Goal: Information Seeking & Learning: Learn about a topic

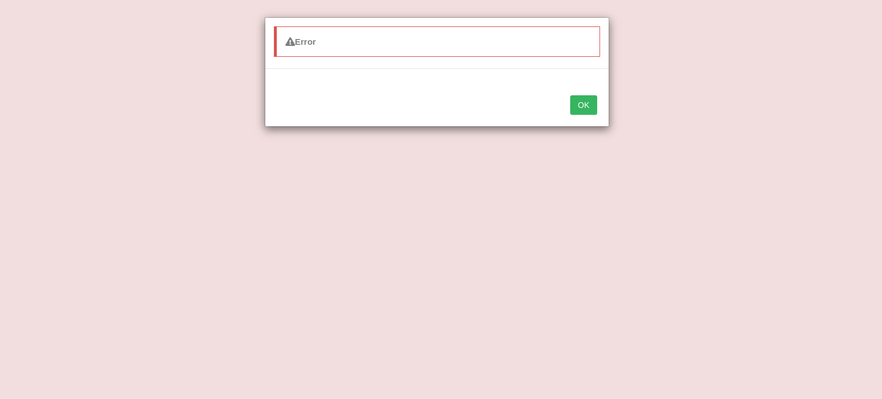
click at [587, 105] on button "OK" at bounding box center [583, 105] width 26 height 20
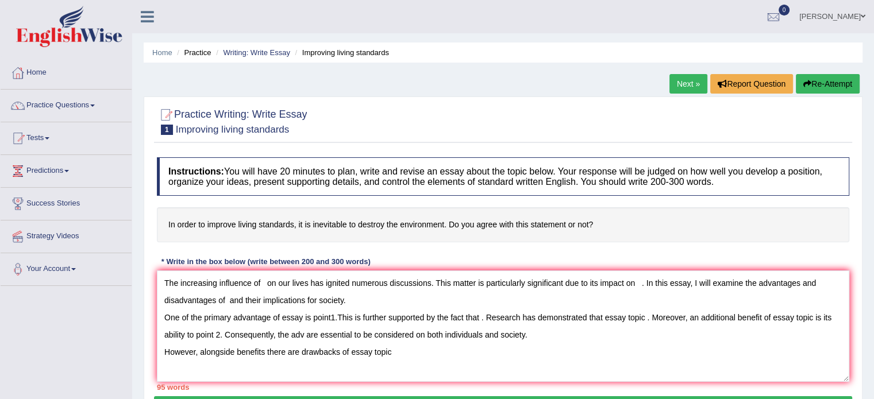
click at [41, 140] on link "Tests" at bounding box center [66, 136] width 131 height 29
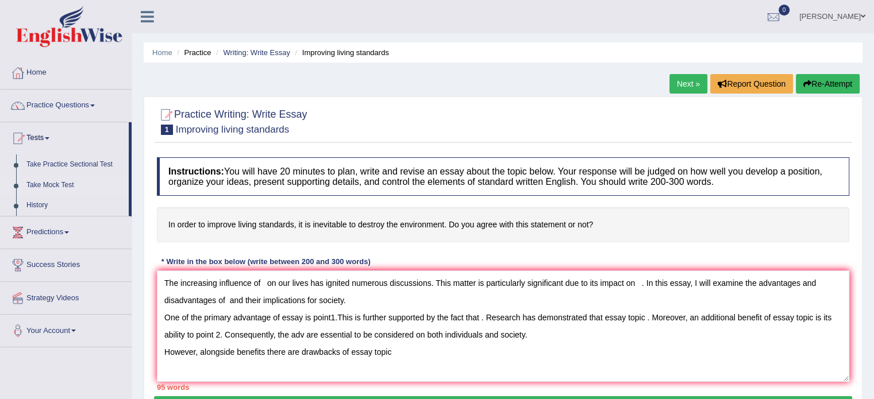
click at [41, 182] on link "Take Mock Test" at bounding box center [74, 185] width 107 height 21
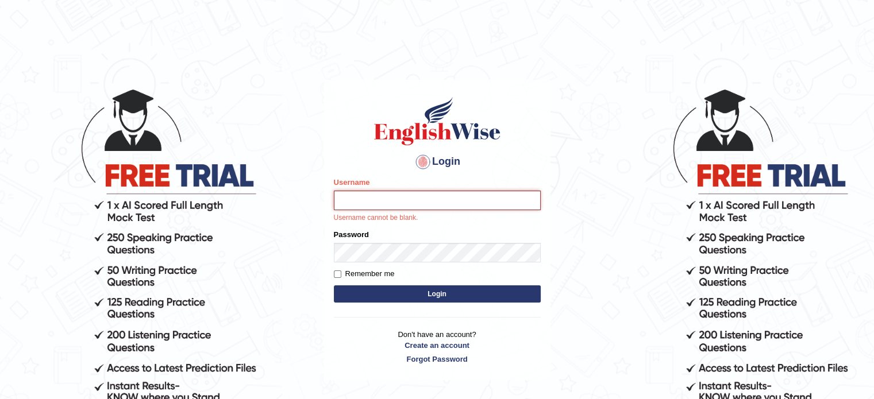
type input "museb_parramatta"
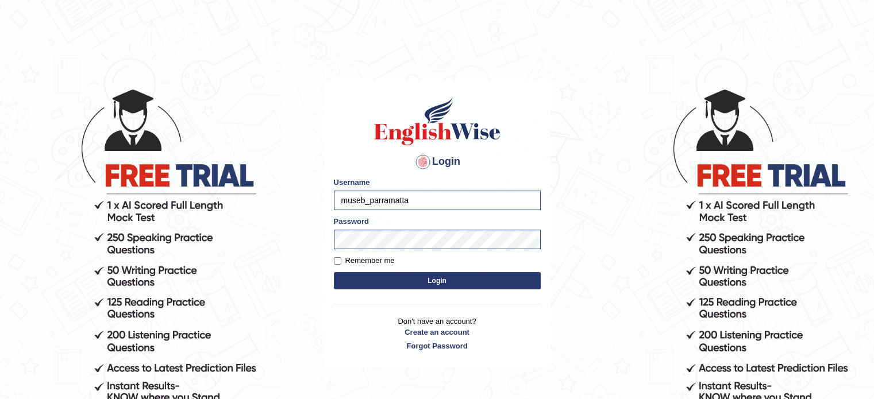
click at [437, 279] on button "Login" at bounding box center [437, 280] width 207 height 17
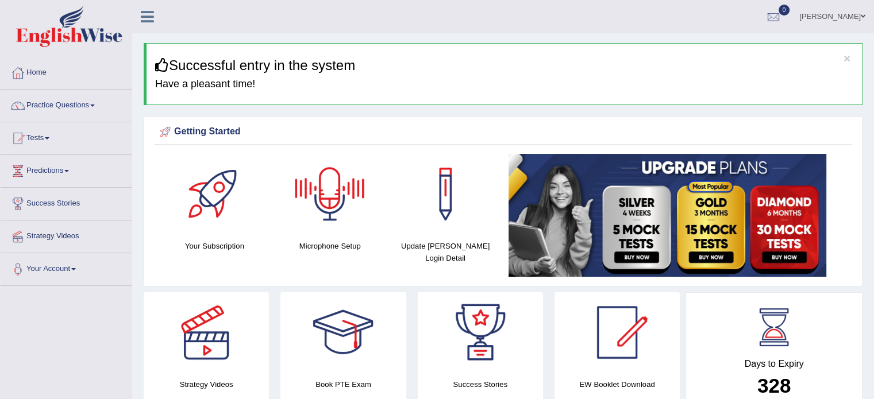
click at [361, 225] on div at bounding box center [330, 194] width 80 height 80
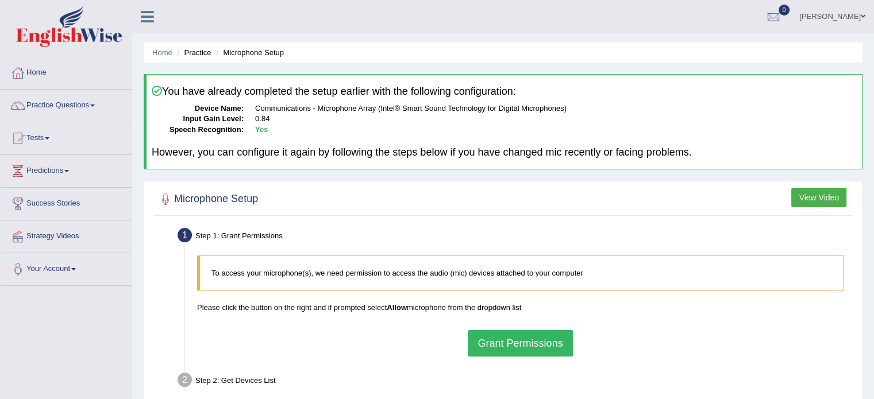
click at [484, 335] on button "Grant Permissions" at bounding box center [520, 343] width 105 height 26
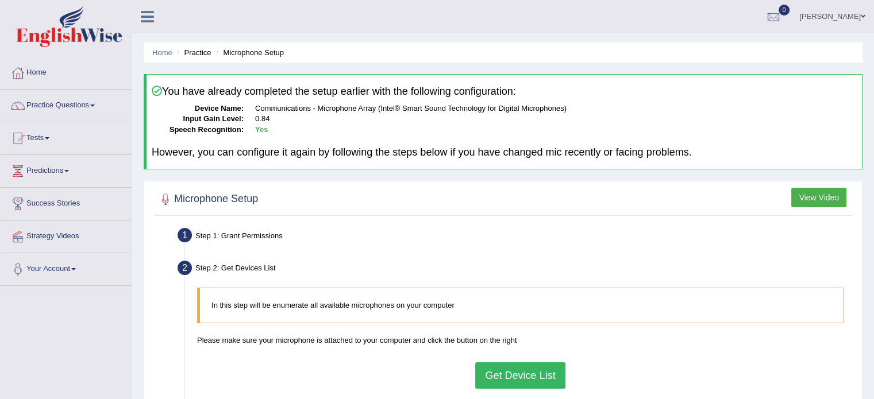
click at [515, 377] on button "Get Device List" at bounding box center [520, 375] width 90 height 26
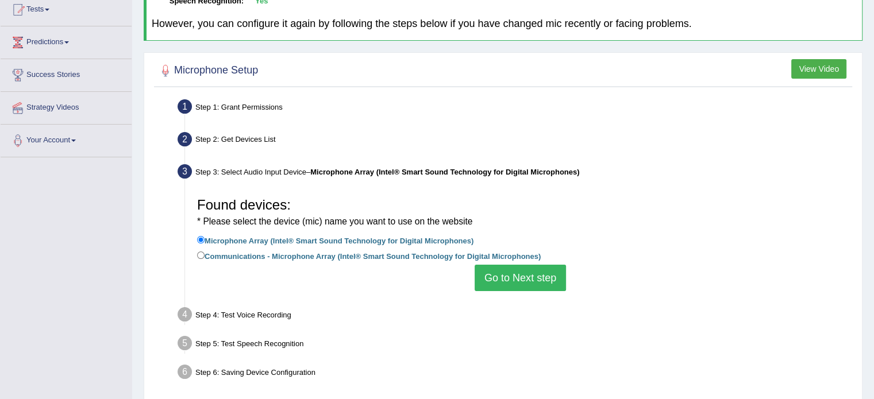
scroll to position [138, 0]
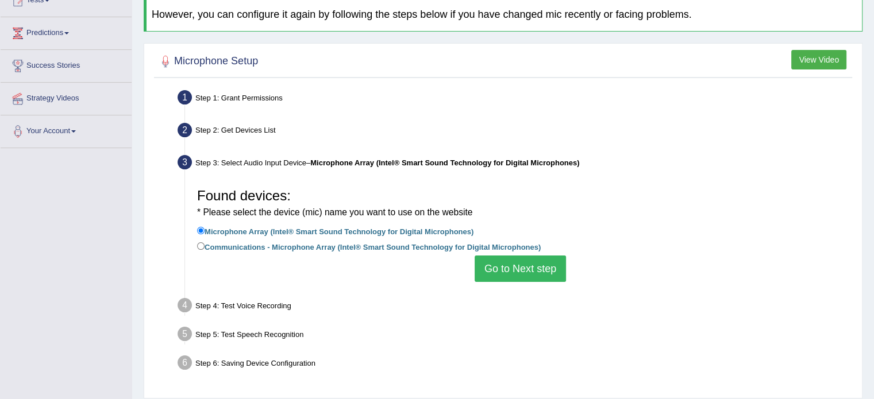
click at [530, 273] on button "Go to Next step" at bounding box center [520, 269] width 91 height 26
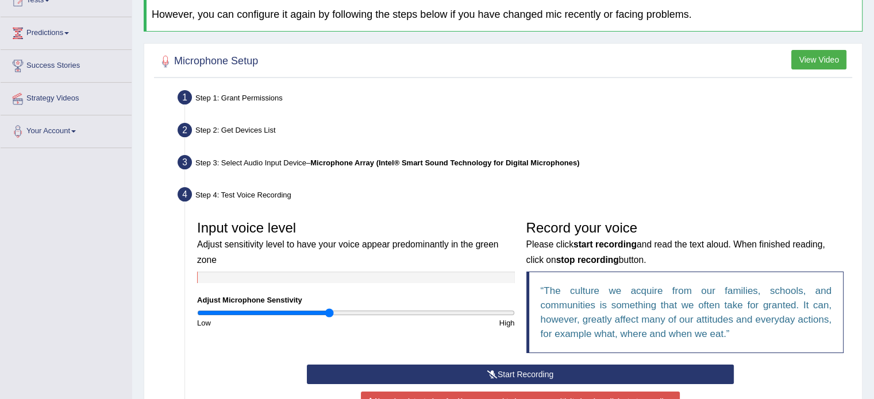
click at [513, 369] on button "Start Recording" at bounding box center [520, 375] width 427 height 20
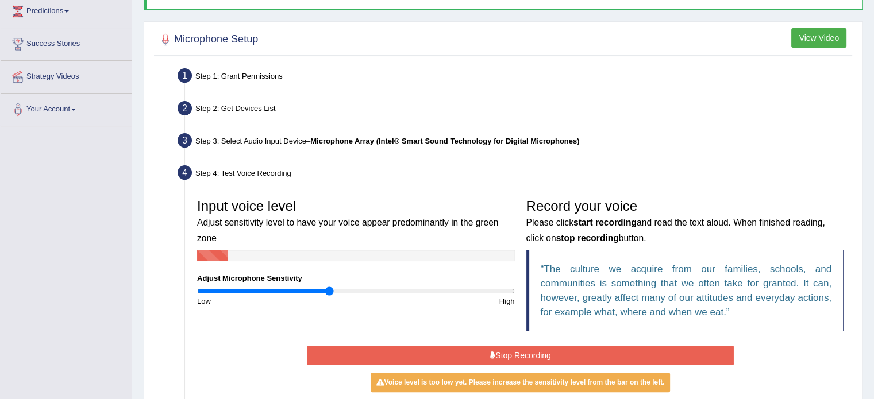
scroll to position [161, 0]
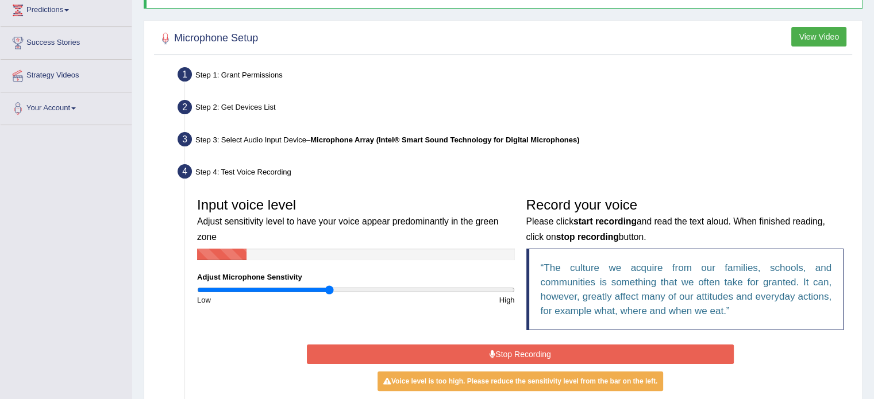
click at [512, 355] on button "Stop Recording" at bounding box center [520, 355] width 427 height 20
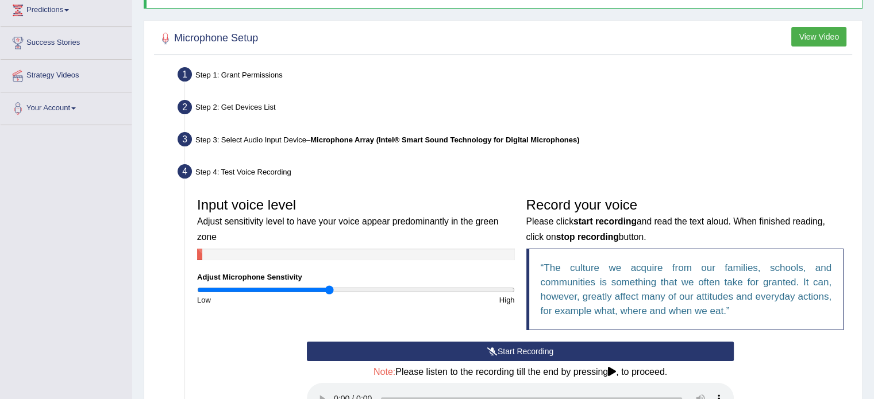
click at [512, 355] on button "Start Recording" at bounding box center [520, 352] width 427 height 20
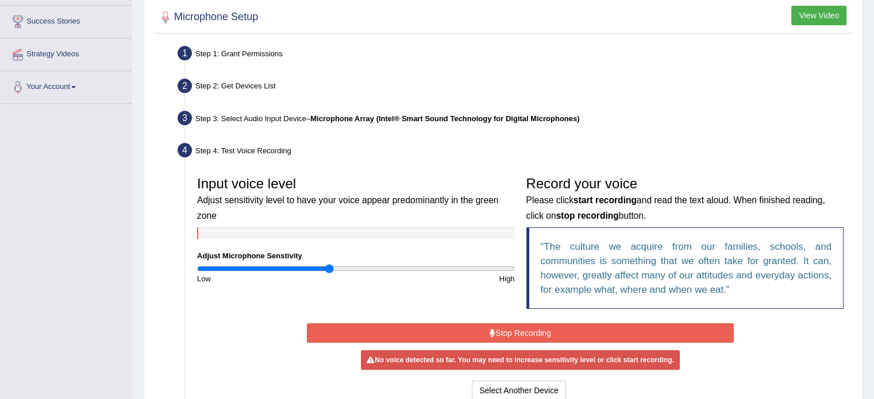
scroll to position [184, 0]
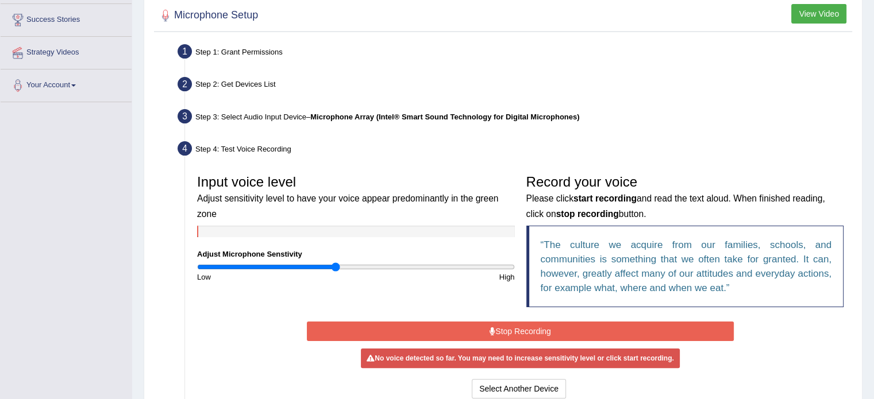
type input "0.88"
click at [336, 263] on input "range" at bounding box center [356, 267] width 318 height 9
click at [516, 326] on button "Stop Recording" at bounding box center [520, 332] width 427 height 20
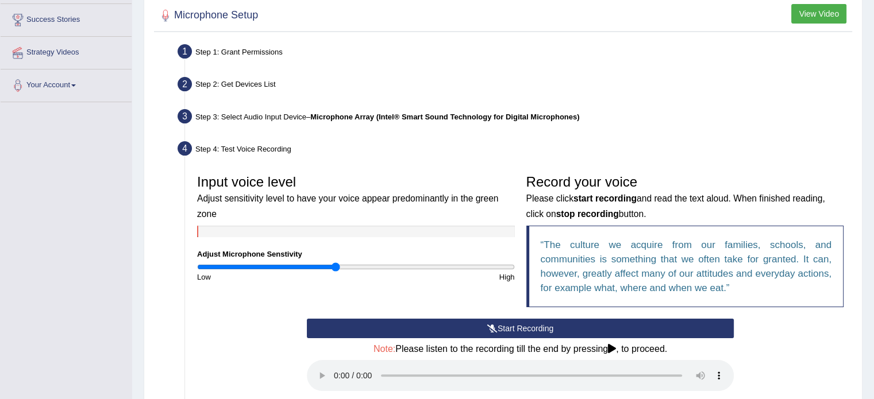
click at [516, 326] on button "Start Recording" at bounding box center [520, 329] width 427 height 20
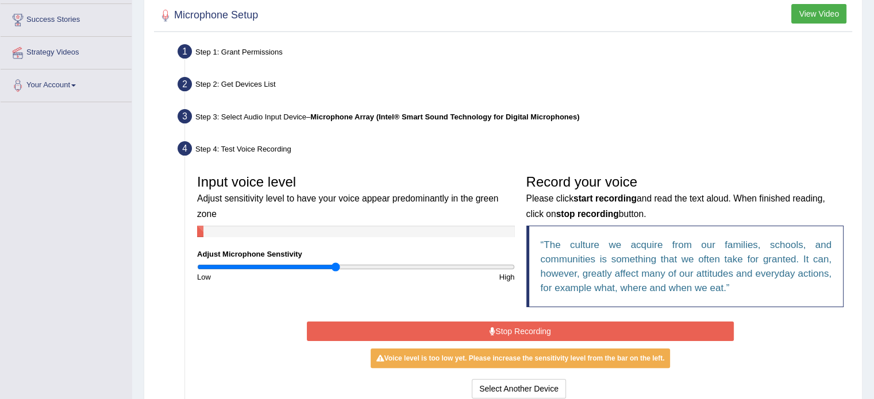
click at [518, 330] on button "Stop Recording" at bounding box center [520, 332] width 427 height 20
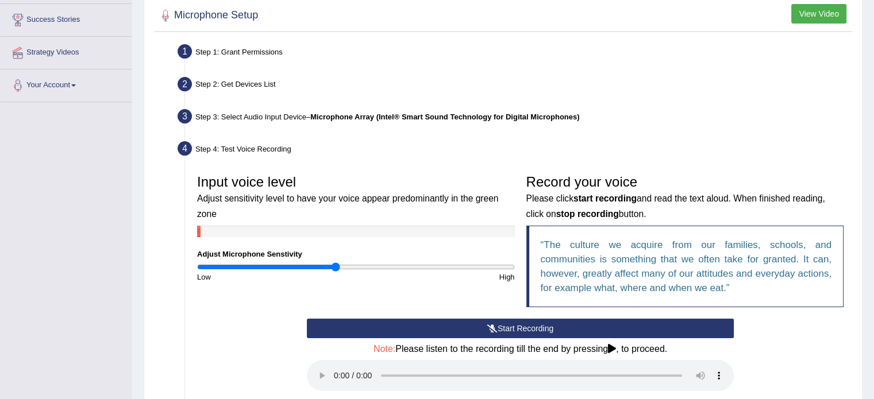
click at [716, 122] on div "Step 3: Select Audio Input Device – Microphone Array (Intel® Smart Sound Techno…" at bounding box center [514, 118] width 684 height 25
click at [563, 321] on button "Start Recording" at bounding box center [520, 329] width 427 height 20
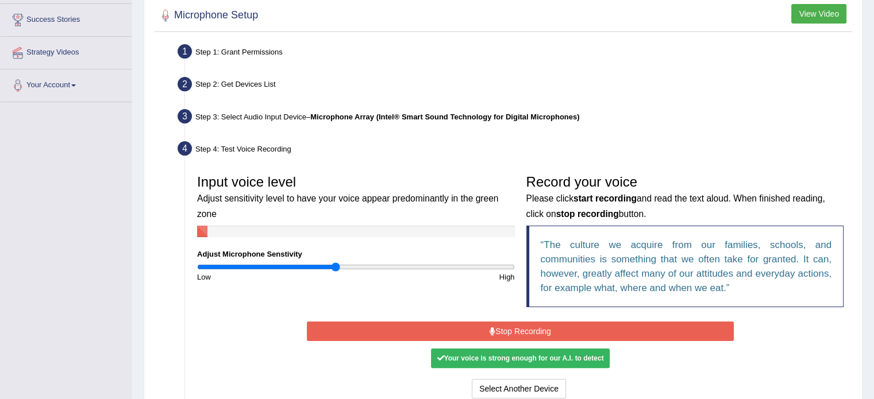
click at [563, 322] on button "Stop Recording" at bounding box center [520, 332] width 427 height 20
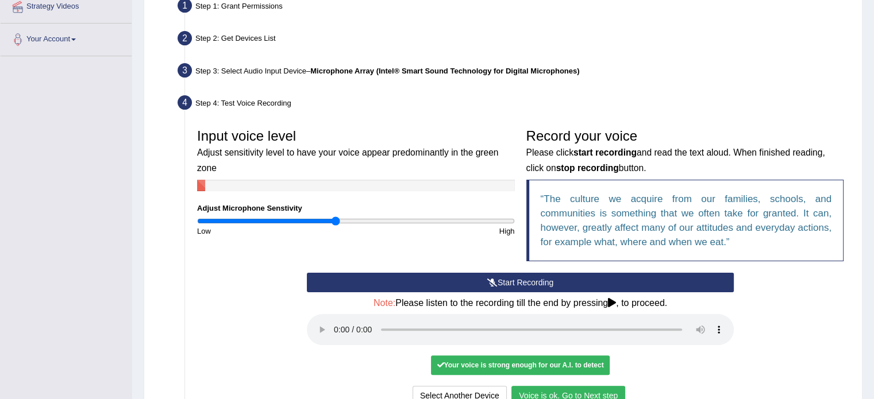
scroll to position [253, 0]
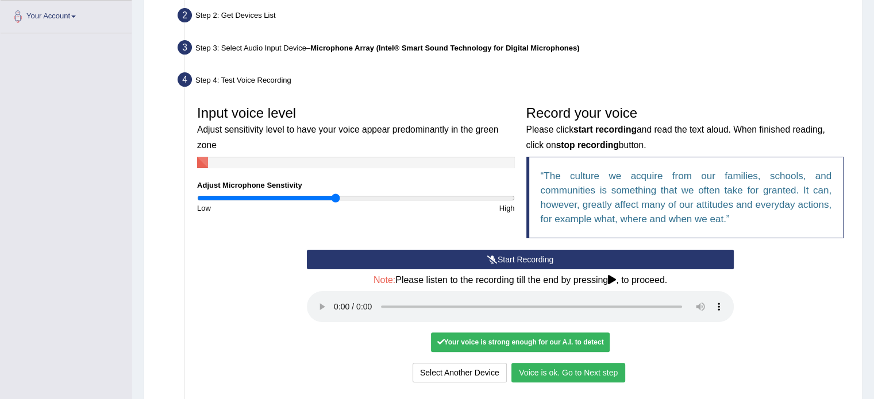
click at [538, 376] on button "Voice is ok. Go to Next step" at bounding box center [568, 373] width 114 height 20
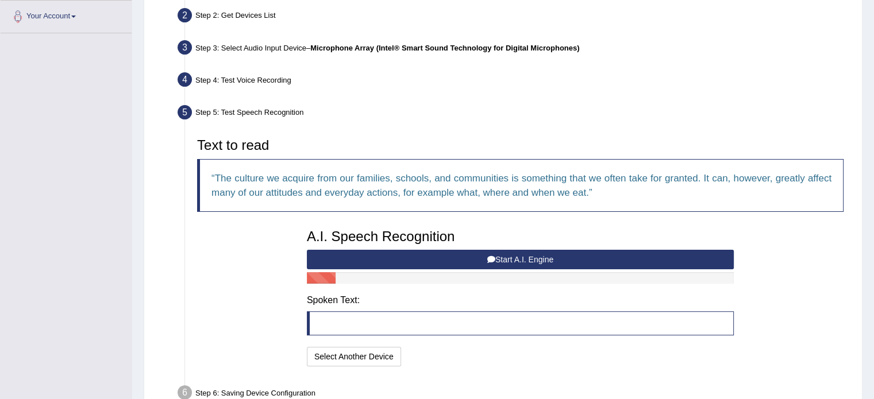
click at [538, 252] on button "Start A.I. Engine" at bounding box center [520, 260] width 427 height 20
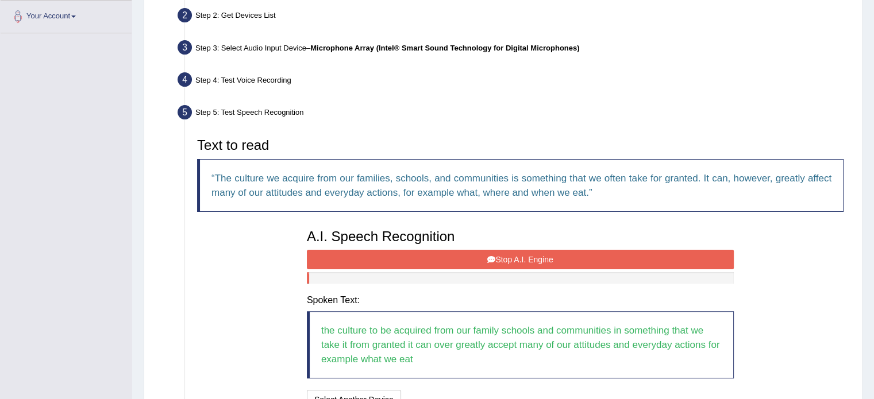
scroll to position [276, 0]
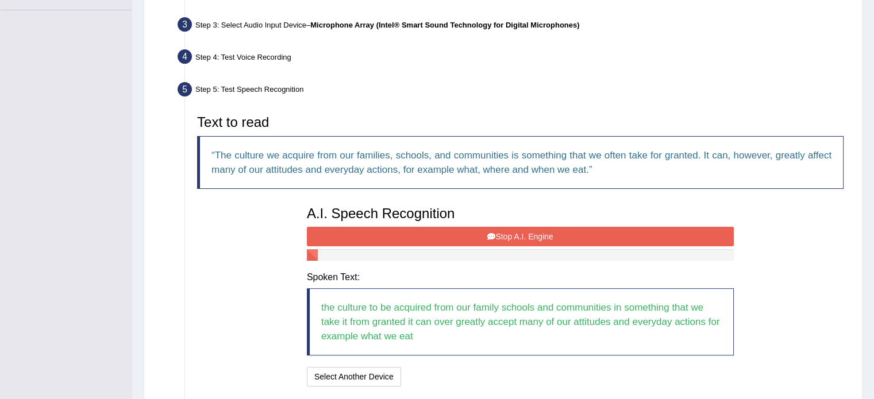
click at [535, 228] on button "Stop A.I. Engine" at bounding box center [520, 237] width 427 height 20
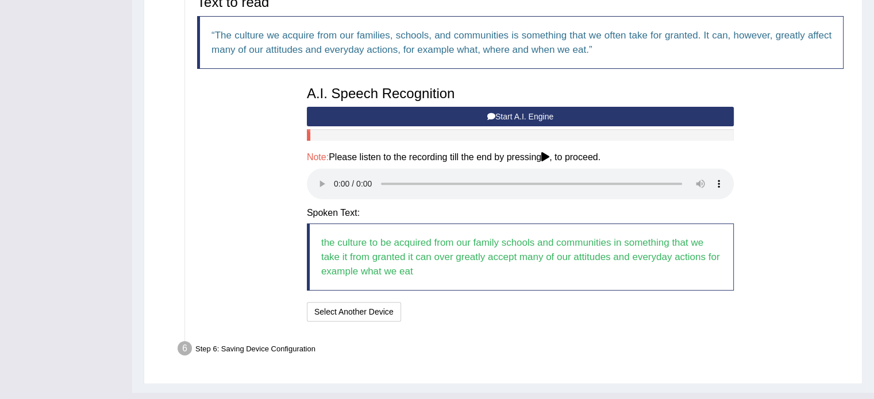
scroll to position [416, 0]
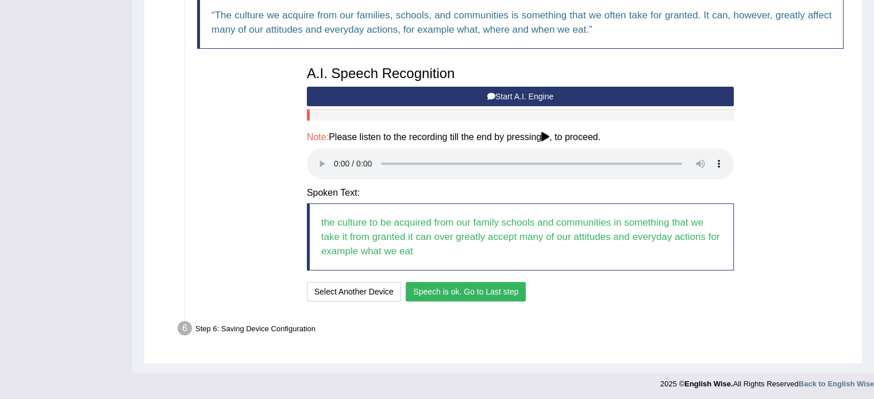
click at [468, 289] on button "Speech is ok. Go to Last step" at bounding box center [466, 292] width 120 height 20
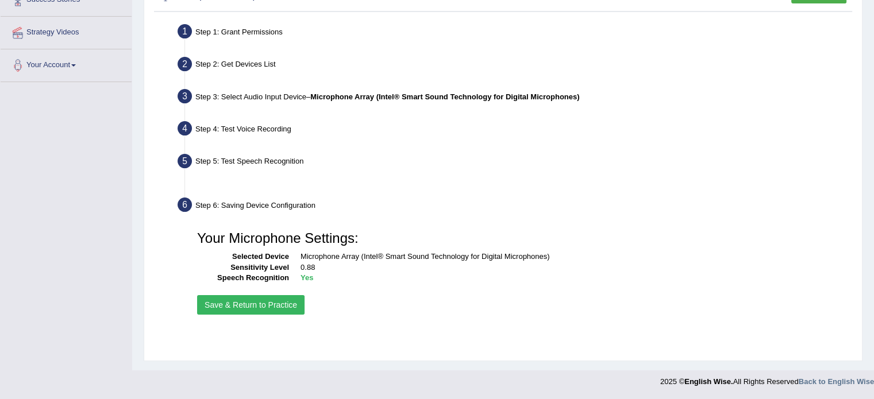
scroll to position [204, 0]
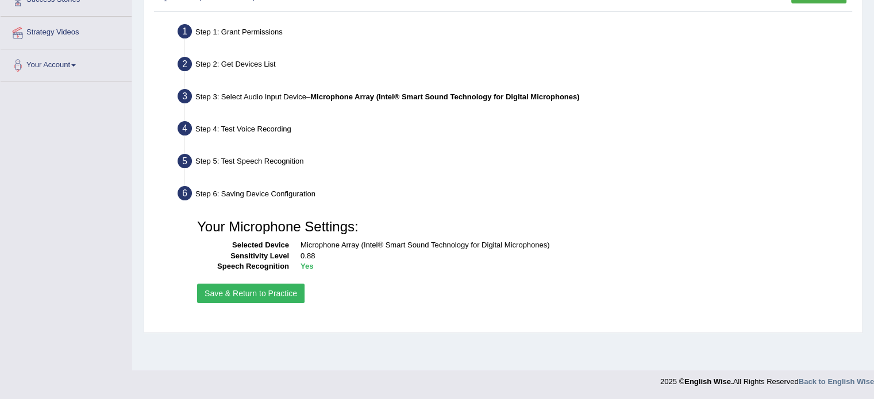
click at [284, 287] on button "Save & Return to Practice" at bounding box center [250, 294] width 107 height 20
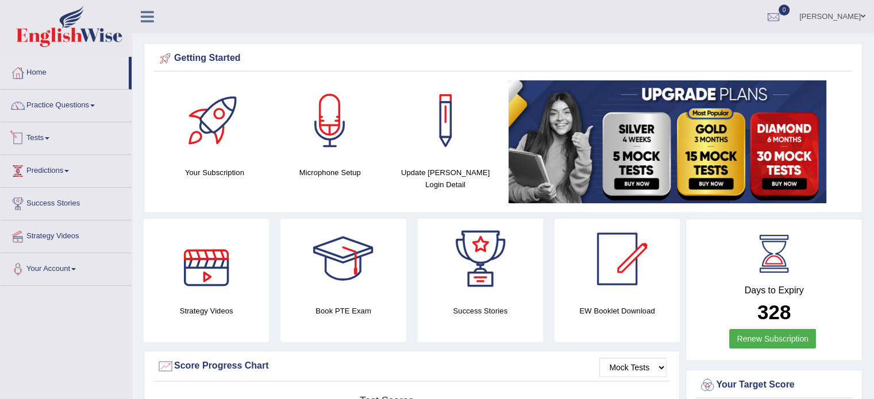
click at [73, 138] on link "Tests" at bounding box center [66, 136] width 131 height 29
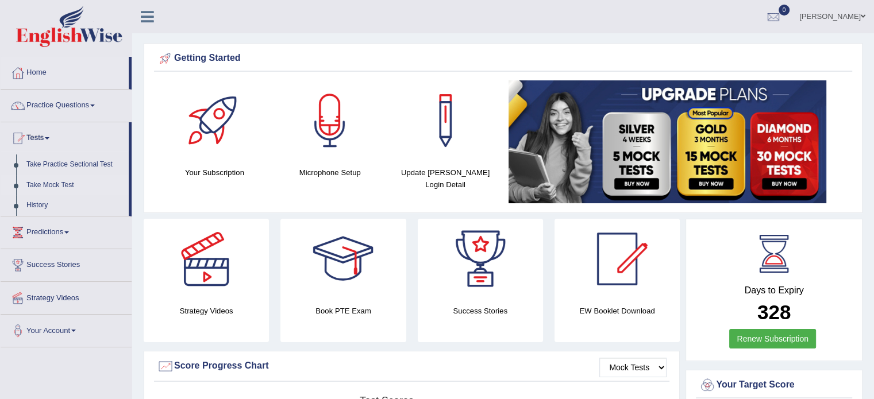
click at [60, 185] on link "Take Mock Test" at bounding box center [74, 185] width 107 height 21
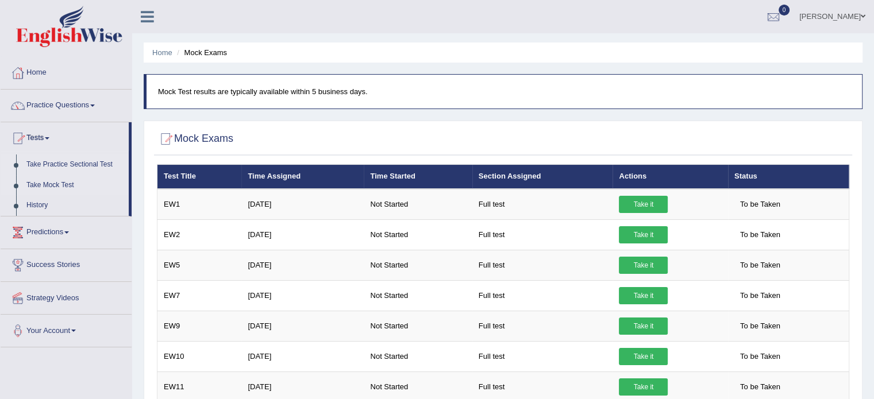
click at [74, 163] on link "Take Practice Sectional Test" at bounding box center [74, 165] width 107 height 21
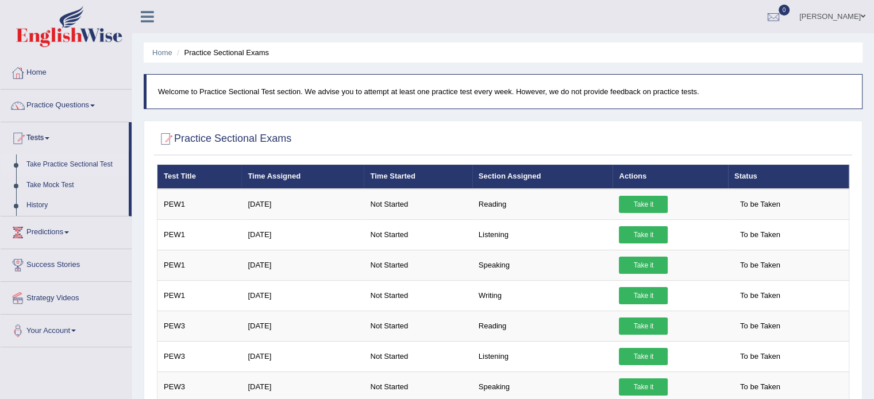
click at [74, 163] on link "Take Practice Sectional Test" at bounding box center [74, 165] width 107 height 21
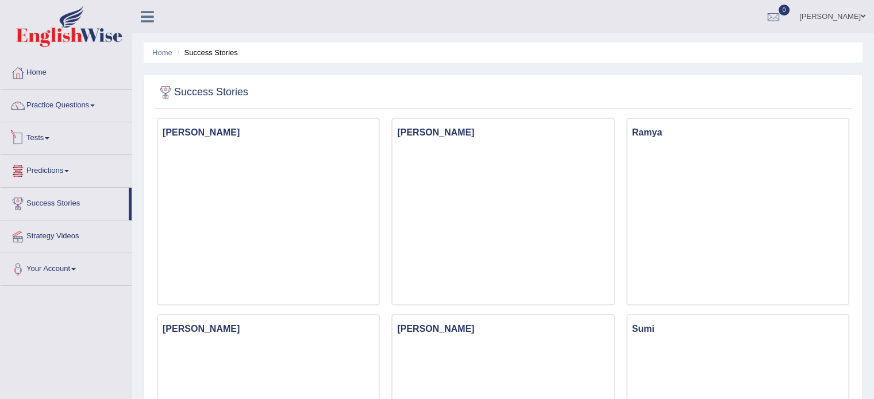
click at [41, 130] on link "Tests" at bounding box center [66, 136] width 131 height 29
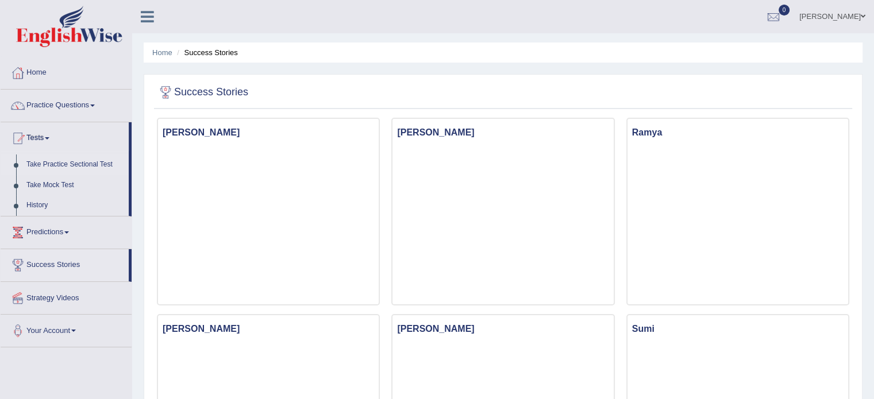
click at [66, 163] on link "Take Practice Sectional Test" at bounding box center [74, 165] width 107 height 21
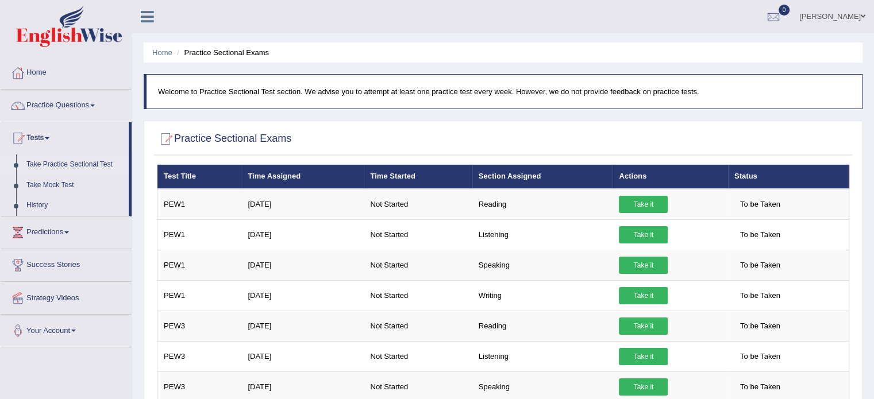
click at [66, 163] on link "Take Practice Sectional Test" at bounding box center [74, 165] width 107 height 21
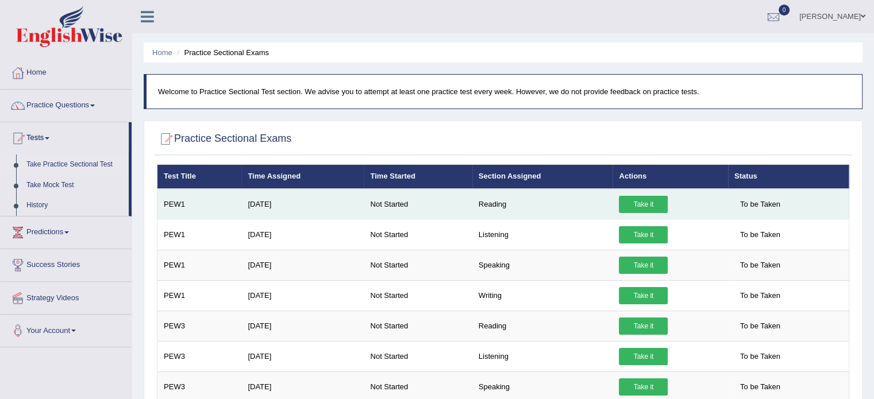
click at [633, 201] on link "Take it" at bounding box center [643, 204] width 49 height 17
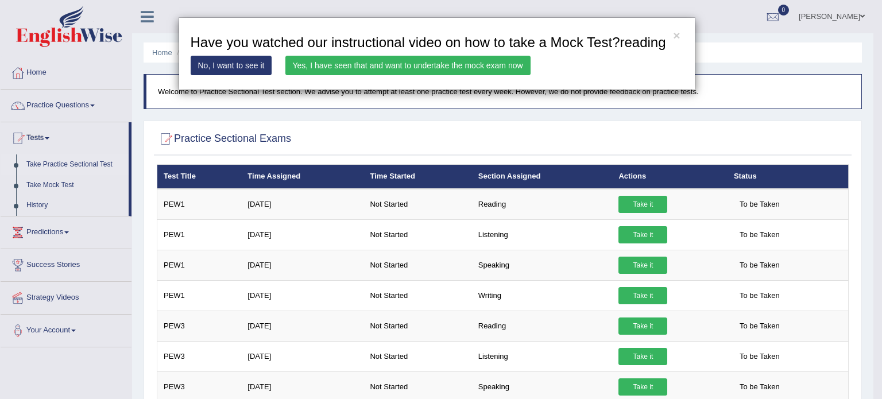
click at [329, 60] on link "Yes, I have seen that and want to undertake the mock exam now" at bounding box center [408, 66] width 245 height 20
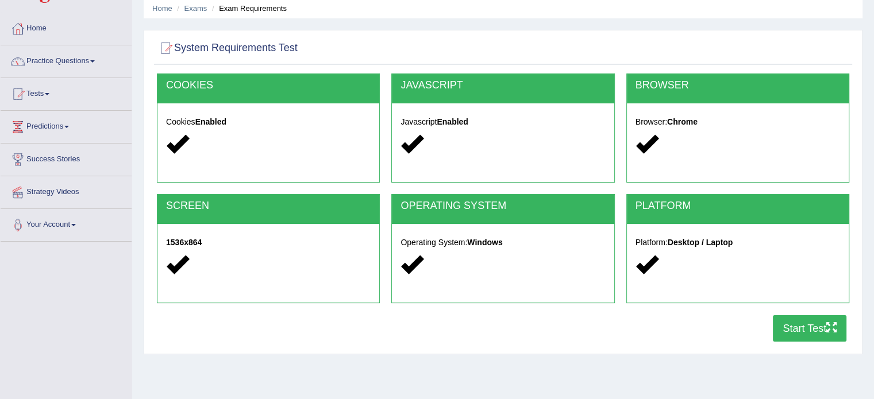
scroll to position [46, 0]
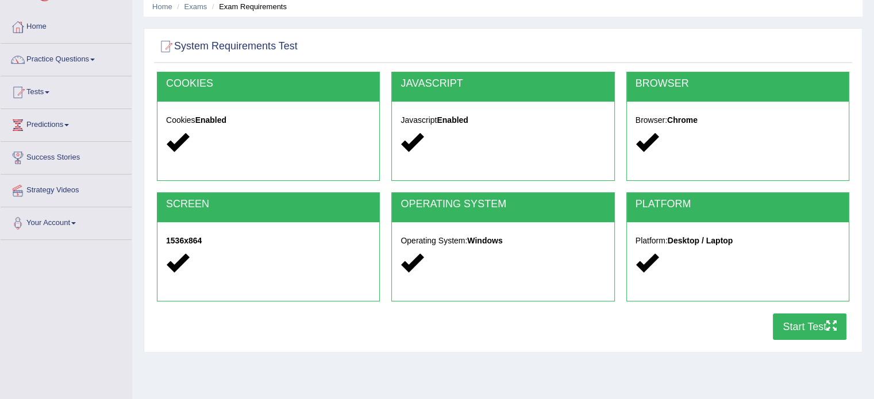
click at [799, 326] on button "Start Test" at bounding box center [810, 327] width 74 height 26
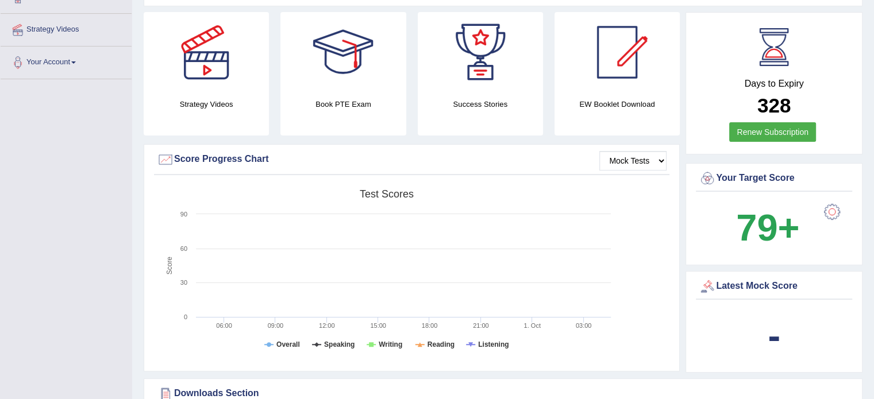
scroll to position [184, 0]
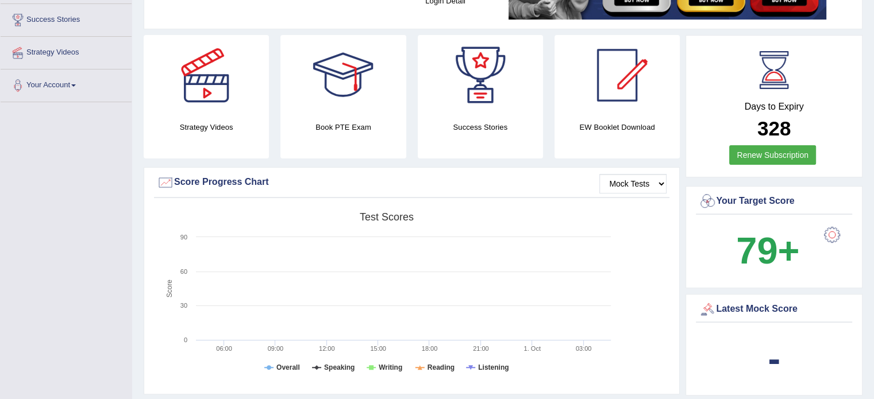
drag, startPoint x: 627, startPoint y: 199, endPoint x: 635, endPoint y: 182, distance: 19.5
click at [635, 182] on div "Mock Tests Score Progress Chart Created with Highcharts 7.1.2 Score Test scores…" at bounding box center [412, 280] width 536 height 227
click at [635, 182] on select "Mock Tests" at bounding box center [632, 184] width 67 height 20
click at [600, 174] on select "Mock Tests" at bounding box center [632, 184] width 67 height 20
click at [324, 313] on rect at bounding box center [387, 296] width 460 height 178
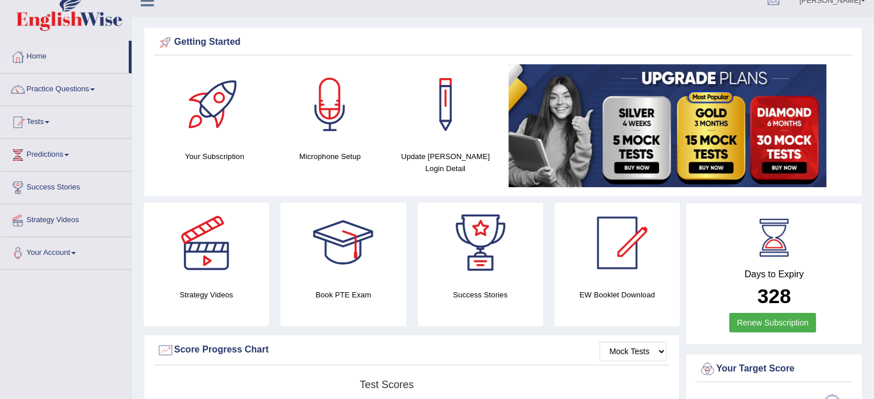
scroll to position [0, 0]
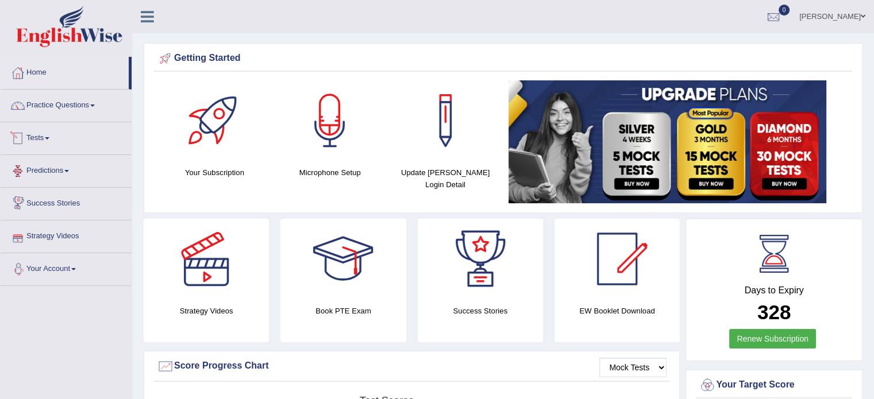
click at [40, 135] on link "Tests" at bounding box center [66, 136] width 131 height 29
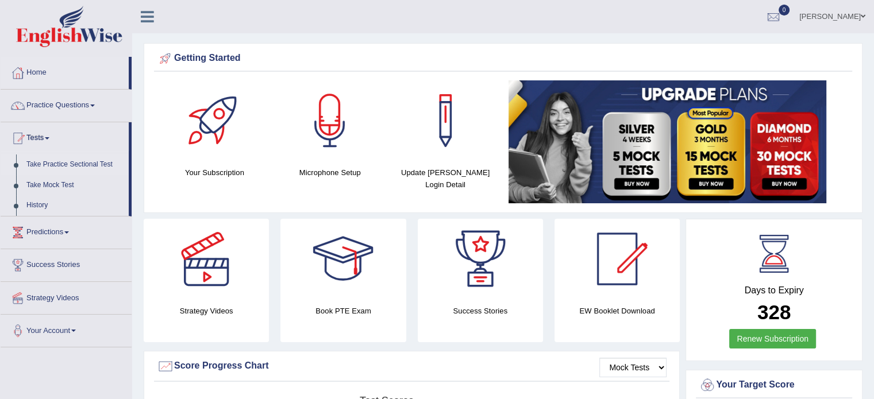
click at [69, 165] on link "Take Practice Sectional Test" at bounding box center [74, 165] width 107 height 21
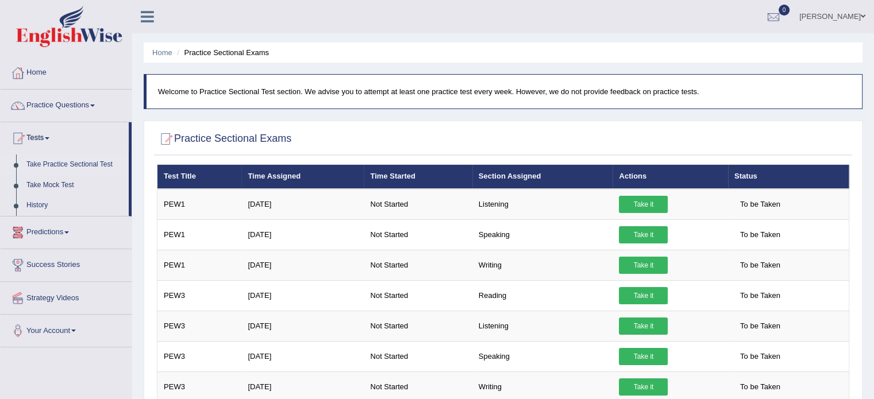
click at [47, 232] on link "Predictions" at bounding box center [66, 231] width 131 height 29
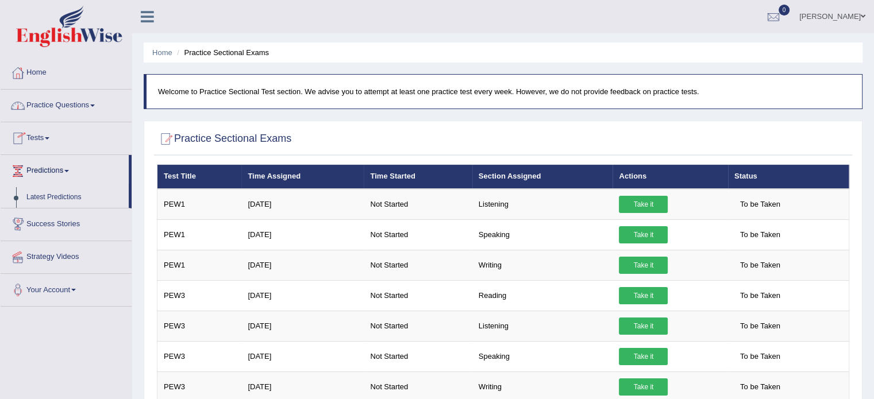
click at [37, 134] on link "Tests" at bounding box center [66, 136] width 131 height 29
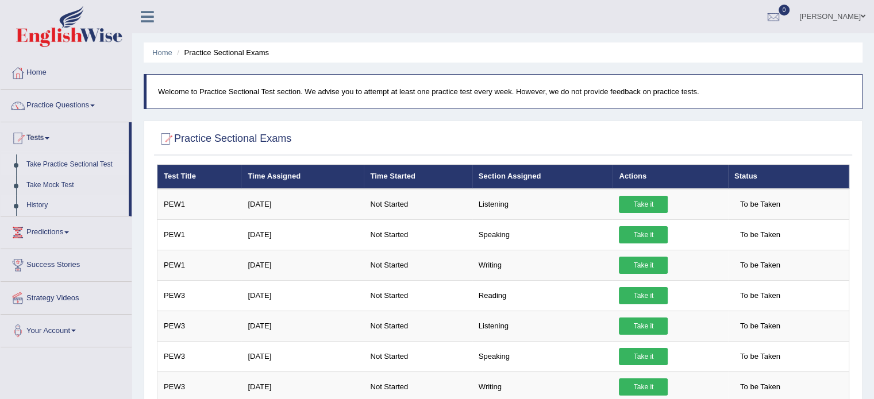
click at [25, 203] on link "History" at bounding box center [74, 205] width 107 height 21
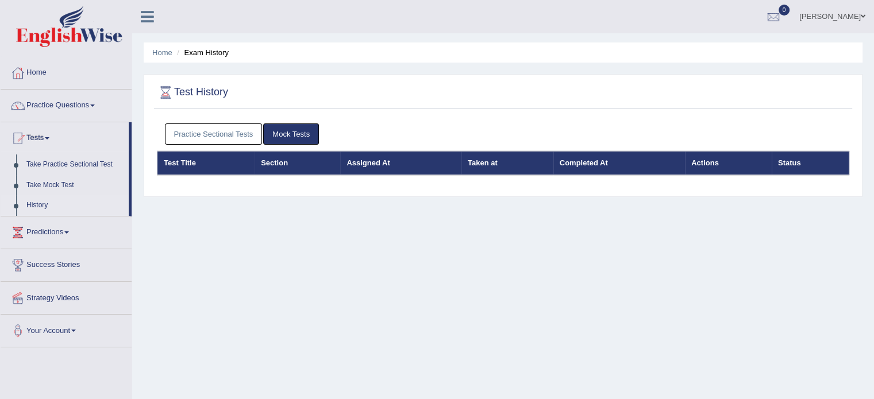
click at [287, 136] on link "Mock Tests" at bounding box center [291, 134] width 56 height 21
click at [239, 133] on link "Practice Sectional Tests" at bounding box center [214, 134] width 98 height 21
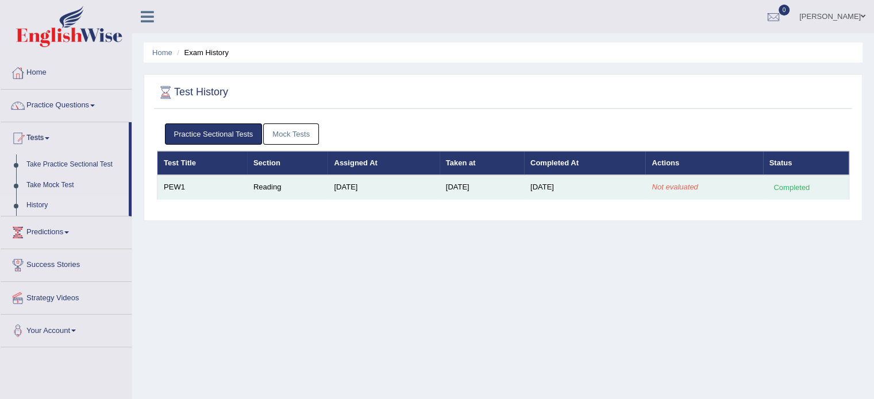
click at [785, 191] on div "Completed" at bounding box center [791, 188] width 45 height 12
click at [180, 186] on td "PEW1" at bounding box center [202, 187] width 90 height 24
click at [262, 190] on td "Reading" at bounding box center [287, 187] width 81 height 24
click at [319, 192] on td "Reading" at bounding box center [287, 187] width 81 height 24
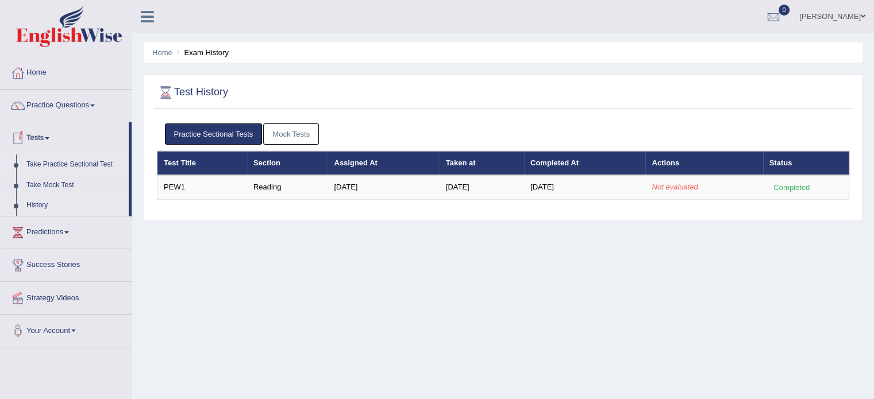
click at [65, 161] on link "Take Practice Sectional Test" at bounding box center [74, 165] width 107 height 21
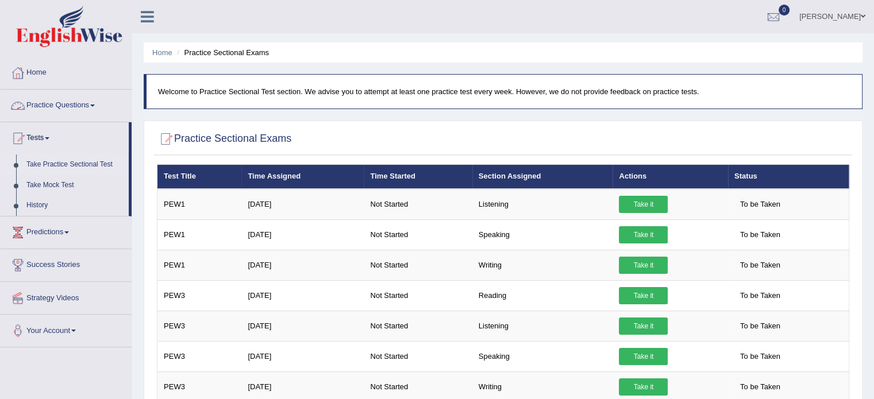
click at [40, 95] on link "Practice Questions" at bounding box center [66, 104] width 131 height 29
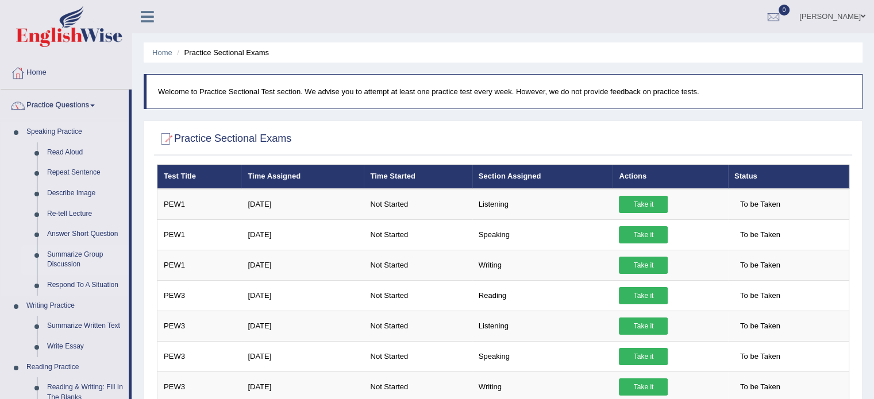
click at [119, 250] on link "Summarize Group Discussion" at bounding box center [85, 260] width 87 height 30
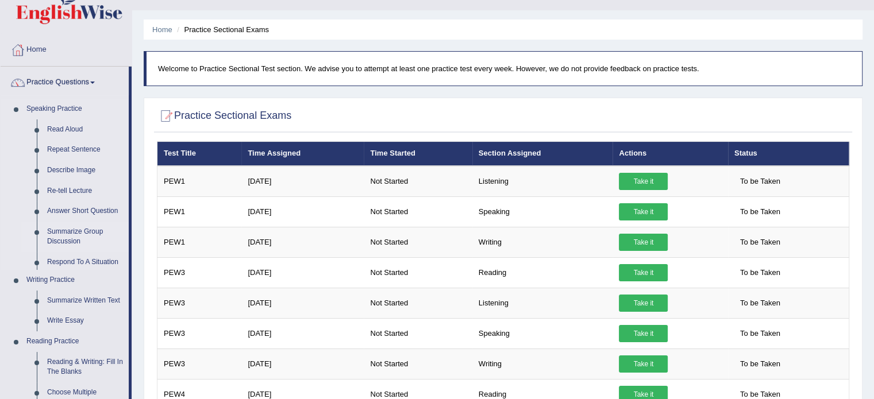
scroll to position [38, 0]
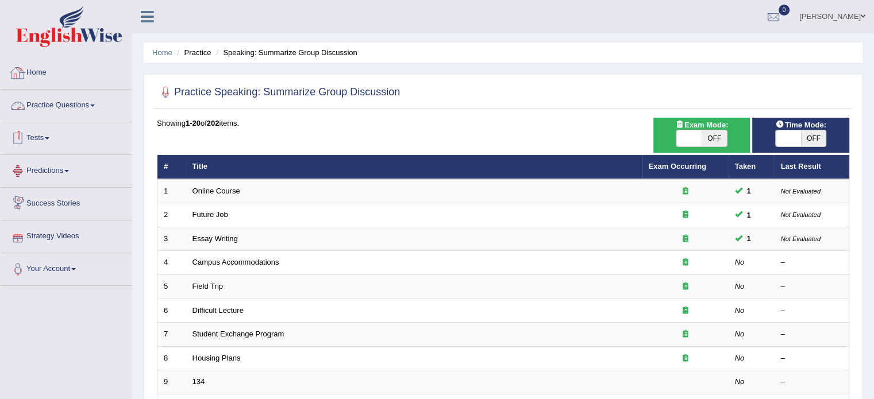
click at [75, 107] on link "Practice Questions" at bounding box center [66, 104] width 131 height 29
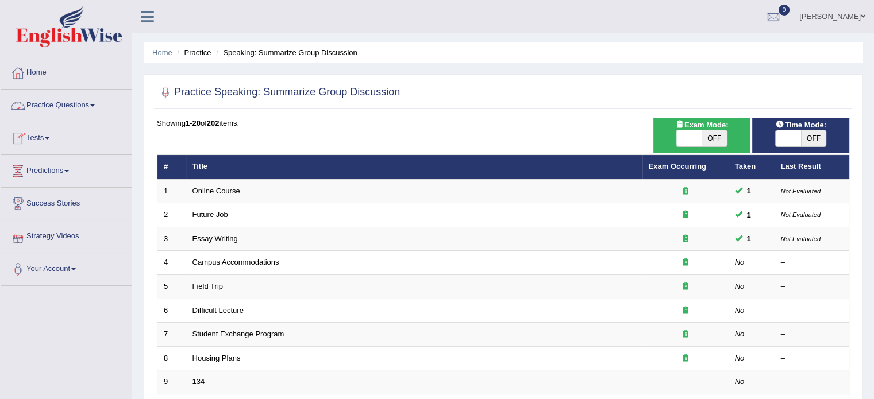
click at [44, 104] on link "Practice Questions" at bounding box center [66, 104] width 131 height 29
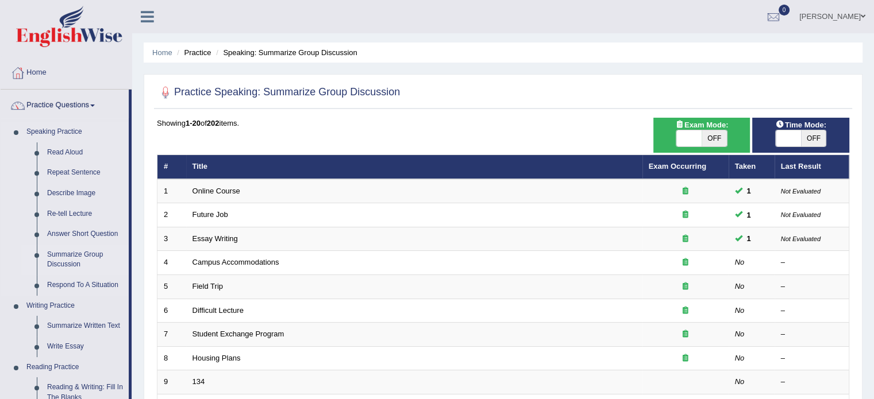
click at [14, 167] on li "Speaking Practice Read Aloud Repeat Sentence Describe Image Re-tell Lecture Ans…" at bounding box center [65, 209] width 128 height 174
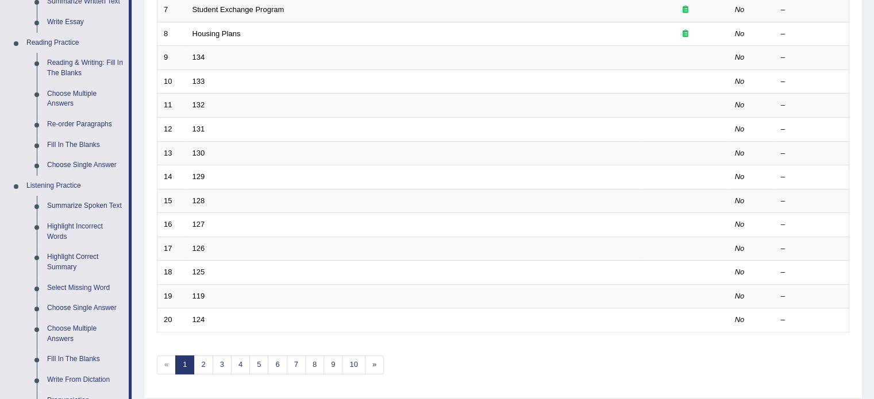
scroll to position [345, 0]
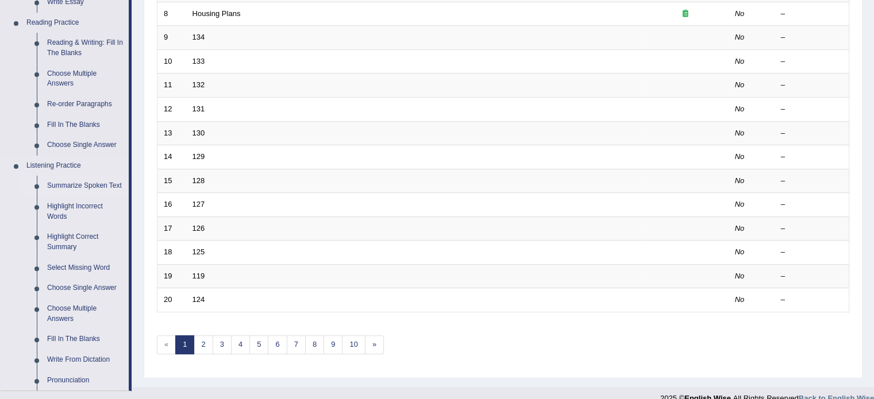
click at [65, 186] on link "Summarize Spoken Text" at bounding box center [85, 186] width 87 height 21
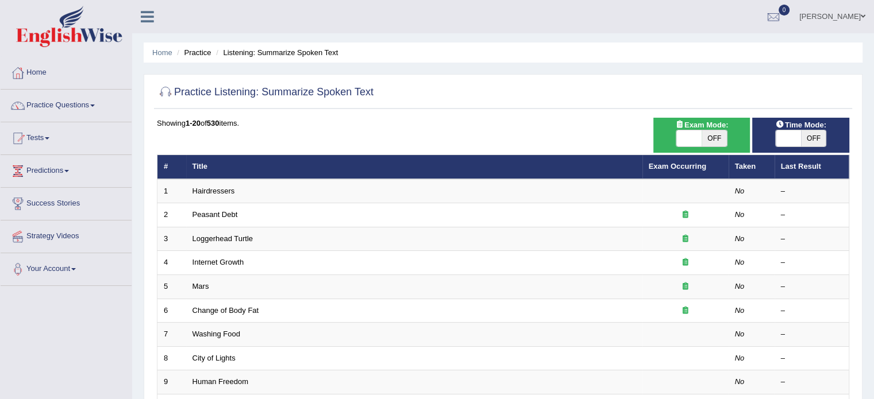
click at [712, 132] on span "OFF" at bounding box center [713, 138] width 25 height 16
checkbox input "true"
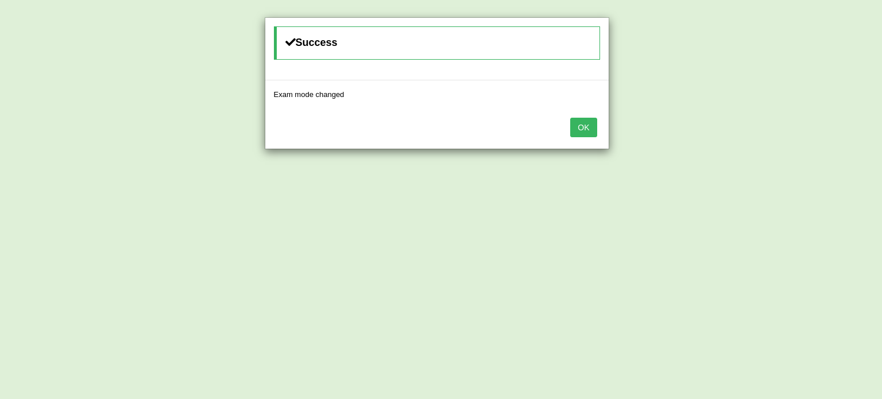
click at [574, 129] on button "OK" at bounding box center [583, 128] width 26 height 20
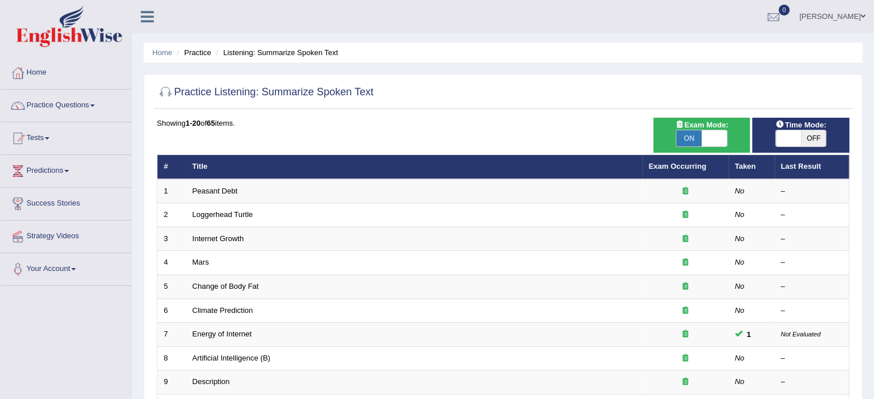
click at [811, 133] on span "OFF" at bounding box center [813, 138] width 25 height 16
checkbox input "true"
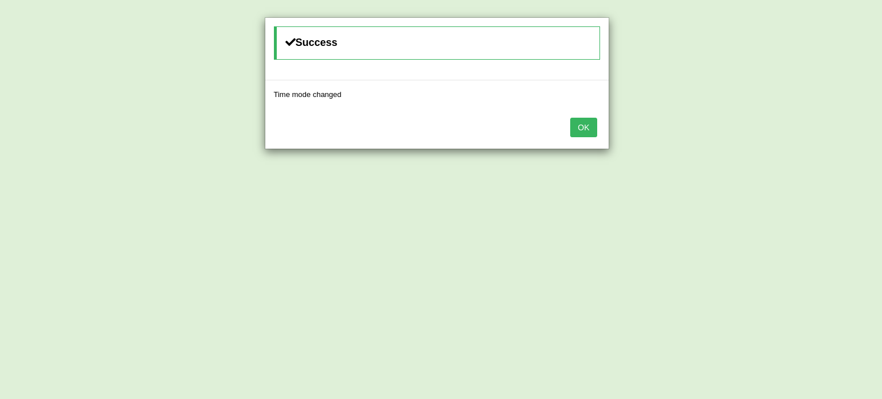
click at [579, 134] on button "OK" at bounding box center [583, 128] width 26 height 20
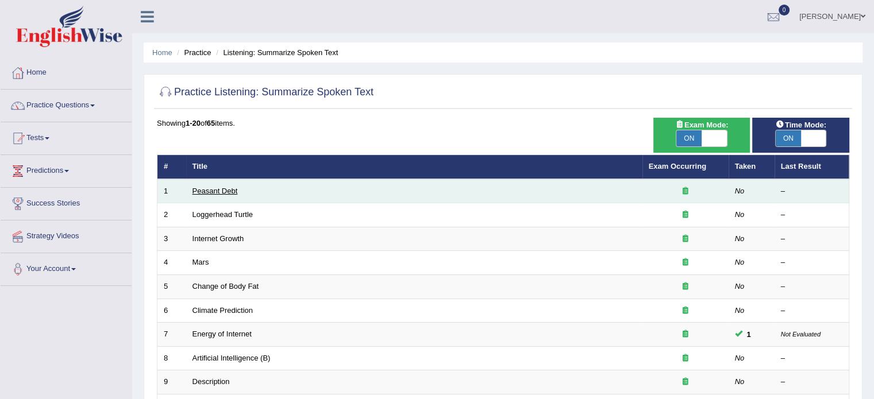
click at [223, 194] on link "Peasant Debt" at bounding box center [214, 191] width 45 height 9
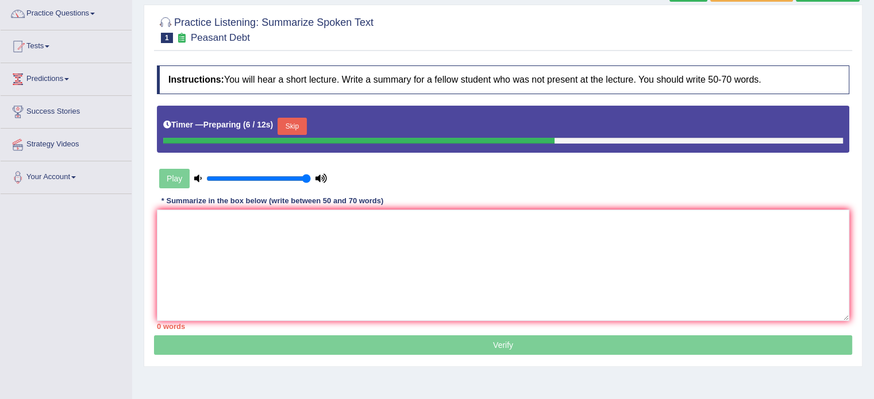
scroll to position [115, 0]
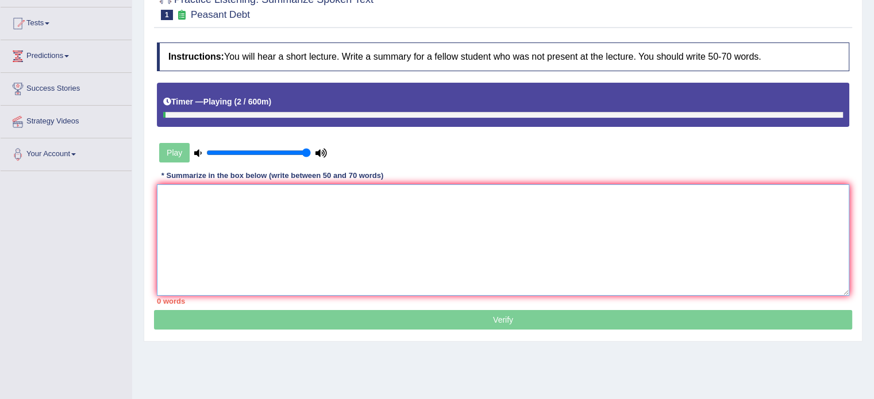
click at [273, 226] on textarea at bounding box center [503, 239] width 692 height 111
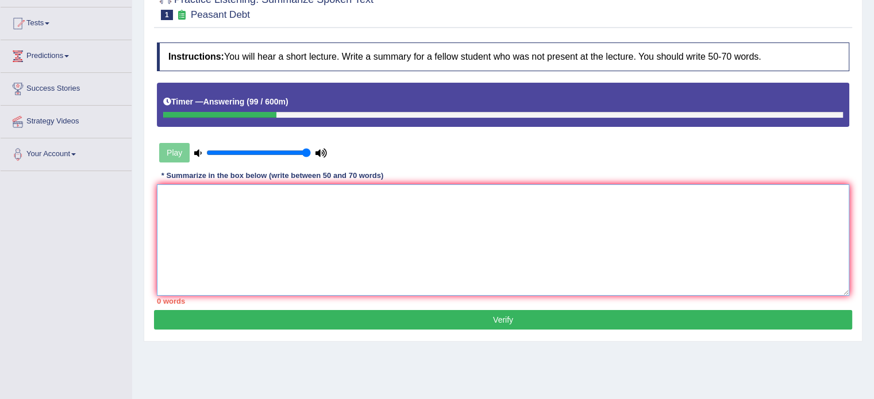
click at [273, 226] on textarea at bounding box center [503, 239] width 692 height 111
type textarea "t"
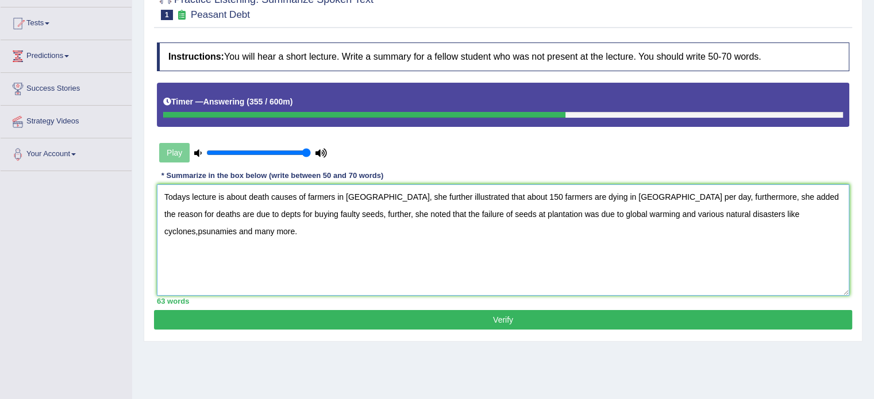
type textarea "Todays lecture is about death causes of farmers in India, she further illustrat…"
click at [349, 317] on button "Verify" at bounding box center [503, 320] width 698 height 20
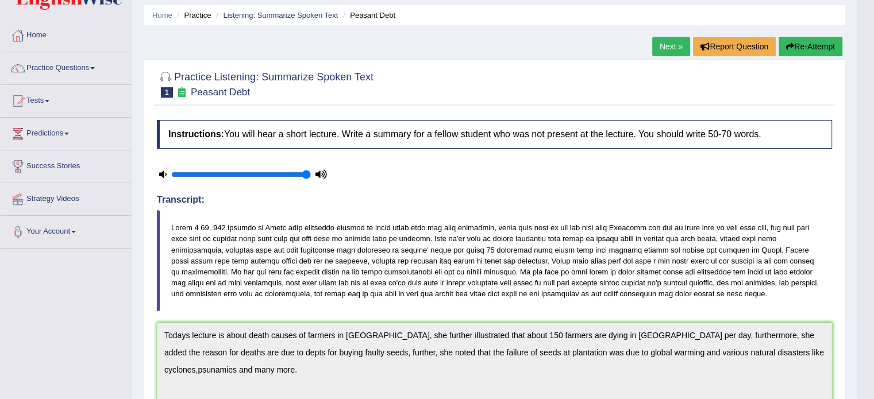
scroll to position [0, 0]
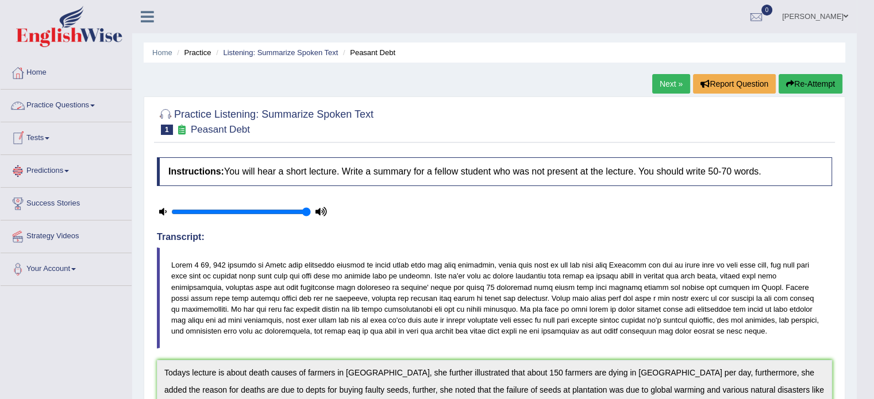
click at [67, 105] on link "Practice Questions" at bounding box center [66, 104] width 131 height 29
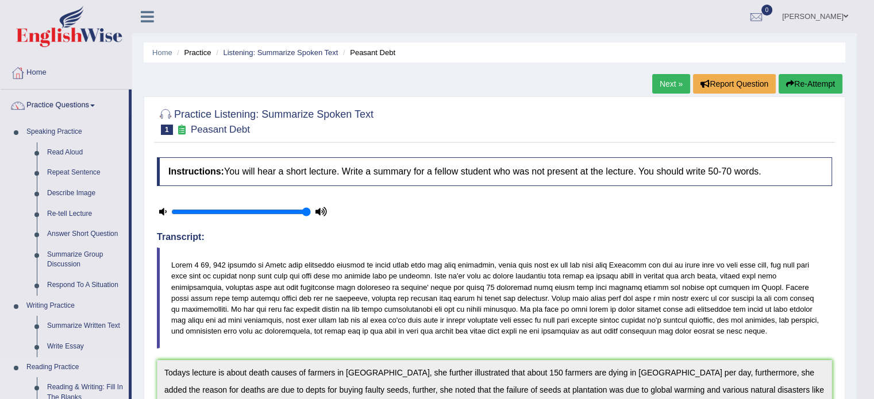
click at [126, 367] on link "Reading Practice" at bounding box center [74, 367] width 107 height 21
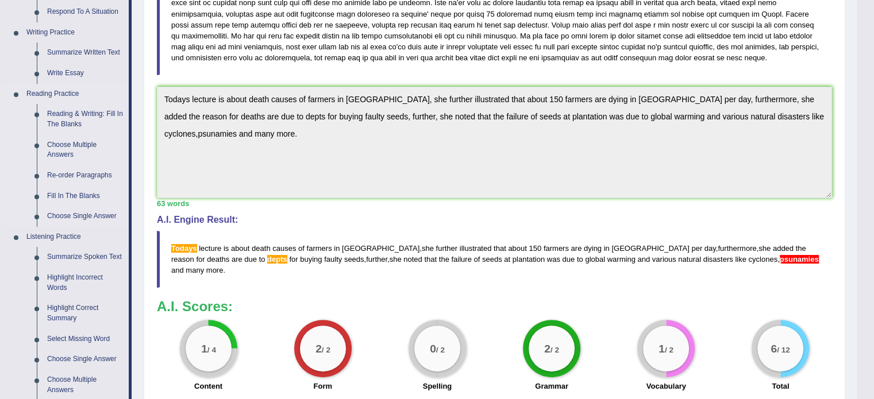
scroll to position [276, 0]
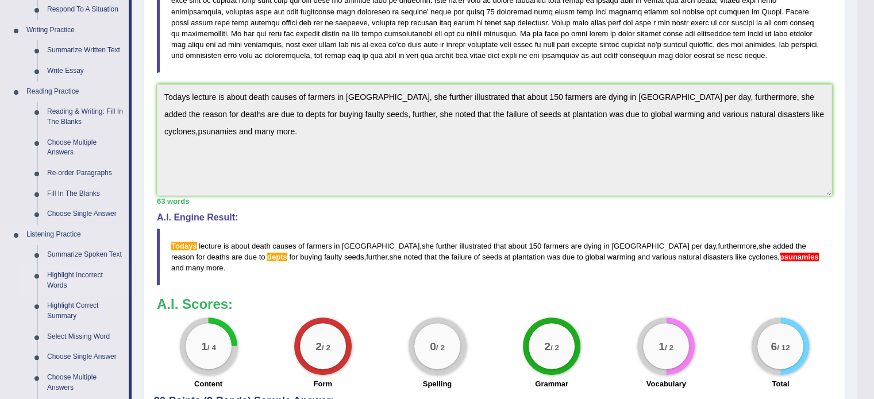
click at [69, 279] on link "Highlight Incorrect Words" at bounding box center [85, 280] width 87 height 30
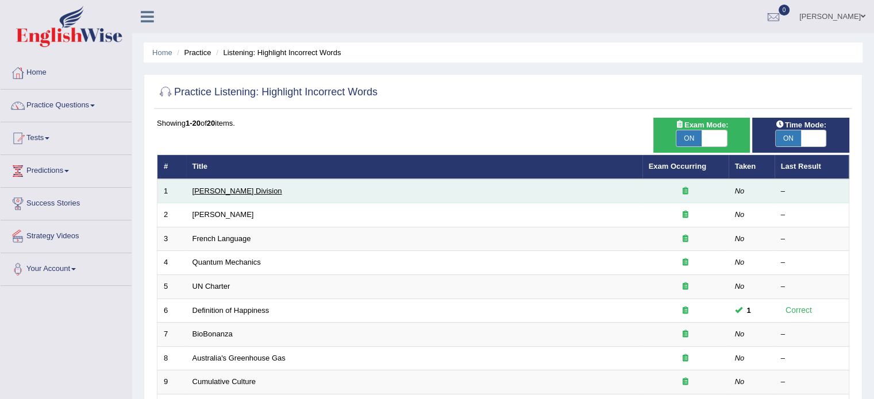
click at [218, 190] on link "[PERSON_NAME] Division" at bounding box center [237, 191] width 90 height 9
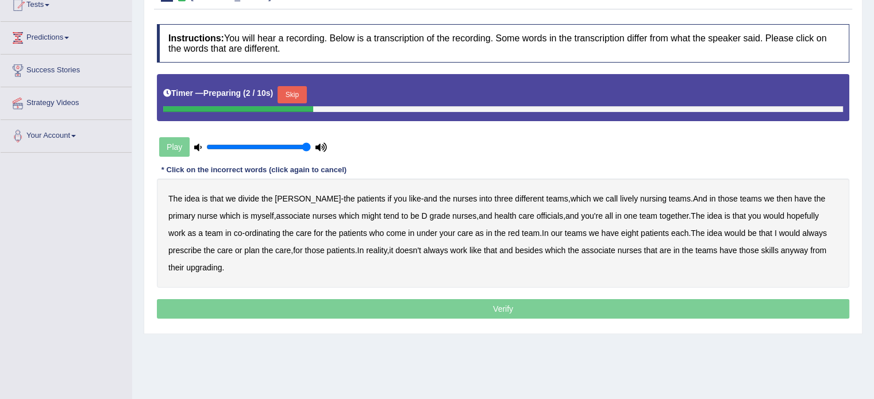
scroll to position [138, 0]
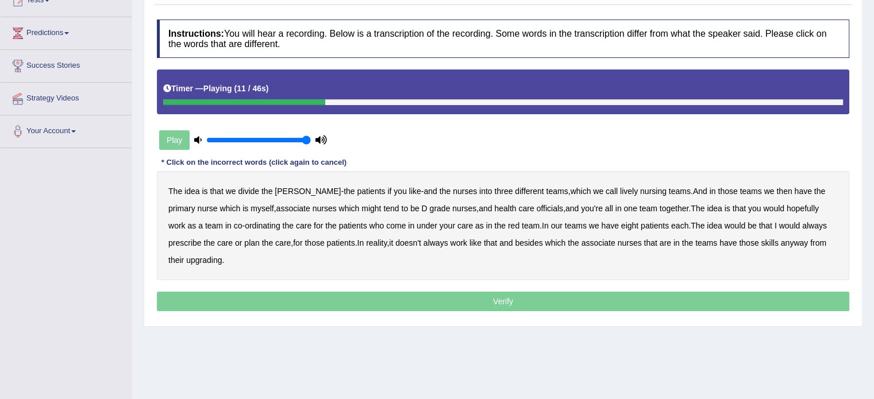
click at [593, 188] on b "we" at bounding box center [598, 191] width 10 height 9
click at [361, 209] on b "might" at bounding box center [371, 208] width 20 height 9
click at [383, 206] on b "tend" at bounding box center [391, 208] width 16 height 9
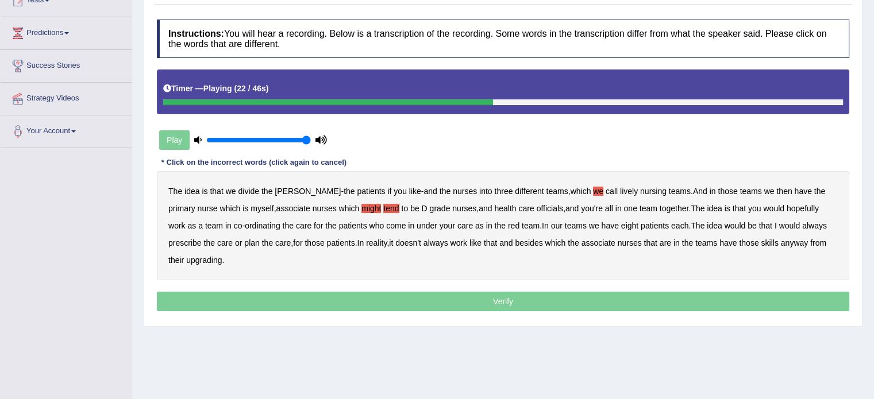
click at [401, 206] on b "to" at bounding box center [404, 208] width 7 height 9
click at [410, 208] on b "be" at bounding box center [414, 208] width 9 height 9
click at [802, 221] on b "always" at bounding box center [814, 225] width 25 height 9
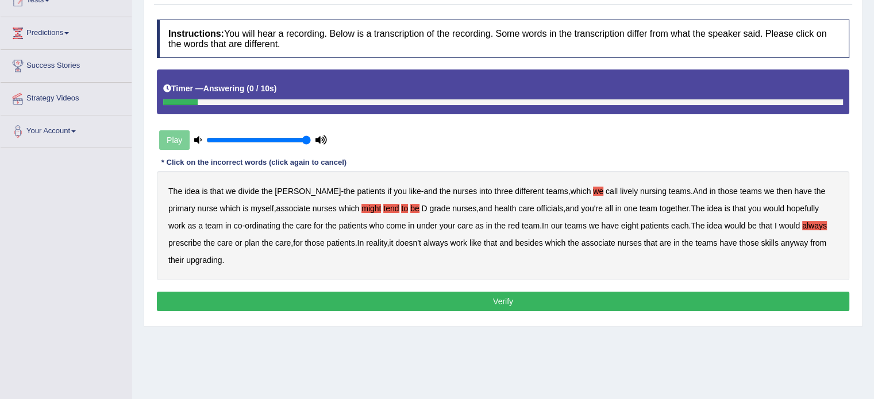
click at [186, 259] on b "upgrading" at bounding box center [204, 260] width 36 height 9
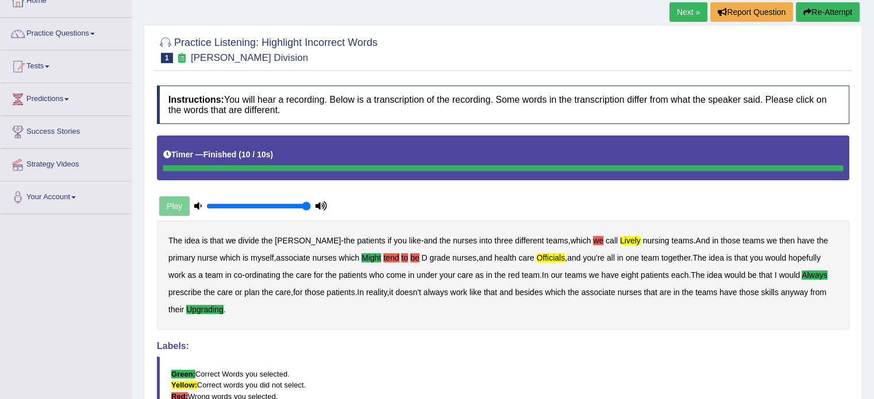
scroll to position [0, 0]
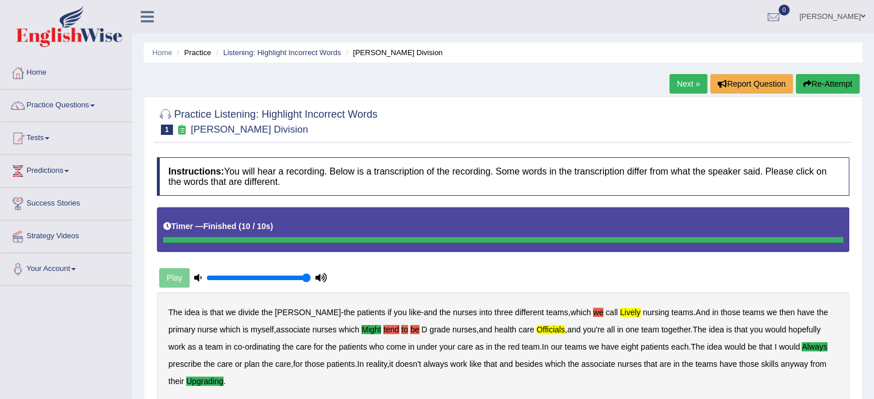
click at [691, 82] on link "Next »" at bounding box center [688, 84] width 38 height 20
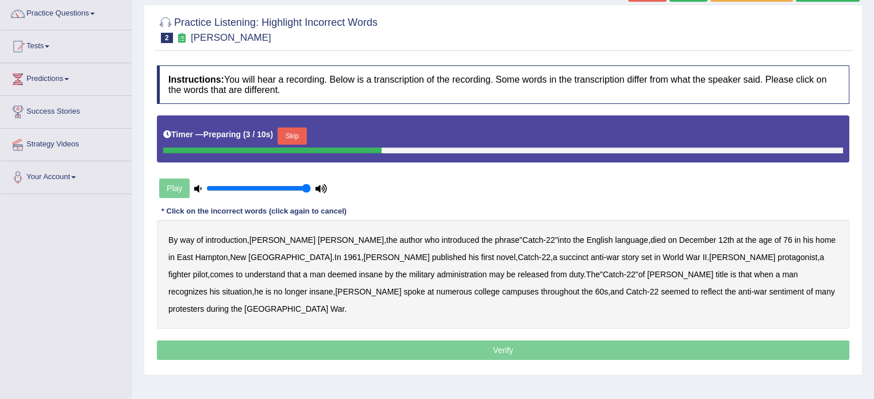
scroll to position [115, 0]
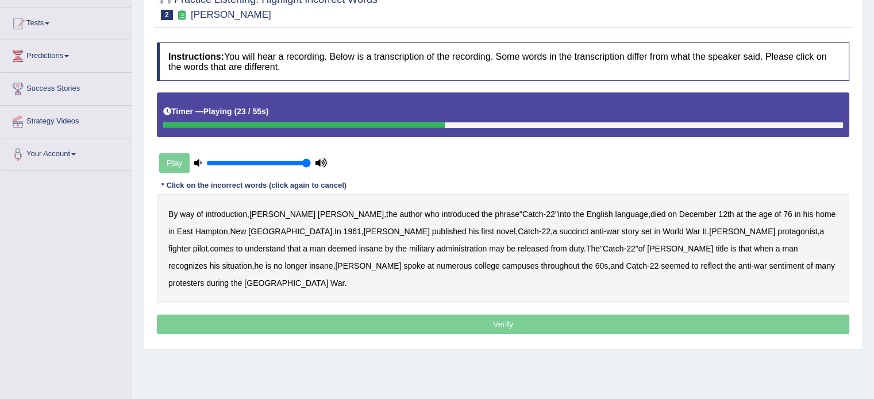
click at [559, 229] on b "succinct" at bounding box center [573, 231] width 29 height 9
click at [437, 245] on b "administration" at bounding box center [462, 248] width 50 height 9
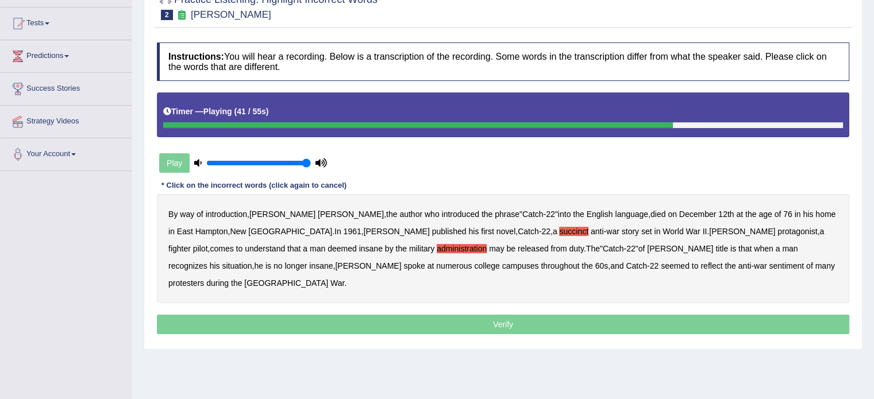
click at [252, 261] on b "situation" at bounding box center [237, 265] width 30 height 9
click at [700, 261] on b "reflect" at bounding box center [711, 265] width 22 height 9
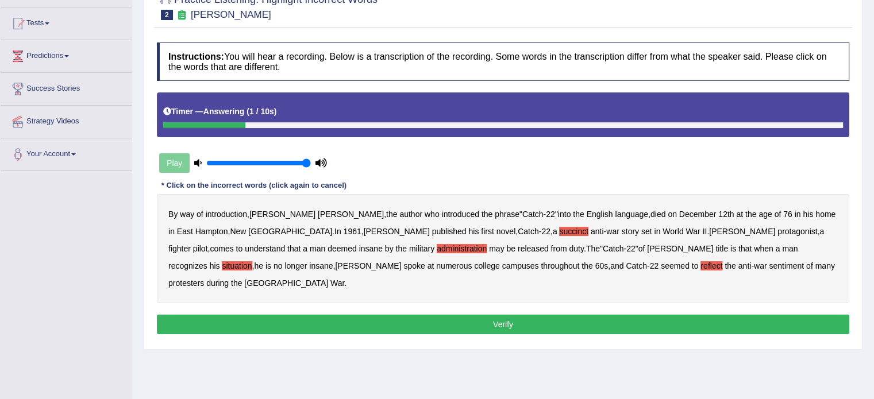
click at [574, 315] on button "Verify" at bounding box center [503, 325] width 692 height 20
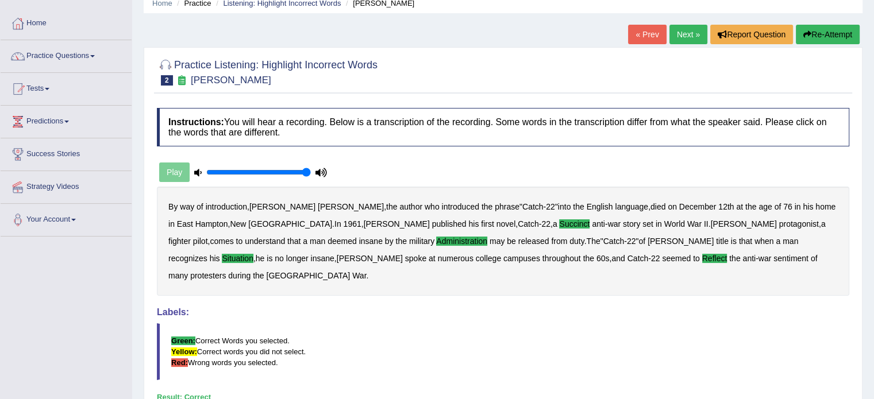
scroll to position [46, 0]
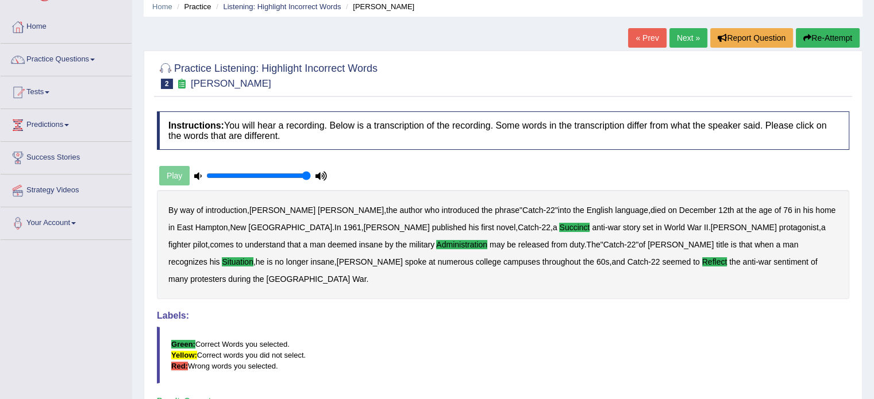
click at [682, 32] on link "Next »" at bounding box center [688, 38] width 38 height 20
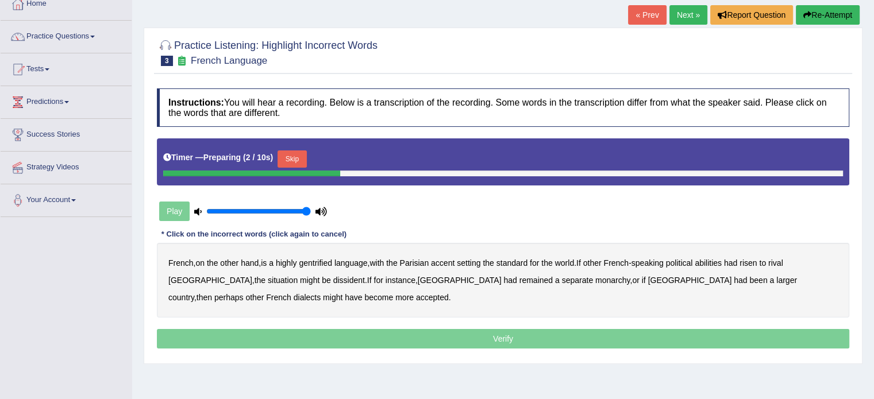
scroll to position [92, 0]
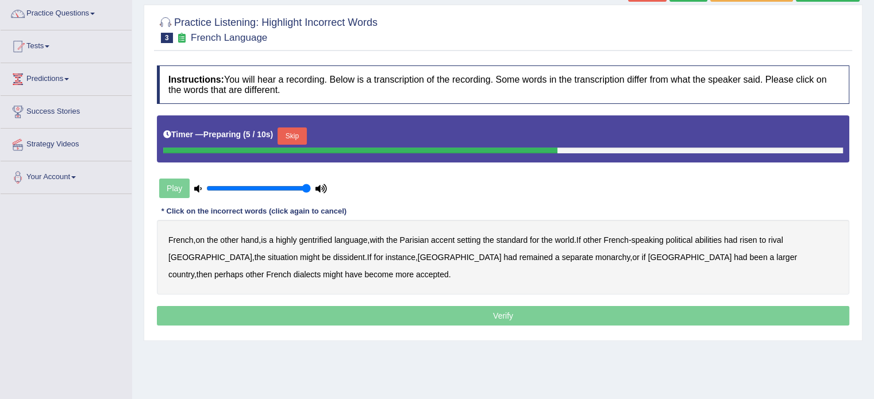
click at [303, 131] on button "Skip" at bounding box center [291, 136] width 29 height 17
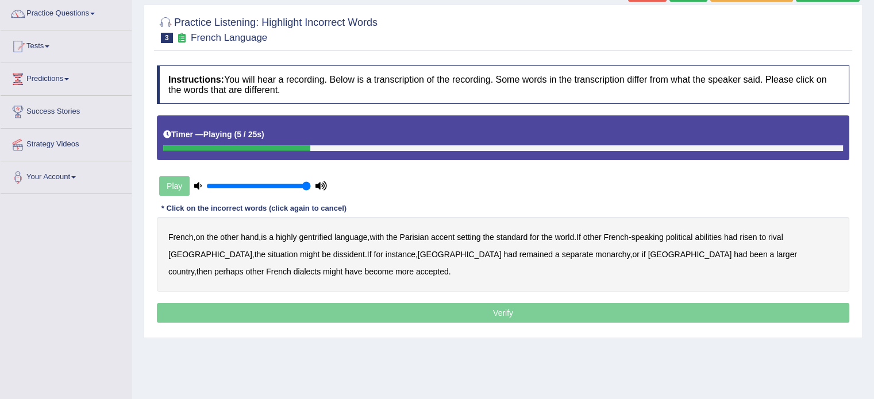
click at [326, 233] on b "gentrified" at bounding box center [315, 237] width 33 height 9
click at [714, 234] on b "abilities" at bounding box center [708, 237] width 27 height 9
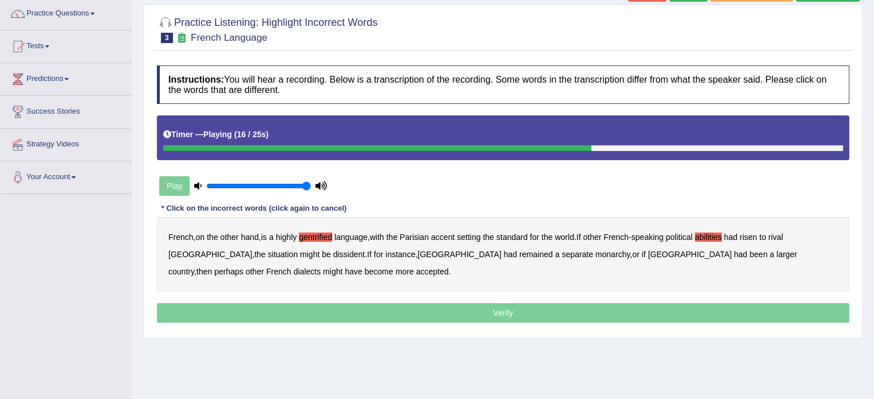
click at [333, 253] on b "dissident" at bounding box center [349, 254] width 32 height 9
click at [595, 252] on b "monarchy" at bounding box center [612, 254] width 34 height 9
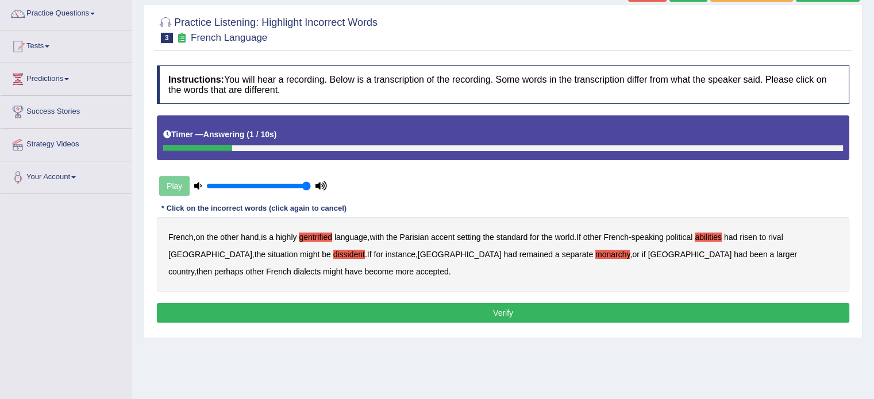
click at [389, 308] on button "Verify" at bounding box center [503, 313] width 692 height 20
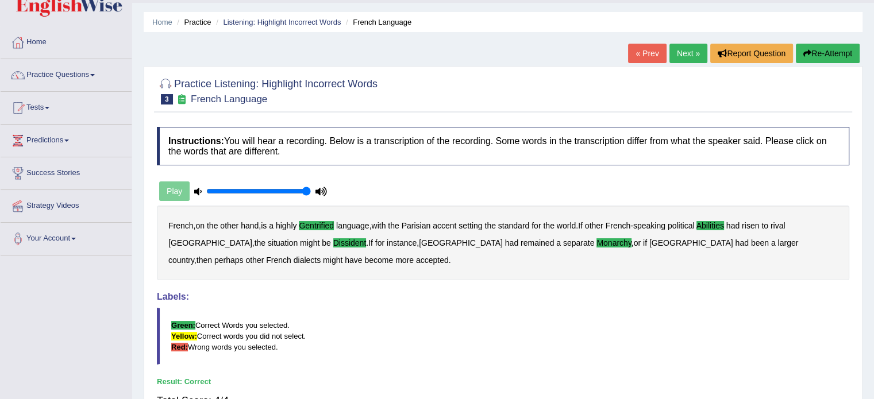
scroll to position [0, 0]
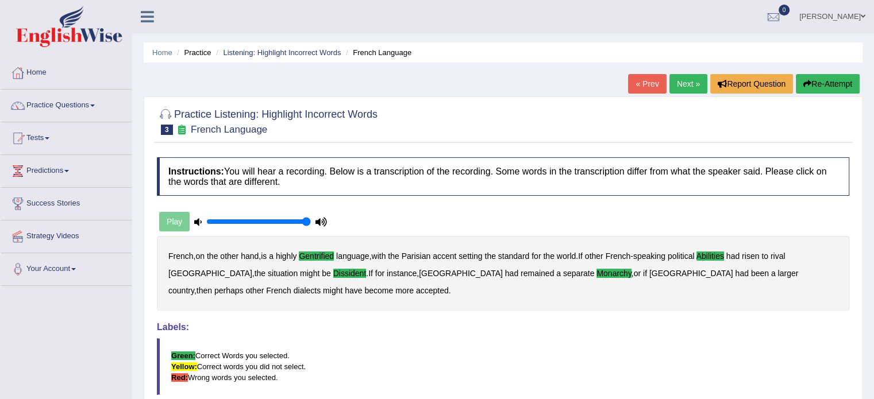
click at [681, 83] on link "Next »" at bounding box center [688, 84] width 38 height 20
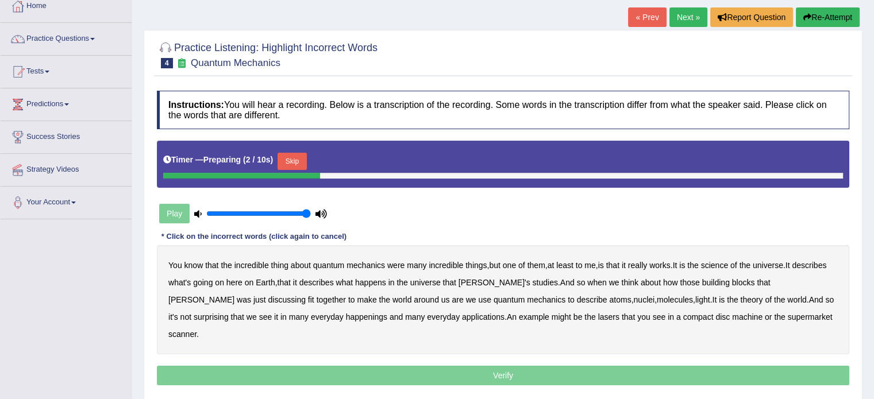
scroll to position [69, 0]
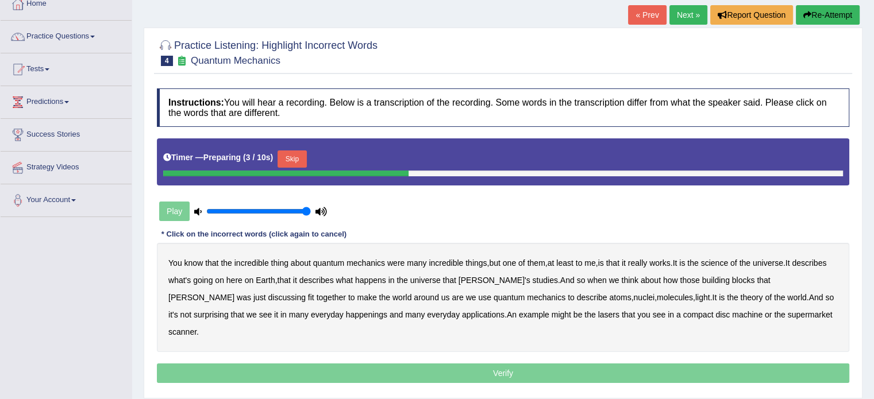
click at [292, 155] on button "Skip" at bounding box center [291, 159] width 29 height 17
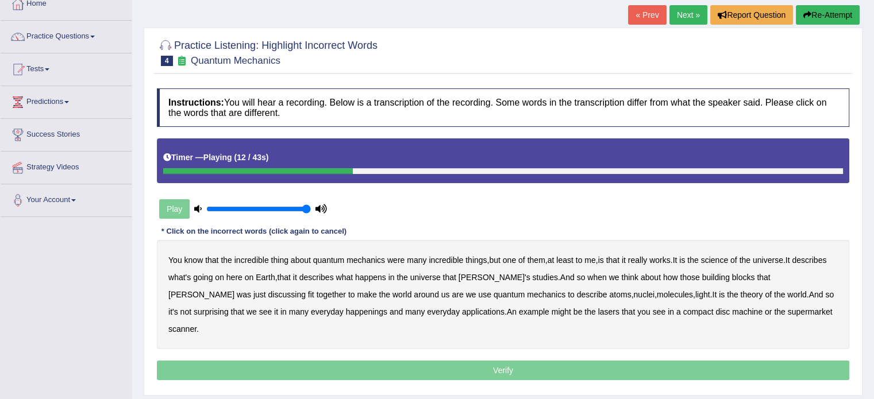
click at [715, 256] on b "science" at bounding box center [714, 260] width 27 height 9
click at [306, 290] on b "discussing" at bounding box center [286, 294] width 37 height 9
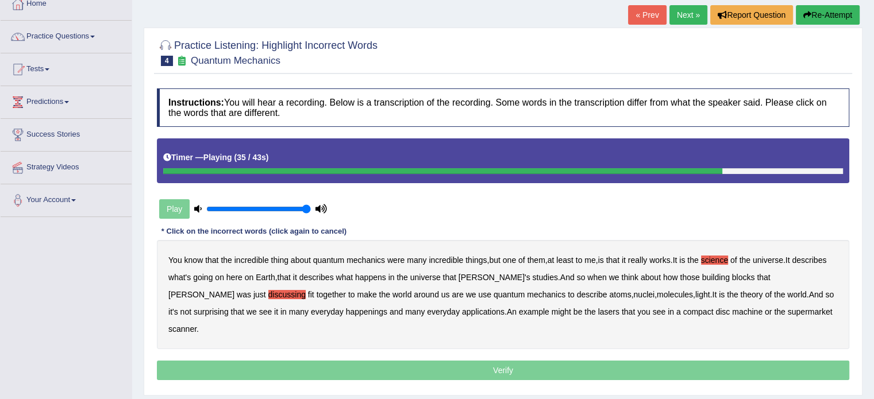
click at [346, 310] on b "happenings" at bounding box center [366, 311] width 41 height 9
click at [732, 310] on b "machine" at bounding box center [747, 311] width 30 height 9
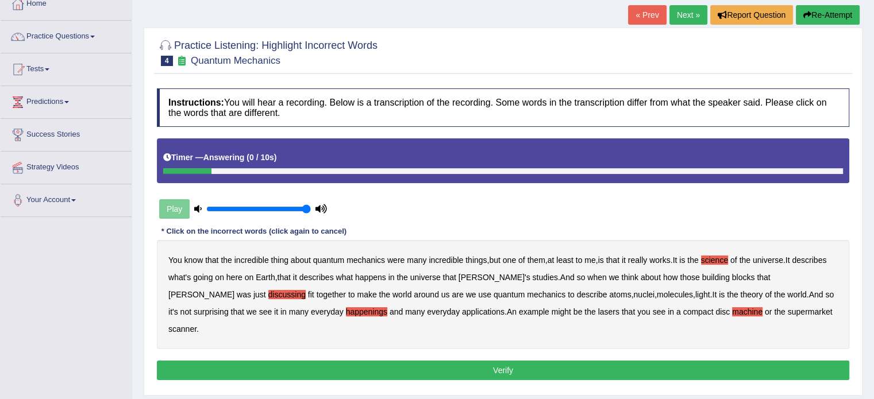
click at [567, 361] on button "Verify" at bounding box center [503, 371] width 692 height 20
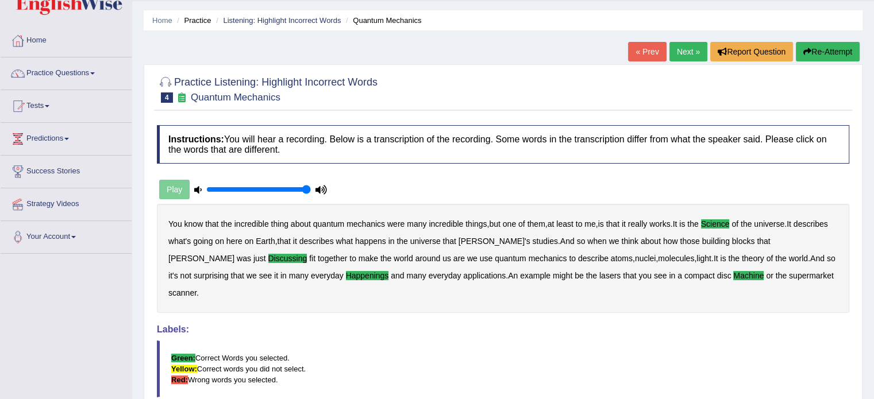
scroll to position [23, 0]
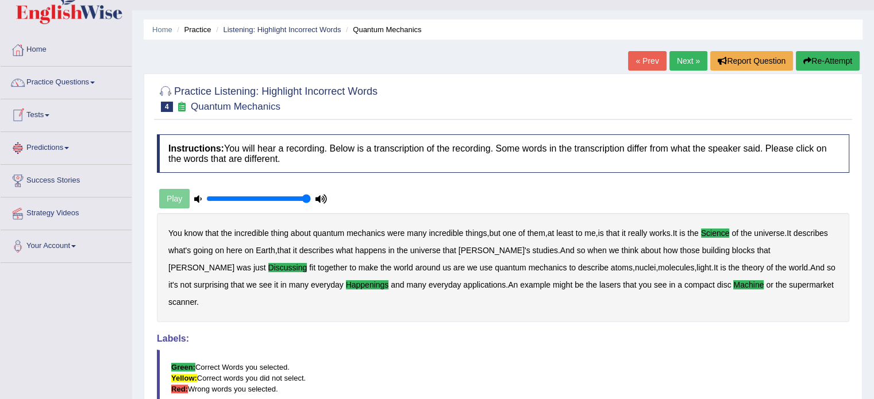
click at [53, 110] on link "Tests" at bounding box center [66, 113] width 131 height 29
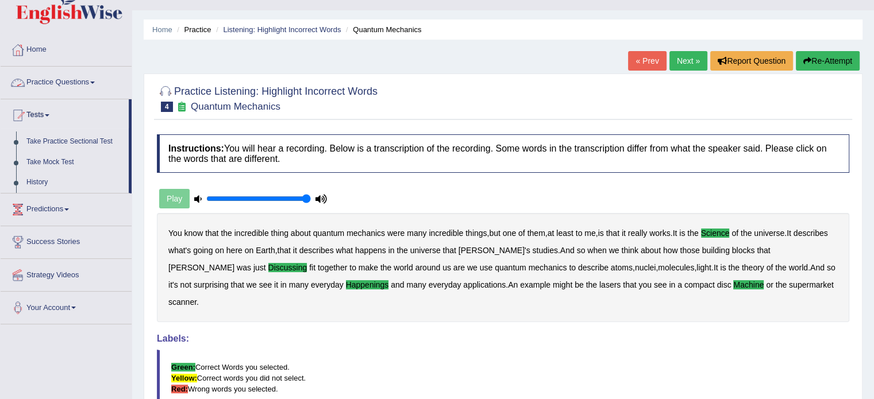
click at [74, 89] on link "Practice Questions" at bounding box center [66, 81] width 131 height 29
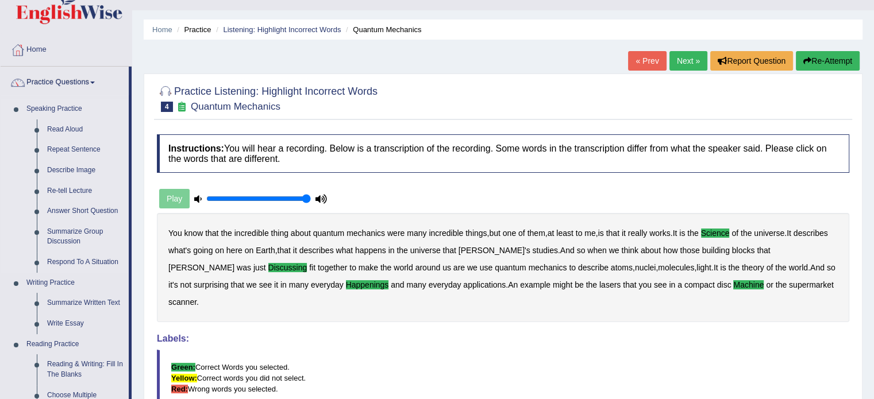
click at [18, 220] on li "Speaking Practice Read Aloud Repeat Sentence Describe Image Re-tell Lecture Ans…" at bounding box center [65, 186] width 128 height 174
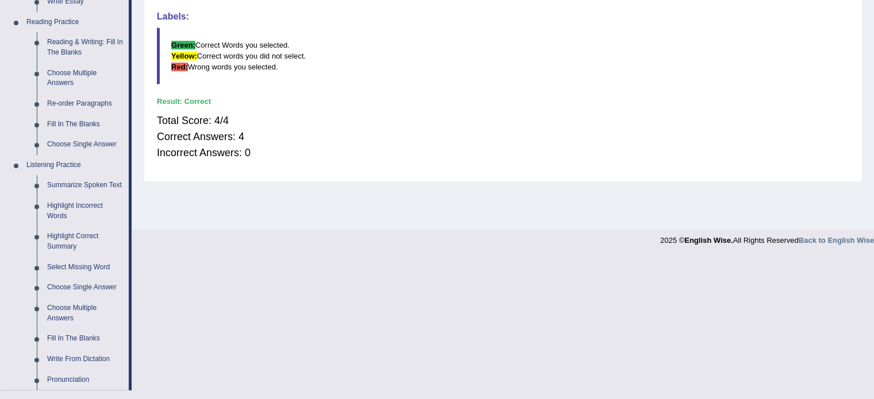
scroll to position [414, 0]
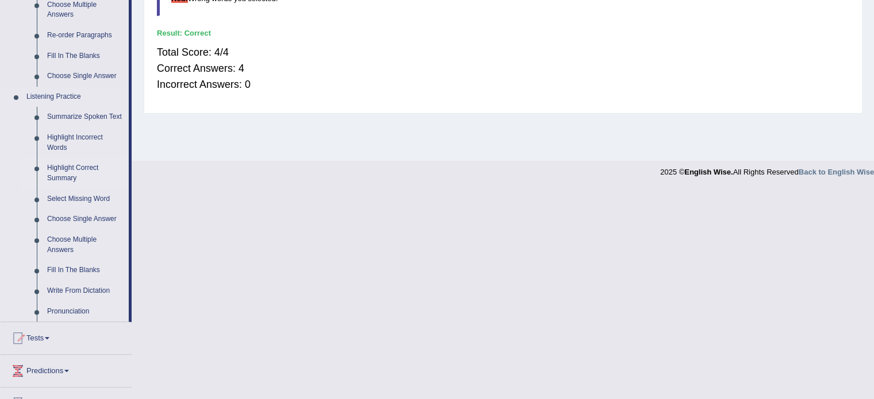
click at [64, 173] on link "Highlight Correct Summary" at bounding box center [85, 173] width 87 height 30
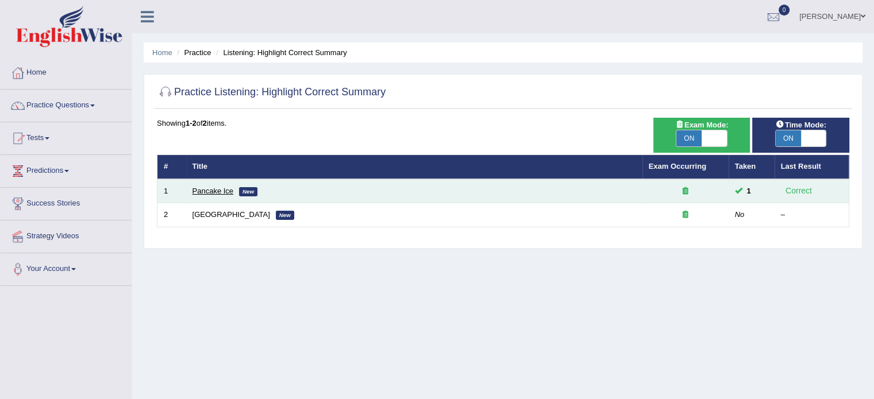
click at [212, 190] on link "Pancake Ice" at bounding box center [212, 191] width 41 height 9
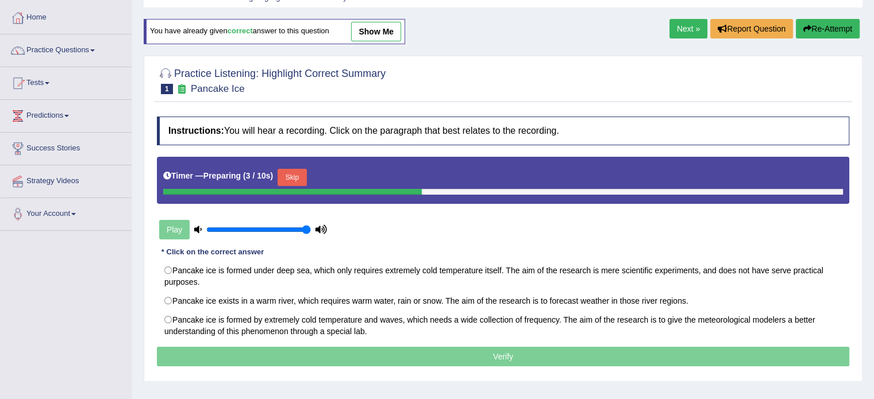
scroll to position [46, 0]
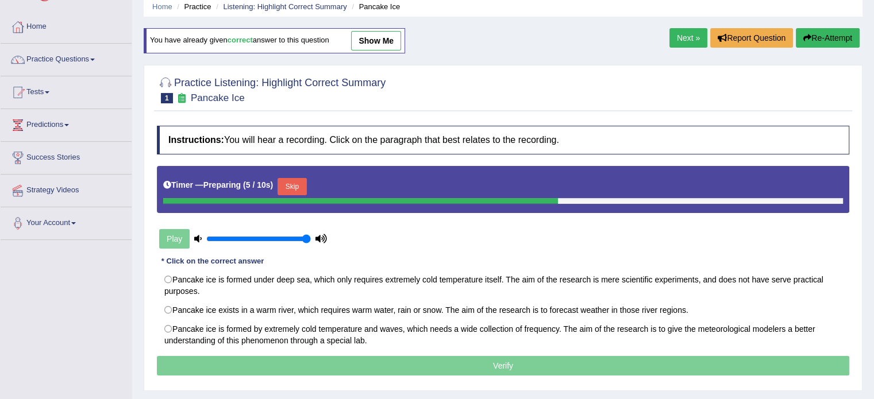
click at [382, 43] on link "show me" at bounding box center [376, 41] width 50 height 20
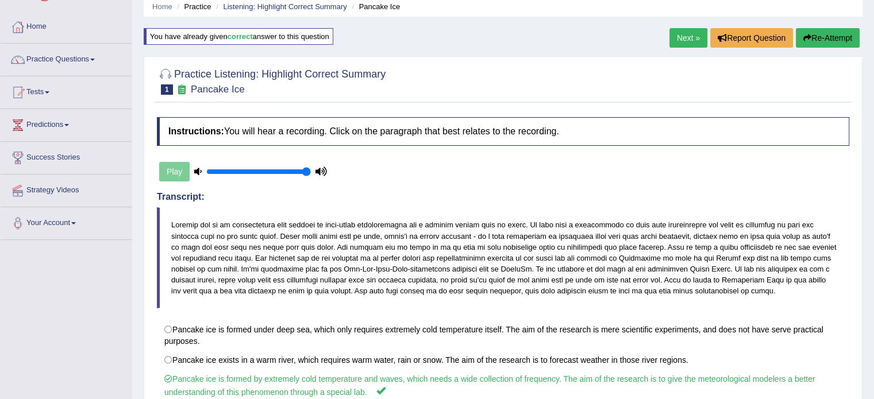
click at [397, 199] on h4 "Transcript:" at bounding box center [503, 197] width 692 height 10
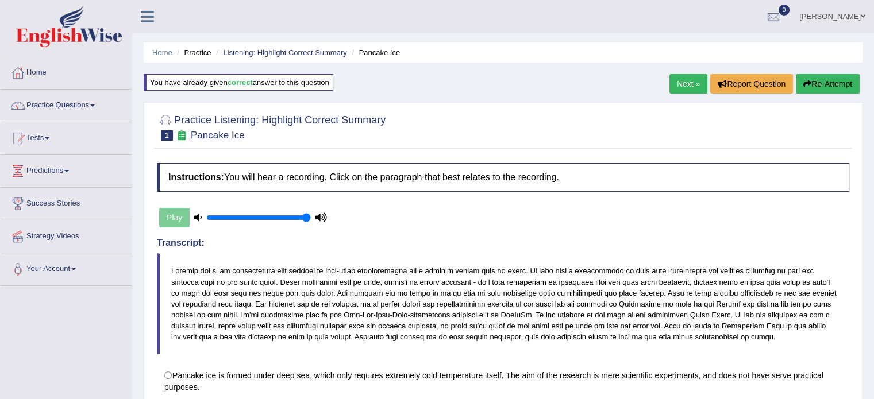
scroll to position [0, 0]
click at [687, 87] on link "Next »" at bounding box center [688, 84] width 38 height 20
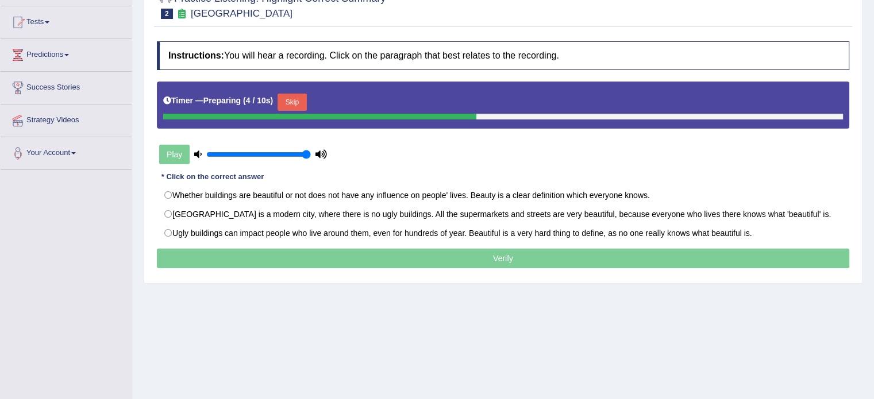
scroll to position [115, 0]
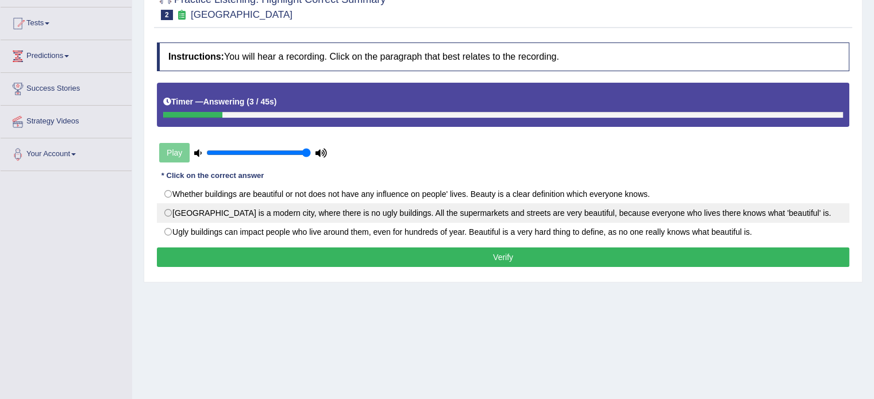
click at [162, 209] on label "[GEOGRAPHIC_DATA] is a modern city, where there is no ugly buildings. All the s…" at bounding box center [503, 213] width 692 height 20
radio input "true"
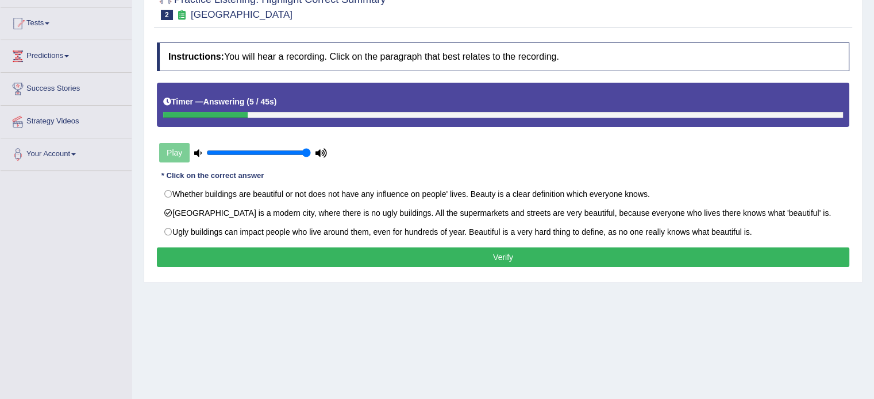
click at [221, 252] on button "Verify" at bounding box center [503, 258] width 692 height 20
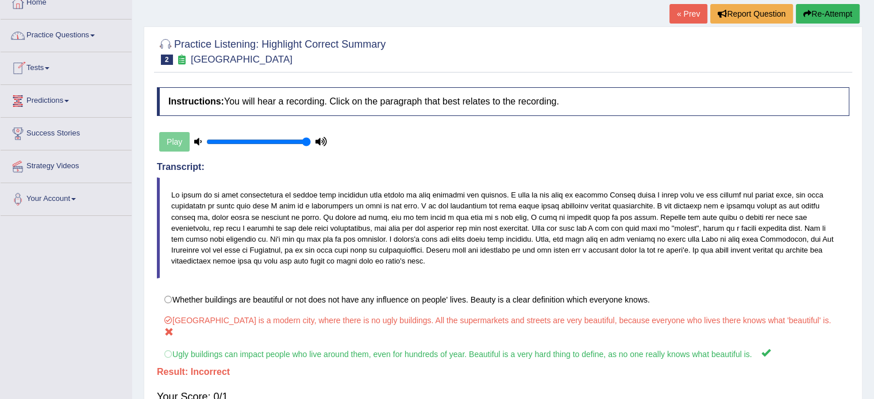
scroll to position [69, 0]
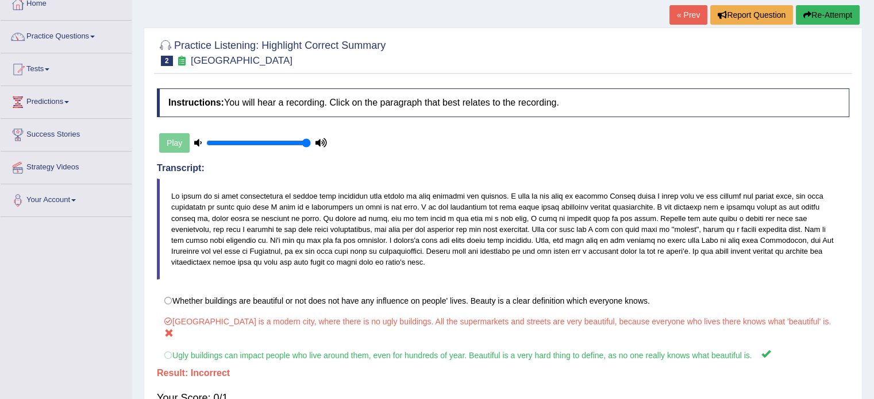
click at [68, 34] on link "Practice Questions" at bounding box center [66, 35] width 131 height 29
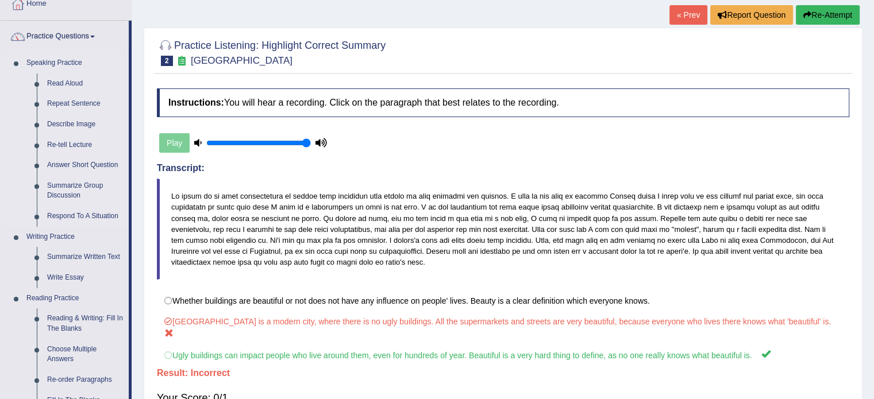
click at [16, 130] on li "Speaking Practice Read Aloud Repeat Sentence Describe Image Re-tell Lecture Ans…" at bounding box center [65, 140] width 128 height 174
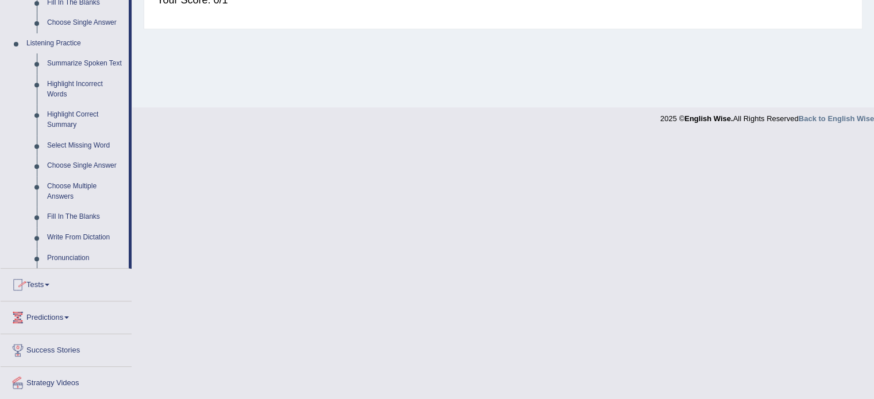
scroll to position [500, 0]
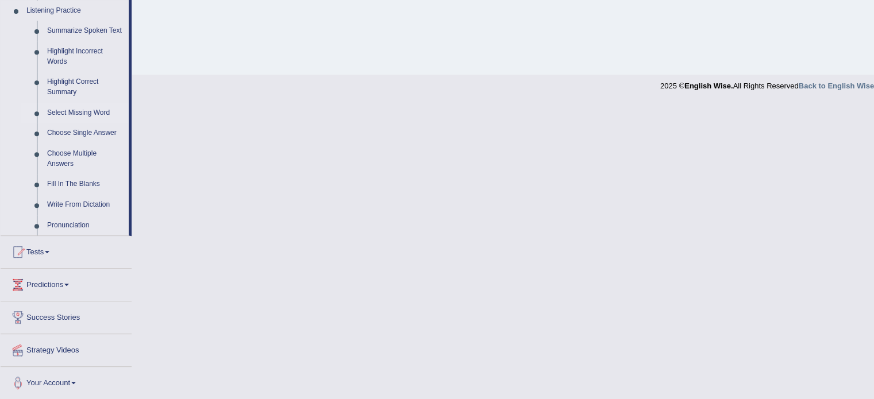
click at [78, 111] on link "Select Missing Word" at bounding box center [85, 113] width 87 height 21
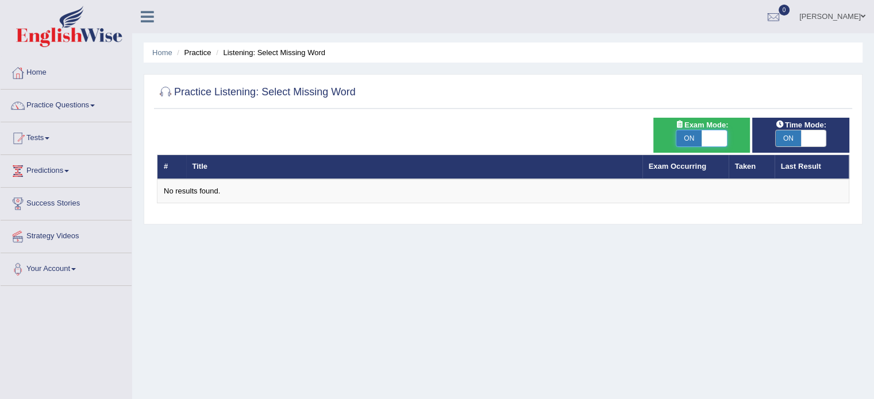
click at [717, 132] on span at bounding box center [713, 138] width 25 height 16
checkbox input "false"
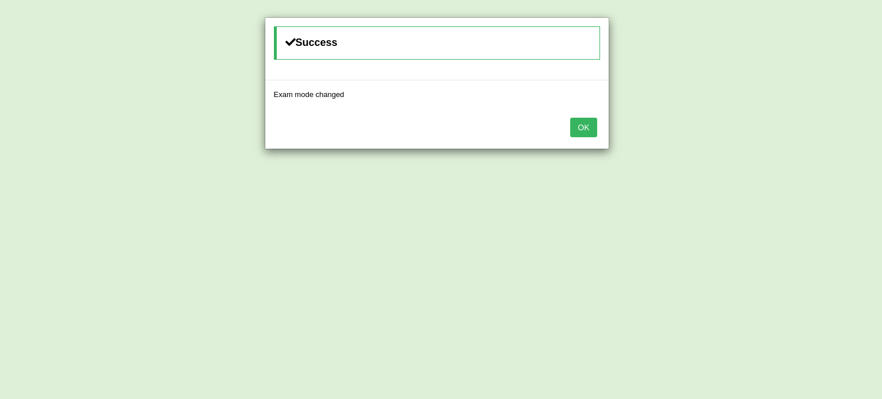
click at [589, 120] on button "OK" at bounding box center [583, 128] width 26 height 20
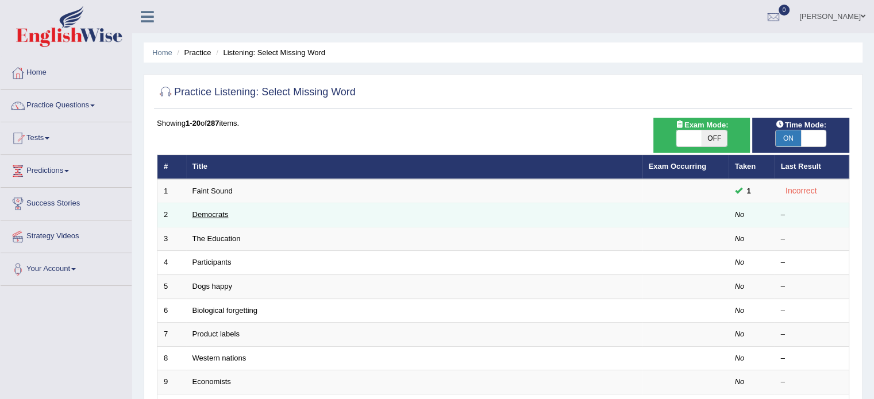
click at [207, 215] on link "Democrats" at bounding box center [210, 214] width 36 height 9
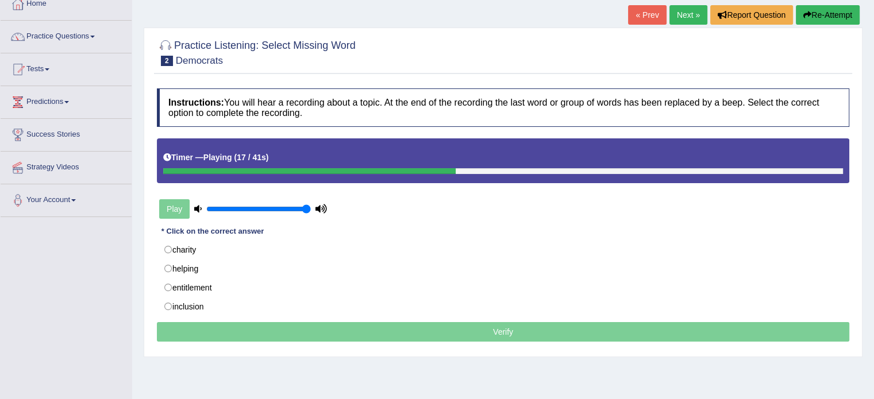
scroll to position [92, 0]
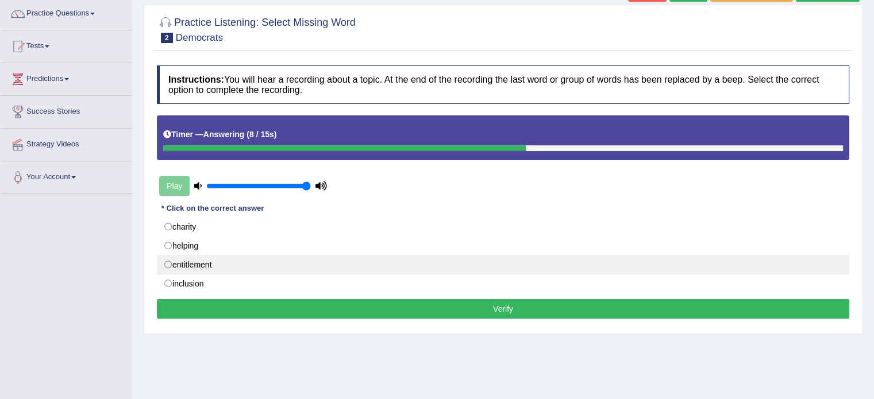
click at [169, 263] on label "entitlement" at bounding box center [503, 265] width 692 height 20
radio input "true"
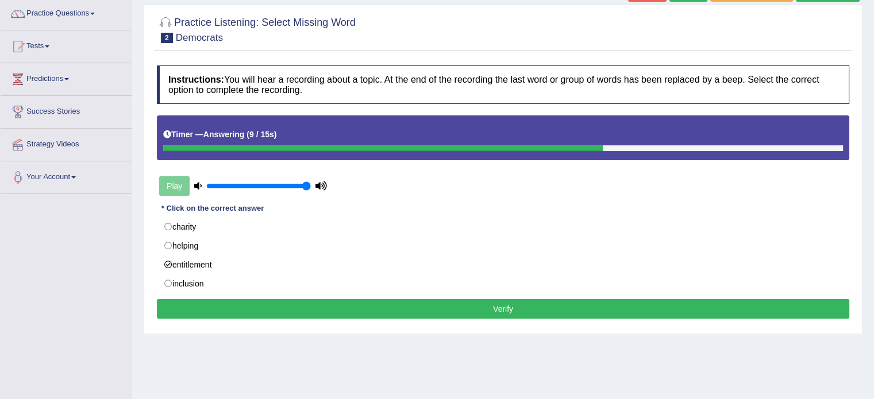
click at [261, 314] on button "Verify" at bounding box center [503, 309] width 692 height 20
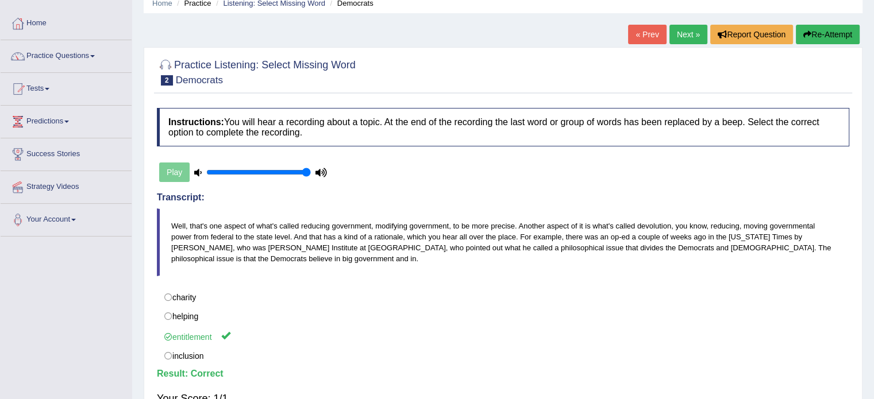
scroll to position [0, 0]
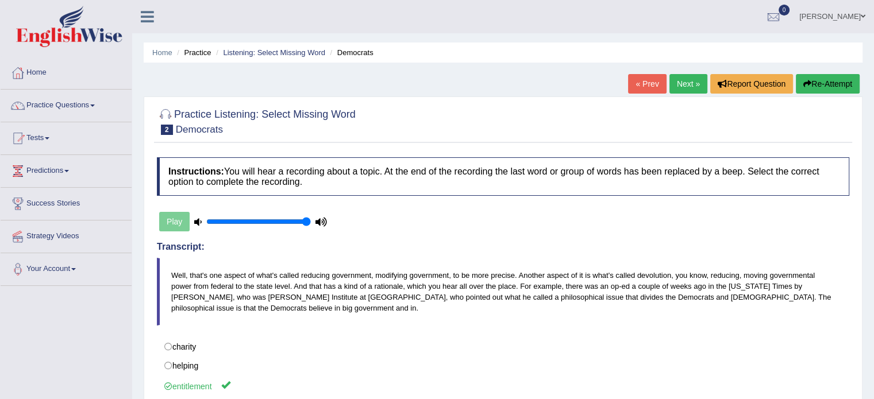
click at [692, 87] on link "Next »" at bounding box center [688, 84] width 38 height 20
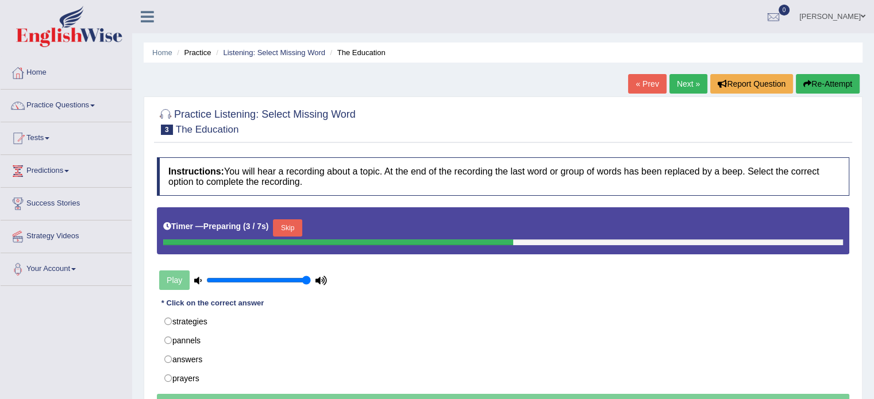
click at [294, 225] on button "Skip" at bounding box center [287, 227] width 29 height 17
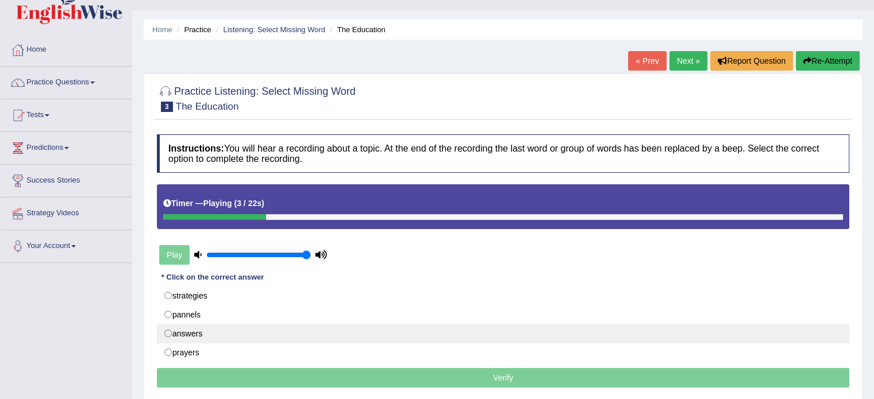
scroll to position [46, 0]
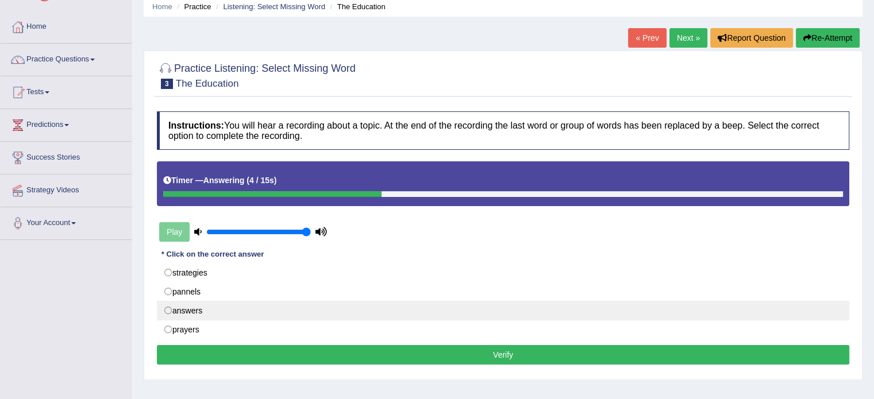
click at [167, 308] on label "answers" at bounding box center [503, 311] width 692 height 20
radio input "true"
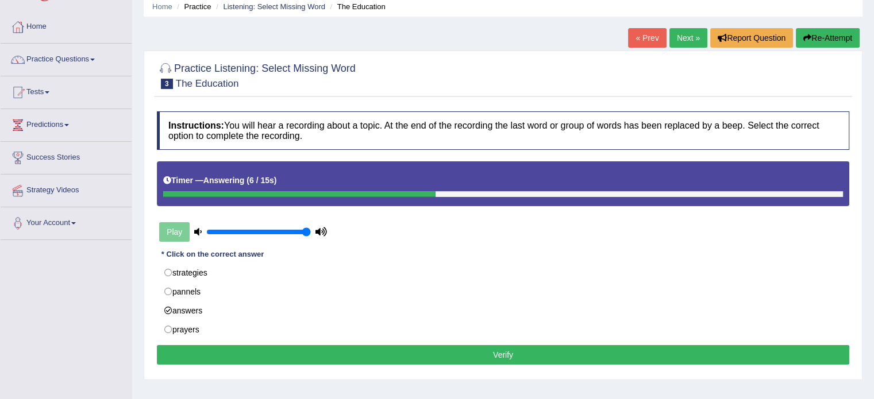
click at [237, 349] on button "Verify" at bounding box center [503, 355] width 692 height 20
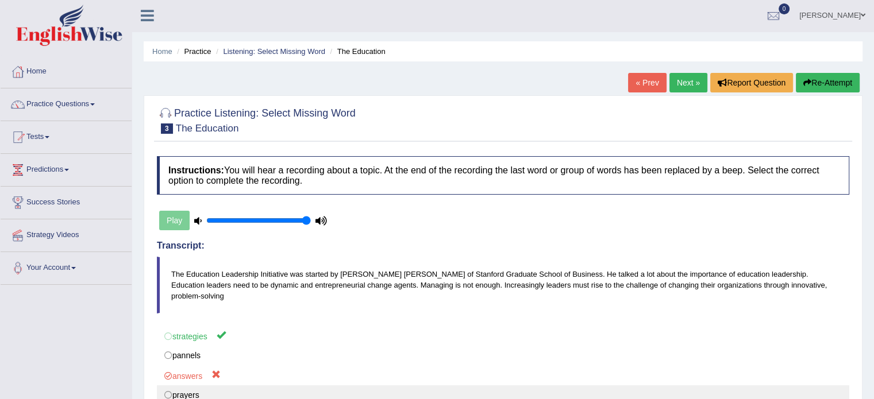
scroll to position [0, 0]
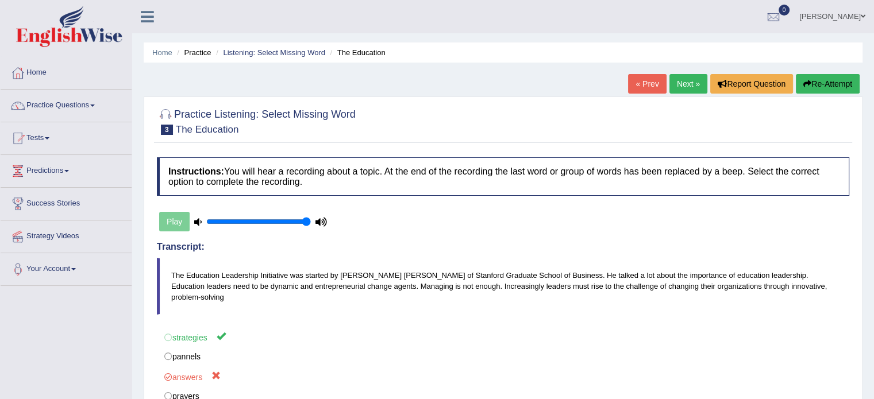
click at [689, 85] on link "Next »" at bounding box center [688, 84] width 38 height 20
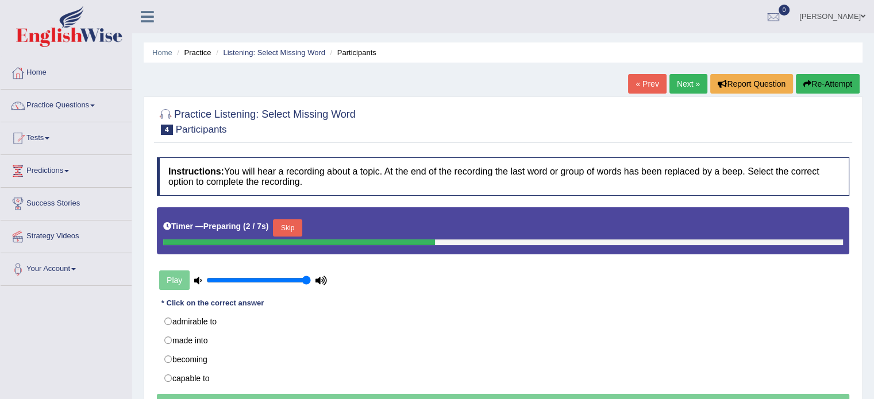
click at [299, 225] on button "Skip" at bounding box center [287, 227] width 29 height 17
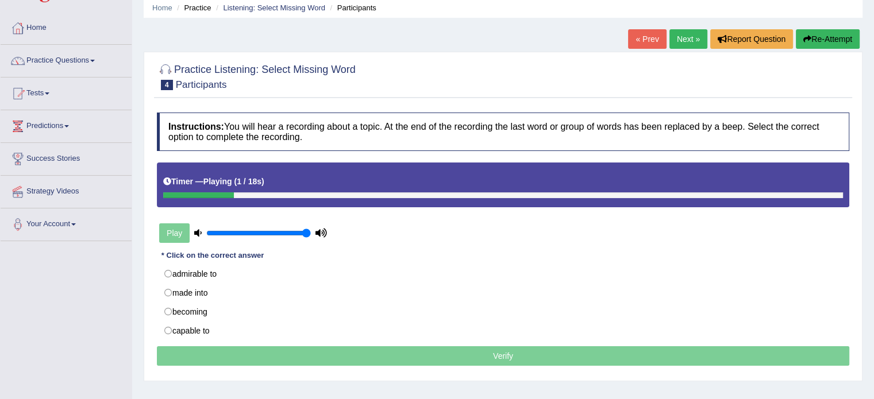
scroll to position [46, 0]
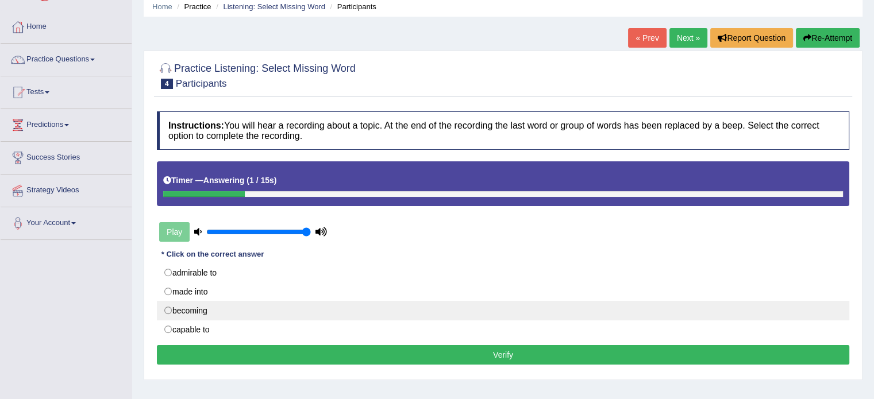
click at [165, 309] on label "becoming" at bounding box center [503, 311] width 692 height 20
radio input "true"
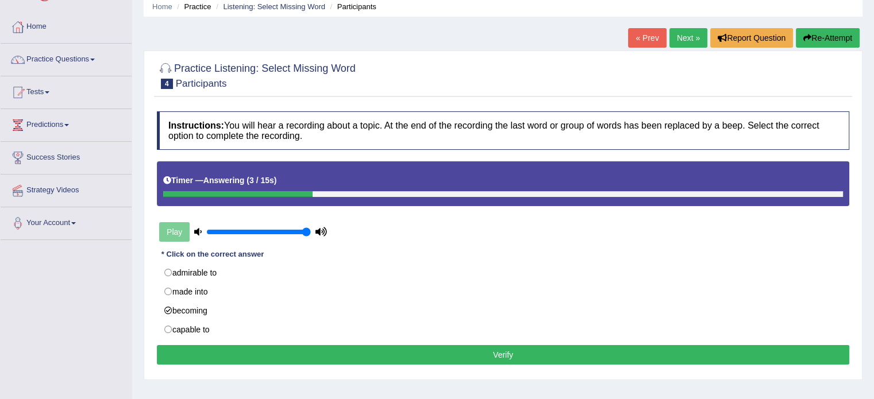
click at [262, 349] on button "Verify" at bounding box center [503, 355] width 692 height 20
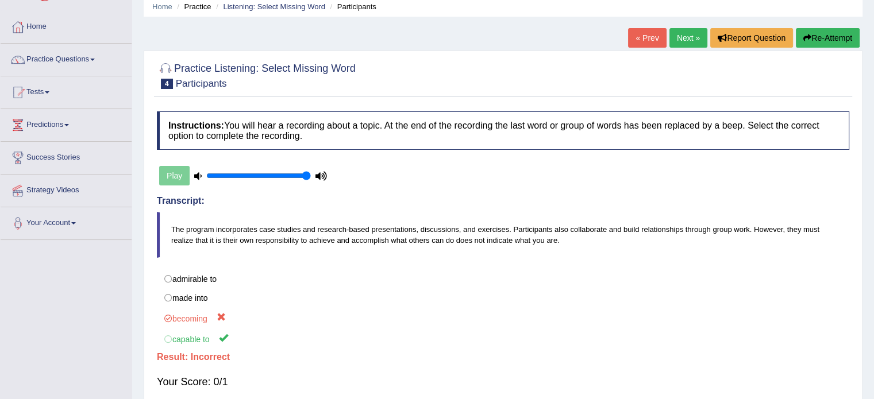
click at [690, 34] on link "Next »" at bounding box center [688, 38] width 38 height 20
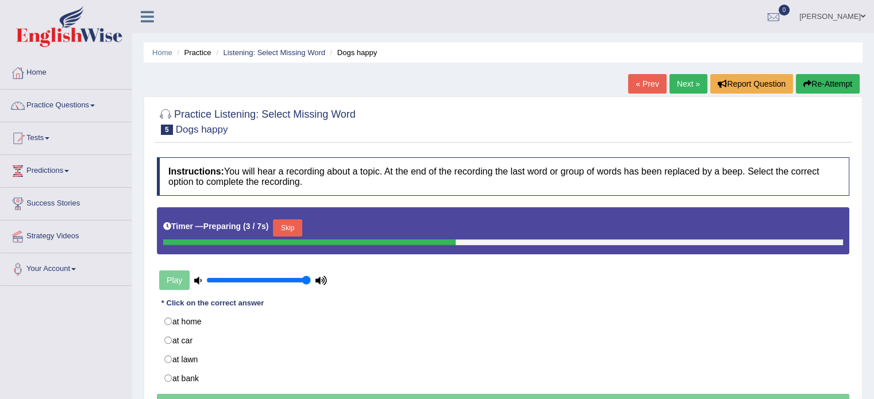
click at [289, 228] on button "Skip" at bounding box center [287, 227] width 29 height 17
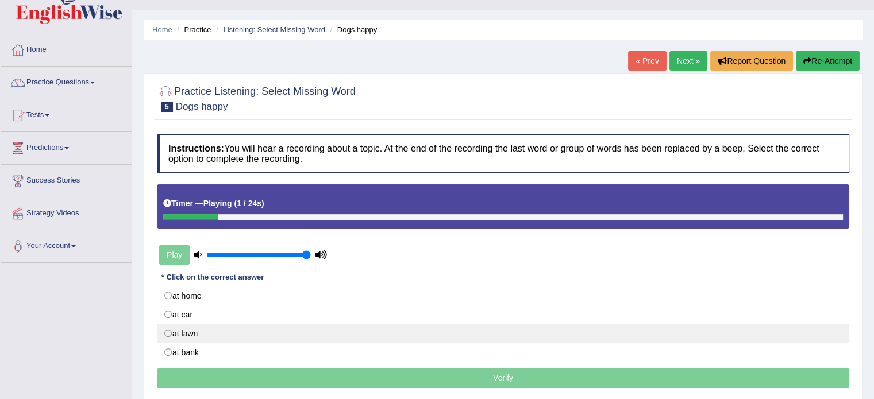
scroll to position [46, 0]
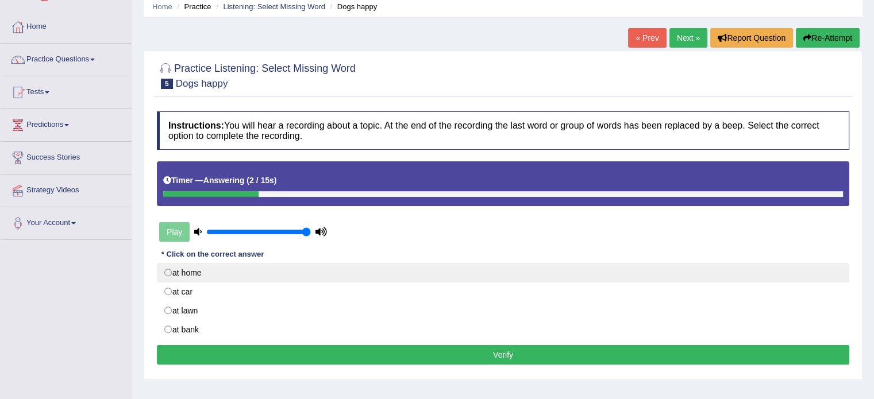
click at [169, 271] on label "at home" at bounding box center [503, 273] width 692 height 20
radio input "true"
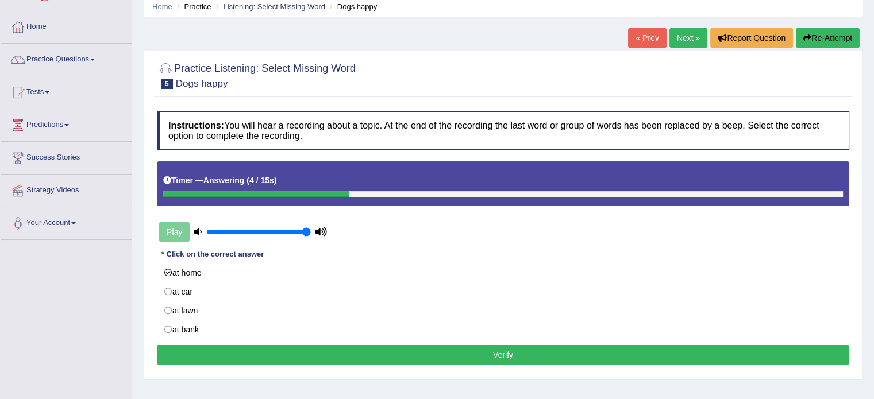
click at [303, 350] on button "Verify" at bounding box center [503, 355] width 692 height 20
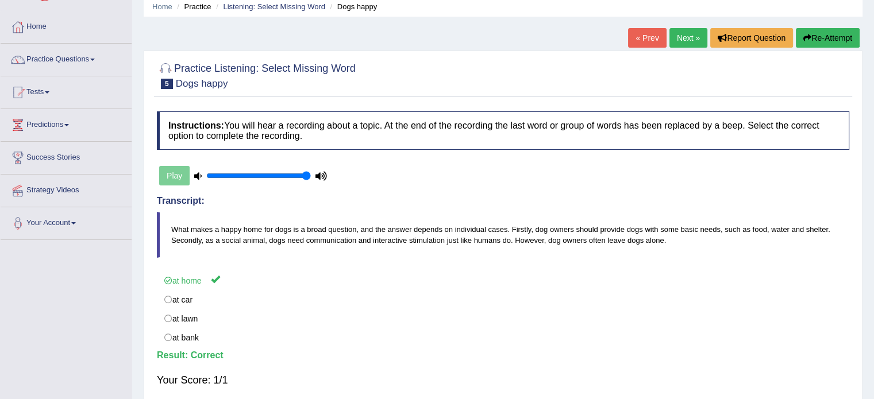
click at [682, 36] on link "Next »" at bounding box center [688, 38] width 38 height 20
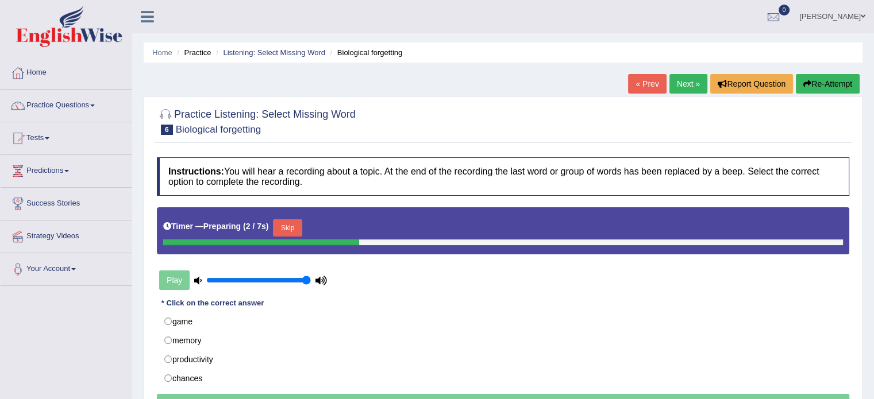
click at [294, 220] on button "Skip" at bounding box center [287, 227] width 29 height 17
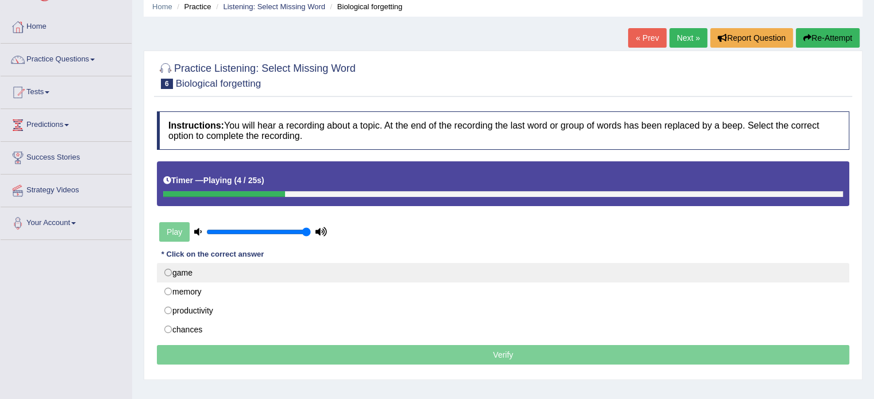
scroll to position [69, 0]
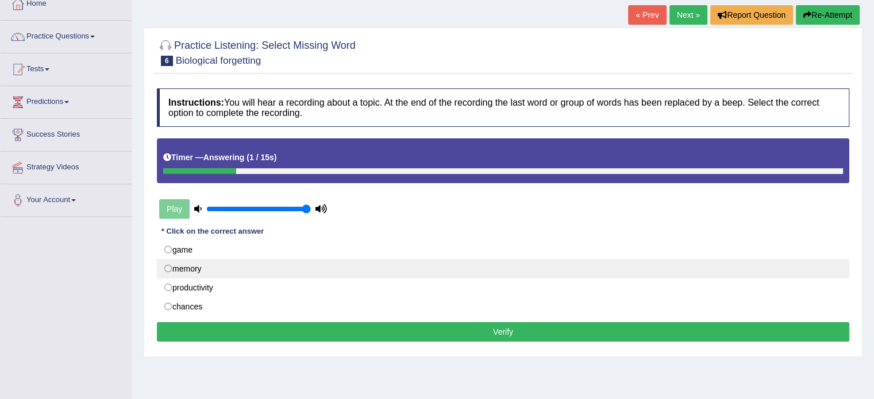
click at [170, 272] on label "memory" at bounding box center [503, 269] width 692 height 20
radio input "true"
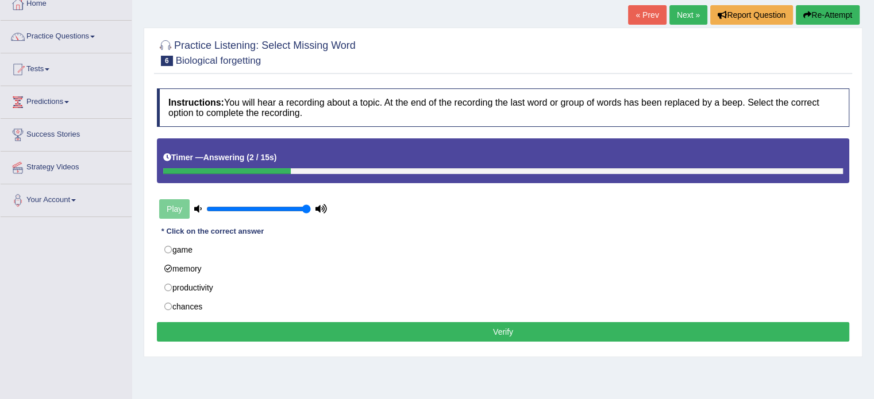
click at [267, 326] on button "Verify" at bounding box center [503, 332] width 692 height 20
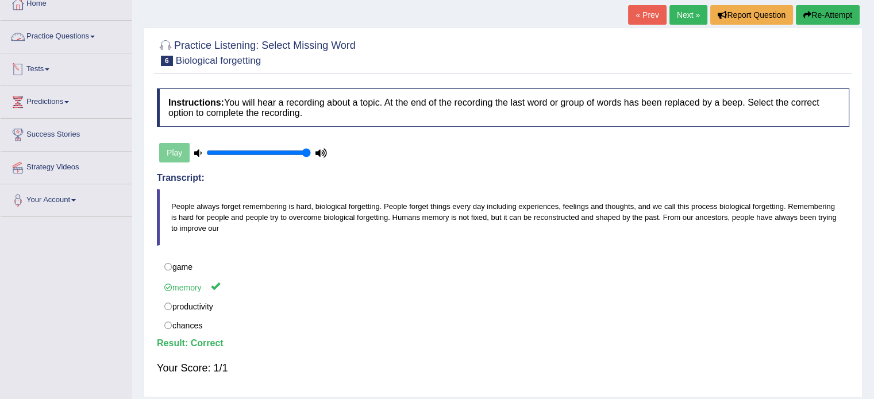
click at [74, 34] on link "Practice Questions" at bounding box center [66, 35] width 131 height 29
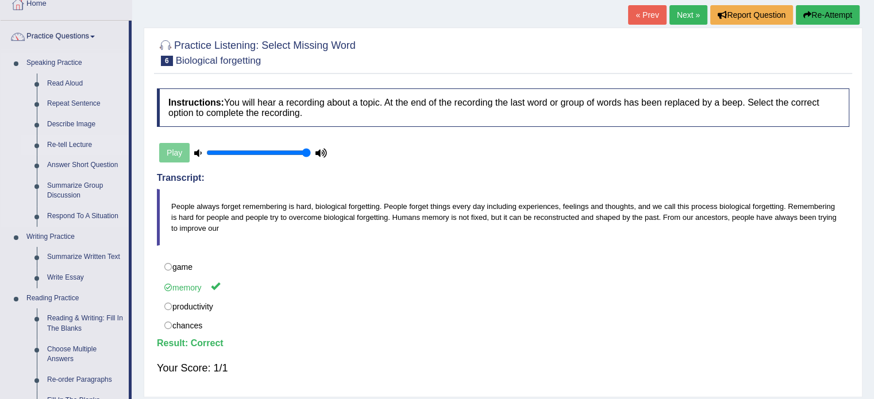
click at [22, 143] on li "Re-tell Lecture" at bounding box center [74, 145] width 107 height 21
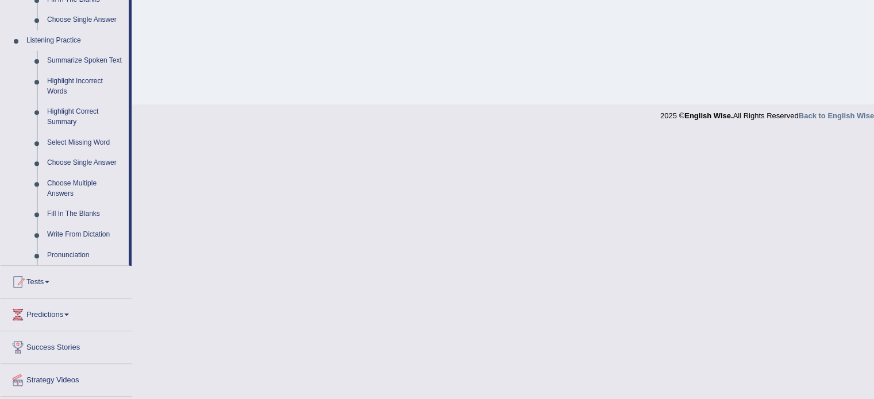
scroll to position [483, 0]
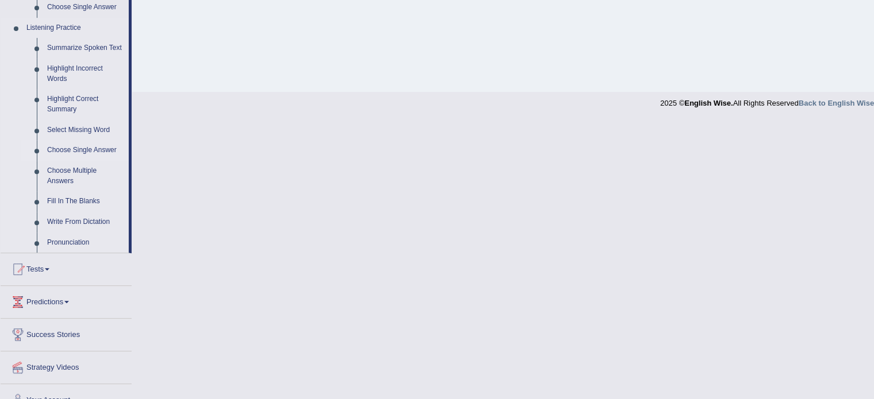
click at [84, 148] on link "Choose Single Answer" at bounding box center [85, 150] width 87 height 21
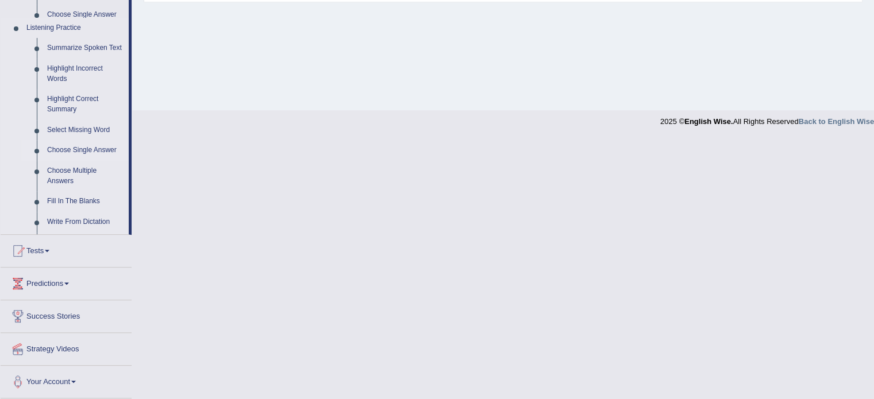
scroll to position [279, 0]
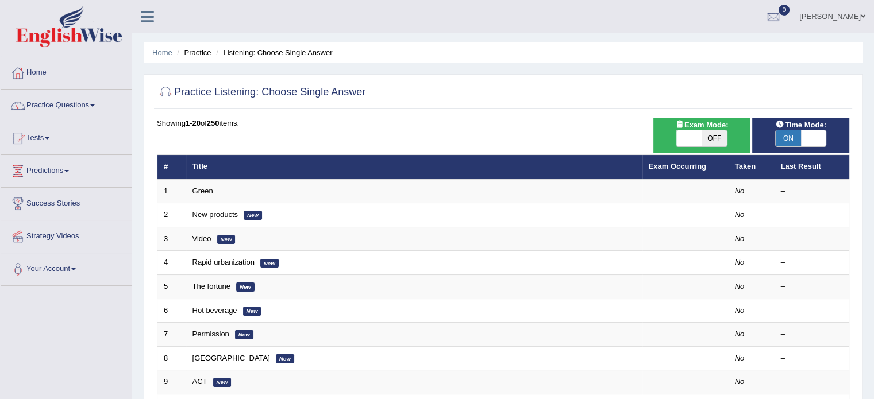
click at [711, 135] on span "OFF" at bounding box center [713, 138] width 25 height 16
checkbox input "true"
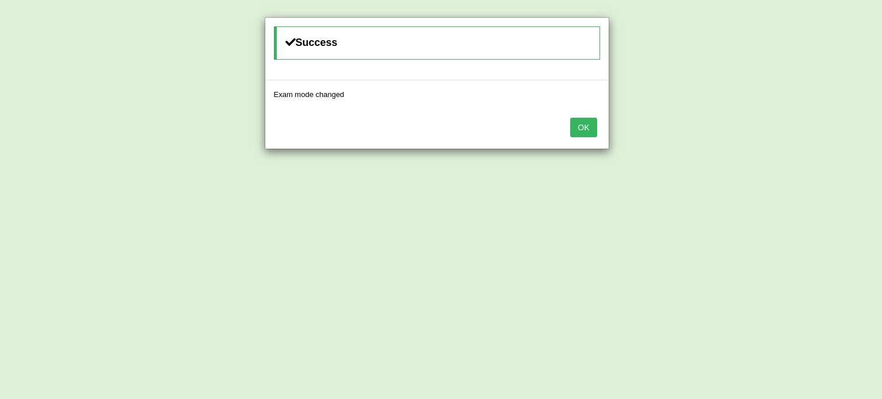
click at [592, 128] on button "OK" at bounding box center [583, 128] width 26 height 20
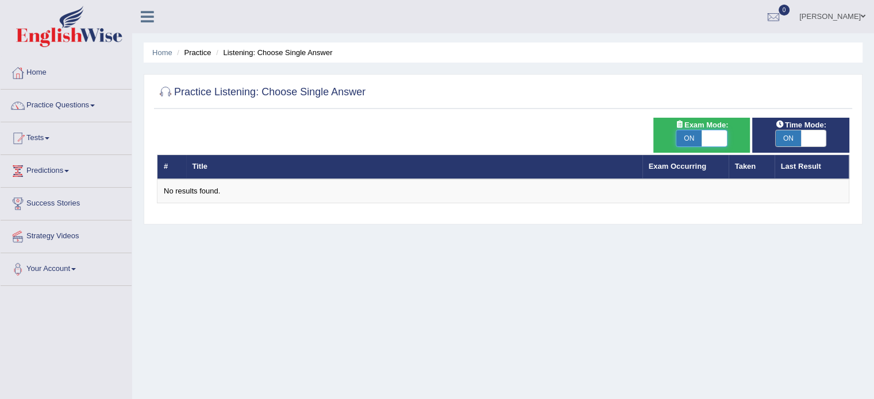
click at [720, 138] on span at bounding box center [713, 138] width 25 height 16
checkbox input "false"
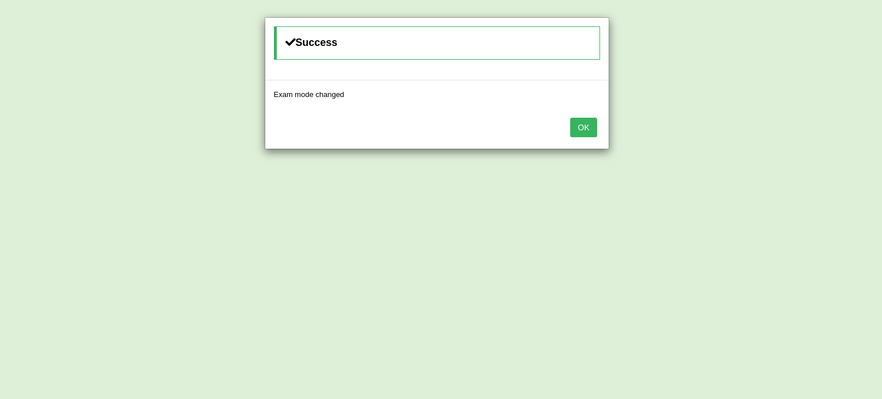
click at [586, 118] on button "OK" at bounding box center [583, 128] width 26 height 20
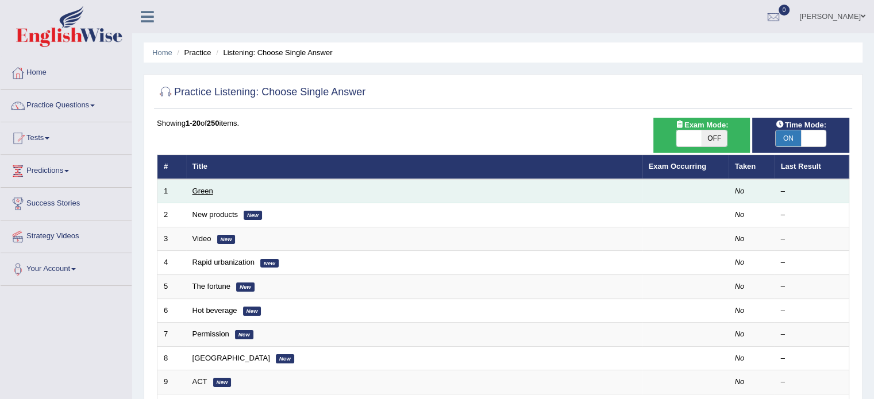
click at [207, 188] on link "Green" at bounding box center [202, 191] width 21 height 9
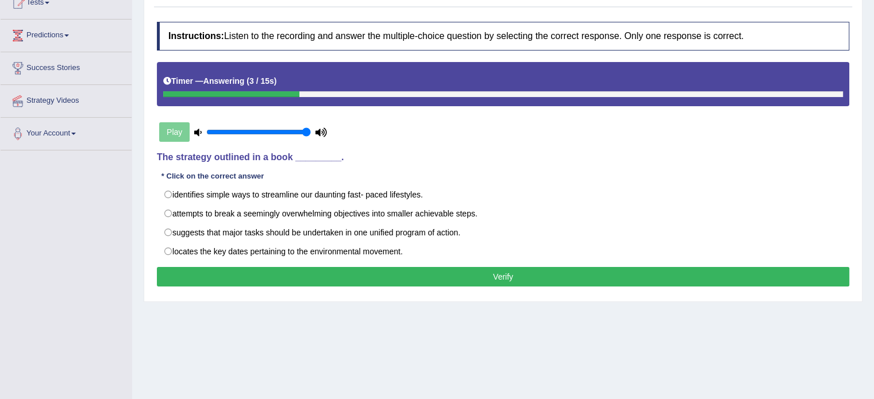
scroll to position [138, 0]
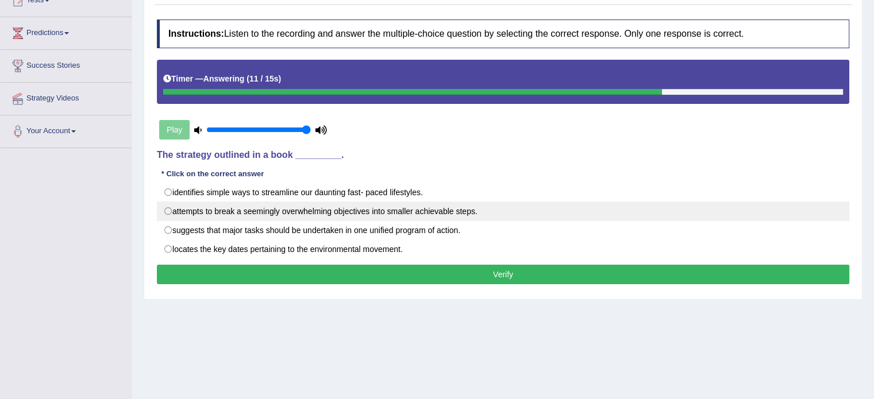
click at [173, 210] on label "attempts to break a seemingly overwhelming objectives into smaller achievable s…" at bounding box center [503, 212] width 692 height 20
radio input "true"
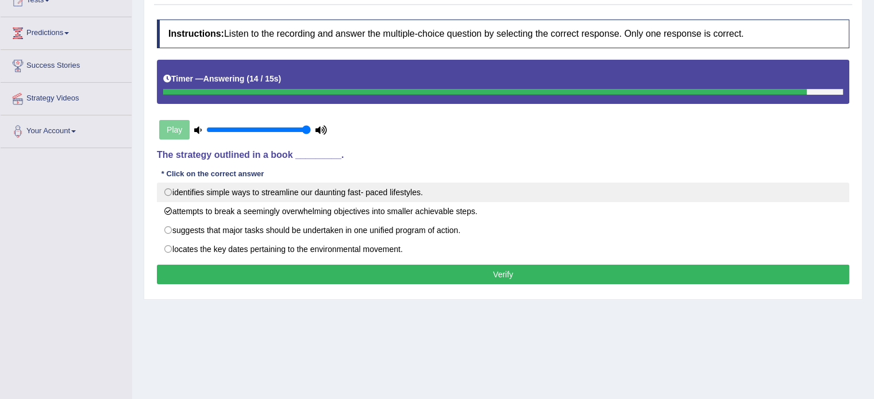
click at [168, 186] on label "identifies simple ways to streamline our daunting fast- paced lifestyles." at bounding box center [503, 193] width 692 height 20
radio input "true"
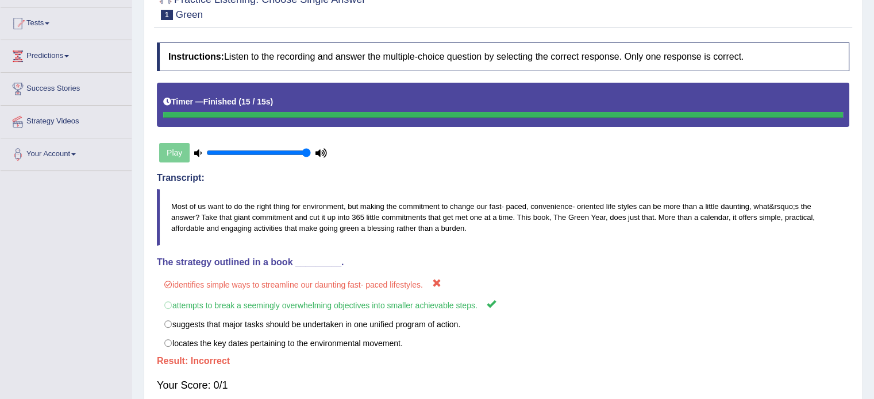
scroll to position [69, 0]
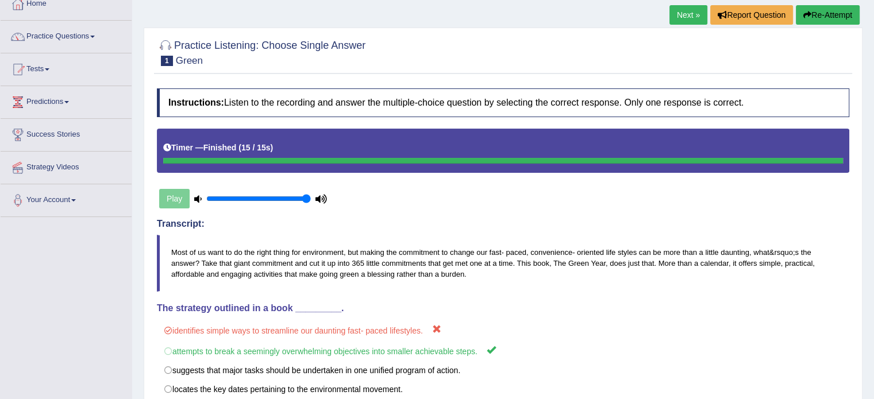
click at [687, 16] on link "Next »" at bounding box center [688, 15] width 38 height 20
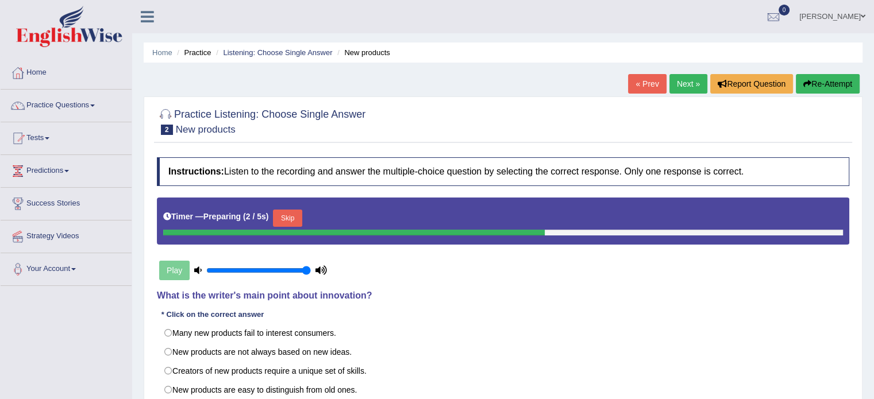
click at [292, 218] on button "Skip" at bounding box center [287, 218] width 29 height 17
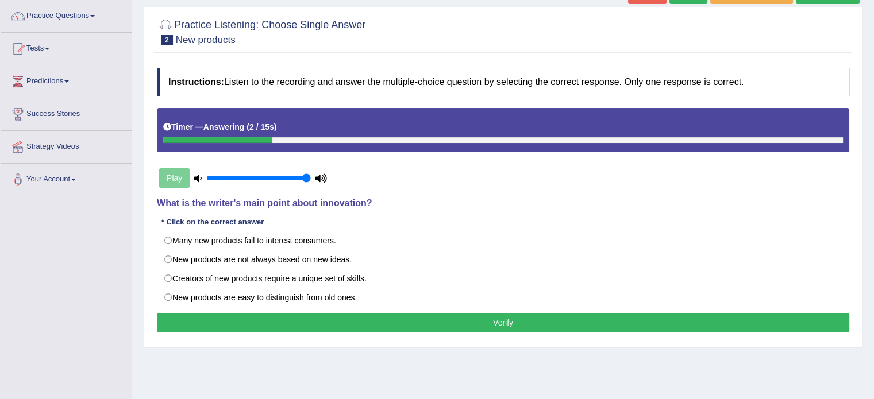
scroll to position [92, 0]
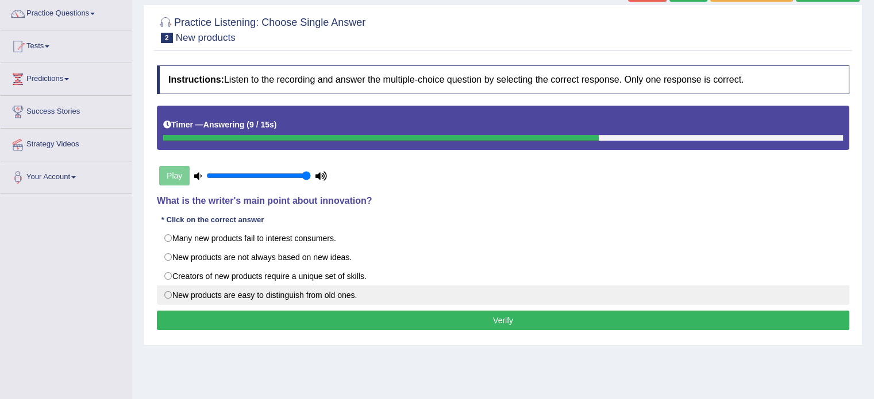
click at [167, 293] on label "New products are easy to distinguish from old ones." at bounding box center [503, 296] width 692 height 20
radio input "true"
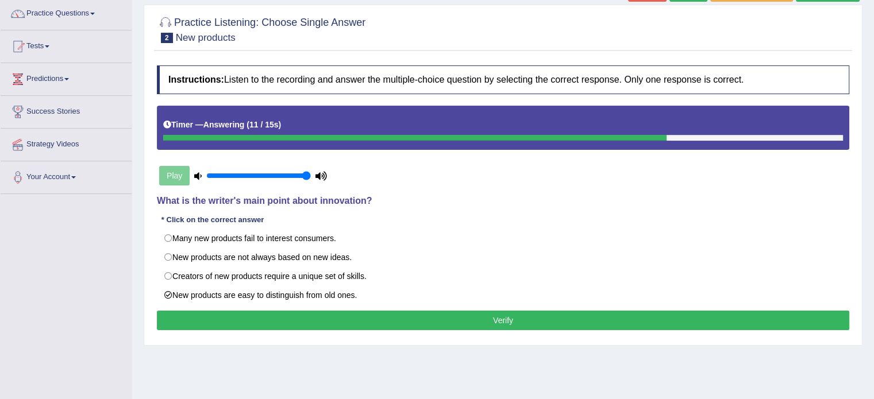
click at [230, 317] on button "Verify" at bounding box center [503, 321] width 692 height 20
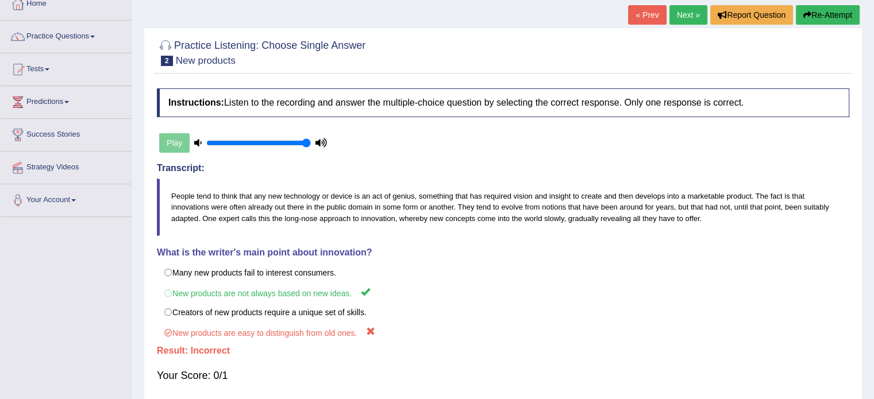
scroll to position [46, 0]
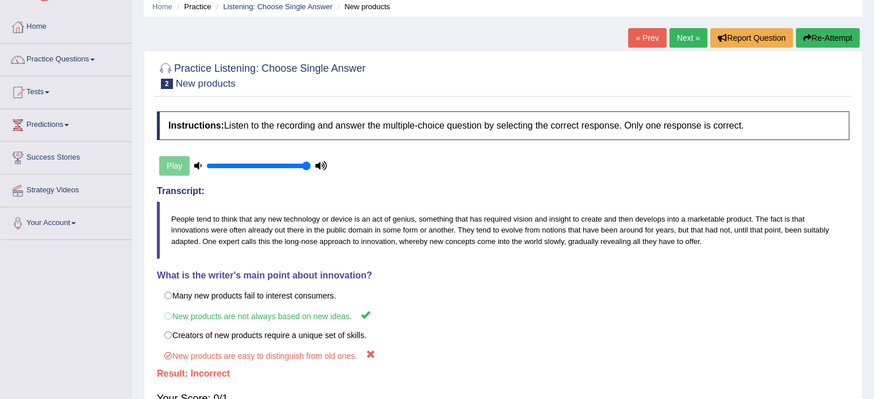
click at [682, 37] on link "Next »" at bounding box center [688, 38] width 38 height 20
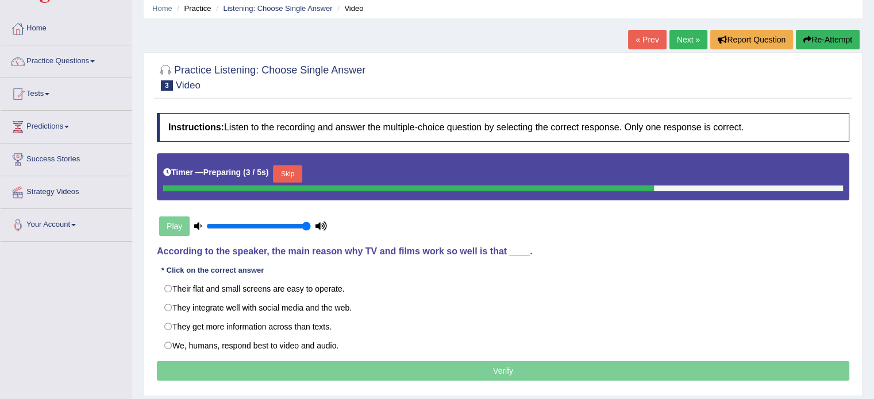
scroll to position [46, 0]
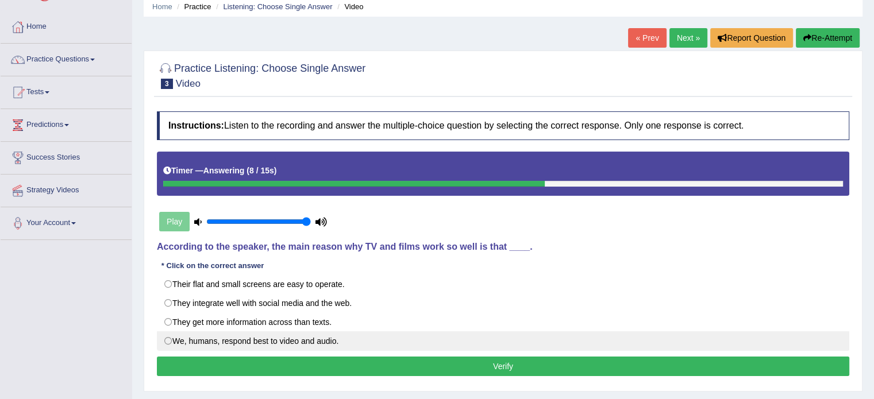
click at [170, 342] on label "We, humans, respond best to video and audio." at bounding box center [503, 341] width 692 height 20
radio input "true"
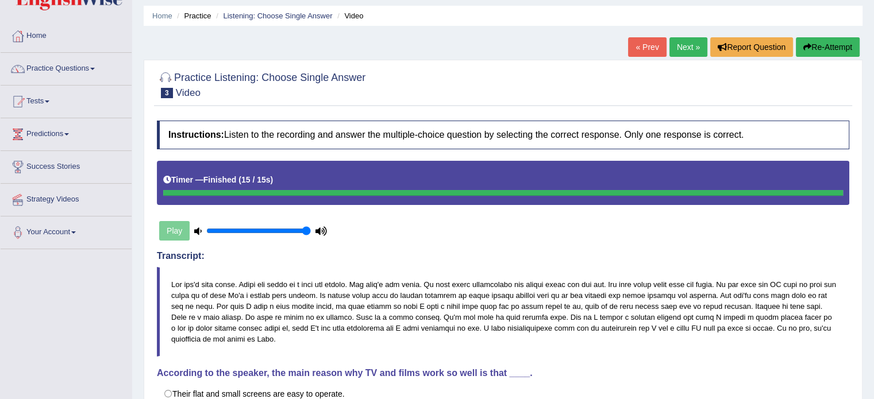
scroll to position [20, 0]
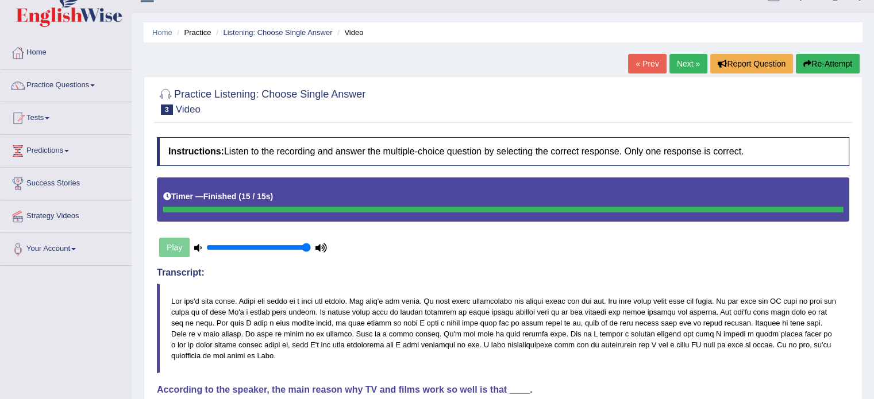
click at [691, 66] on link "Next »" at bounding box center [688, 64] width 38 height 20
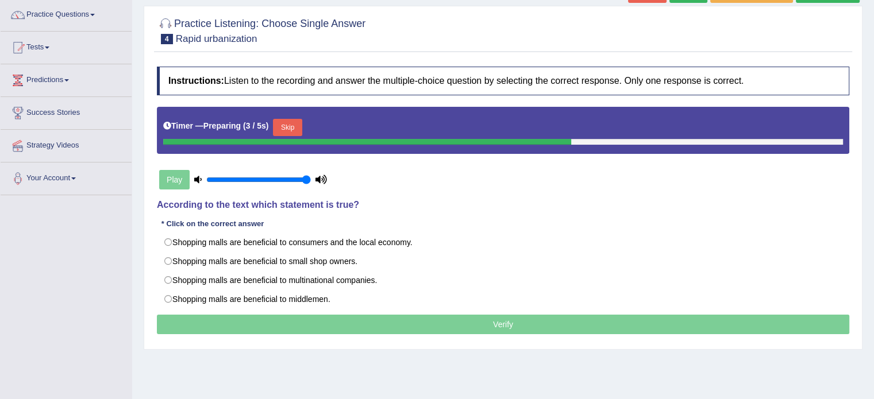
scroll to position [92, 0]
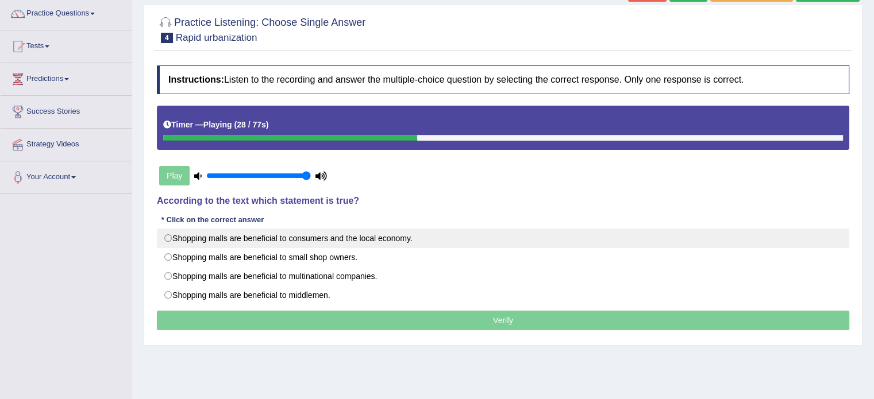
click at [167, 234] on label "Shopping malls are beneficial to consumers and the local economy." at bounding box center [503, 239] width 692 height 20
radio input "true"
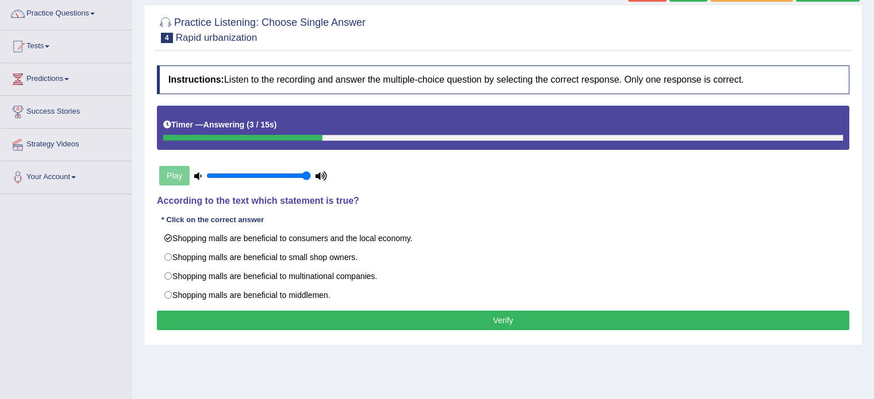
click at [417, 318] on button "Verify" at bounding box center [503, 321] width 692 height 20
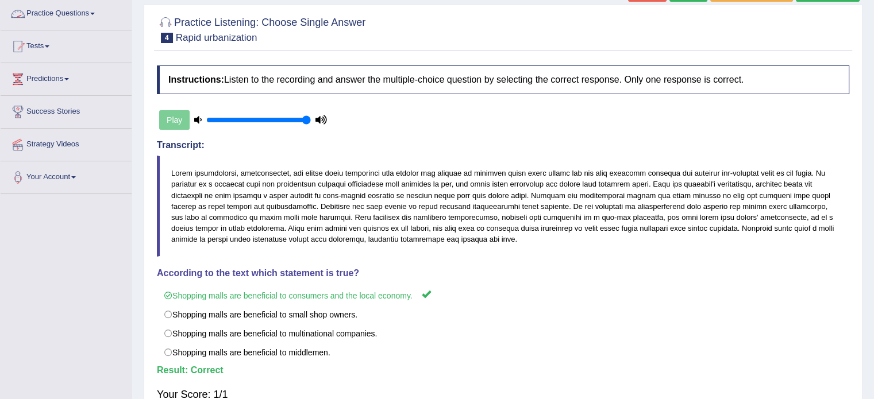
click at [78, 18] on link "Practice Questions" at bounding box center [66, 12] width 131 height 29
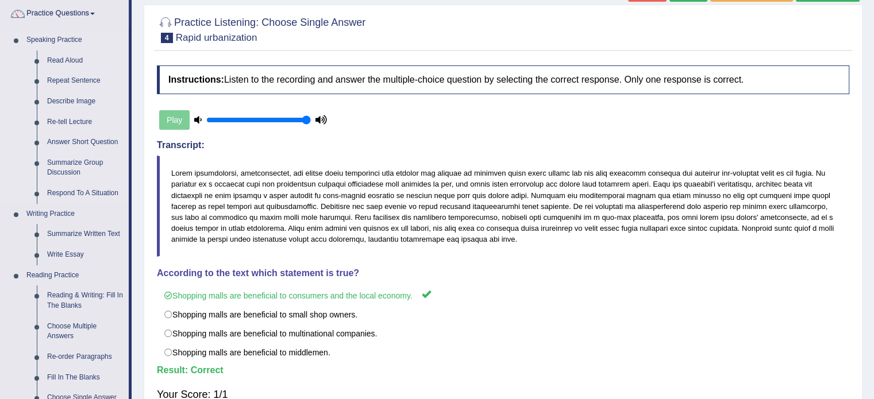
click at [16, 117] on li "Speaking Practice Read Aloud Repeat Sentence Describe Image Re-tell Lecture Ans…" at bounding box center [65, 117] width 128 height 174
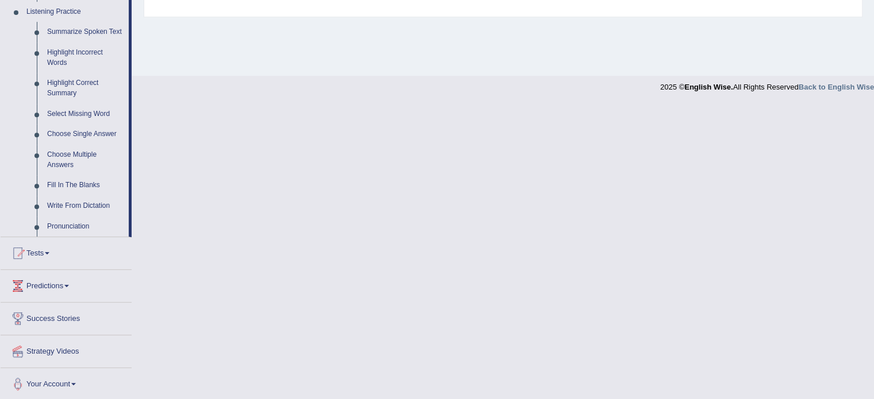
scroll to position [500, 0]
click at [62, 159] on link "Choose Multiple Answers" at bounding box center [85, 159] width 87 height 30
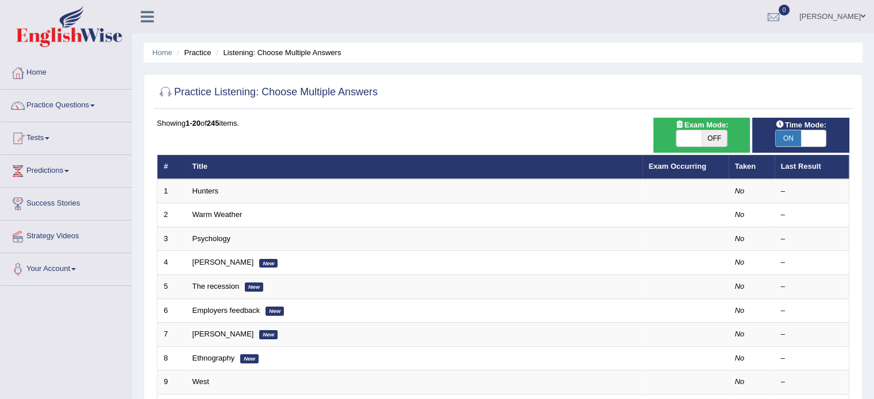
click at [718, 135] on span "OFF" at bounding box center [713, 138] width 25 height 16
checkbox input "true"
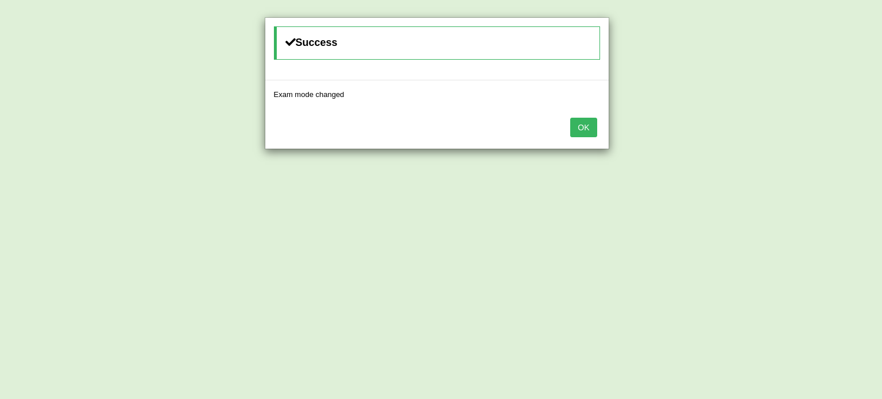
click at [591, 125] on button "OK" at bounding box center [583, 128] width 26 height 20
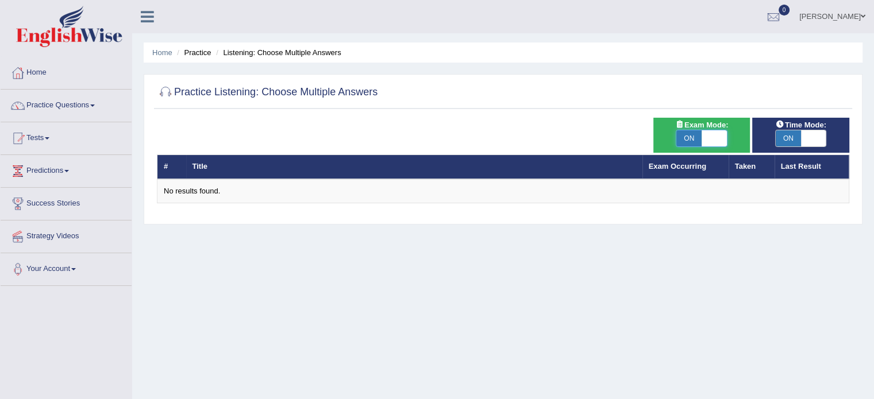
click at [704, 133] on span at bounding box center [713, 138] width 25 height 16
checkbox input "false"
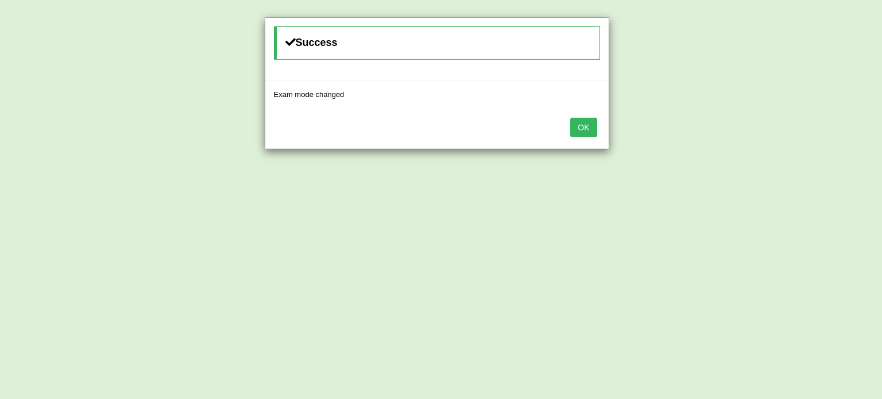
click at [589, 129] on button "OK" at bounding box center [583, 128] width 26 height 20
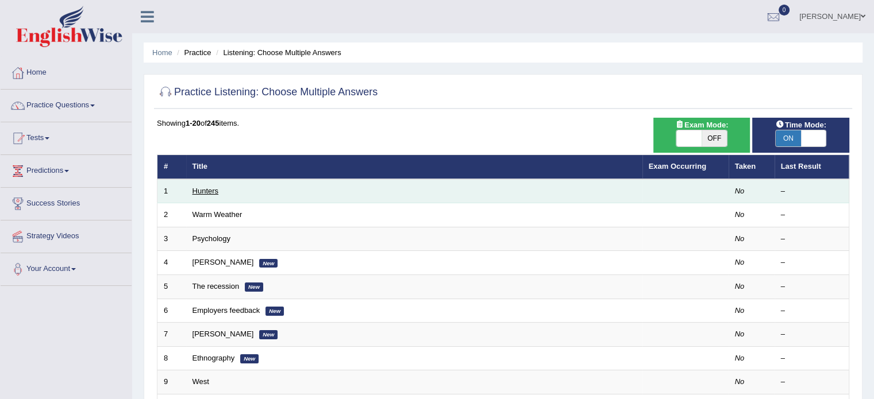
click at [208, 188] on link "Hunters" at bounding box center [205, 191] width 26 height 9
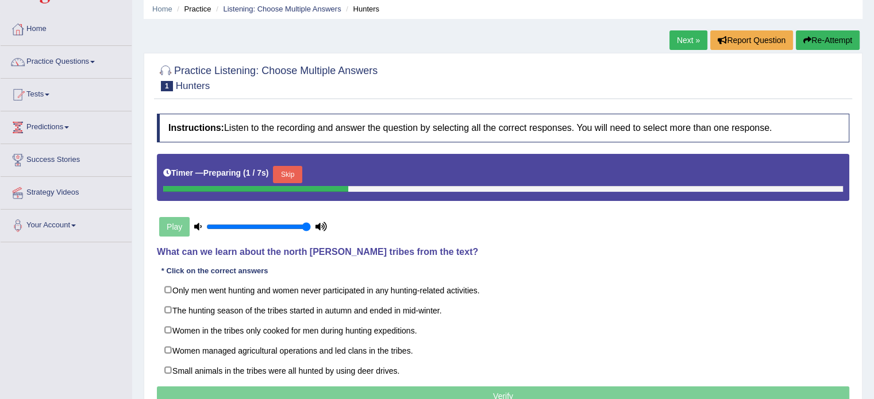
scroll to position [46, 0]
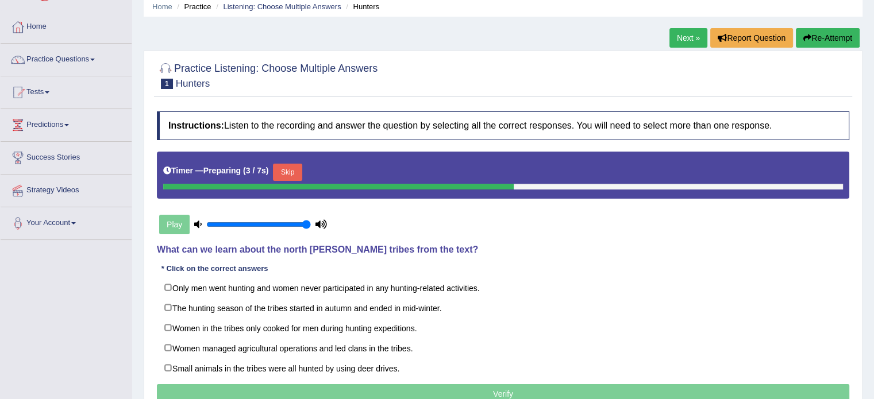
click at [298, 166] on button "Skip" at bounding box center [287, 172] width 29 height 17
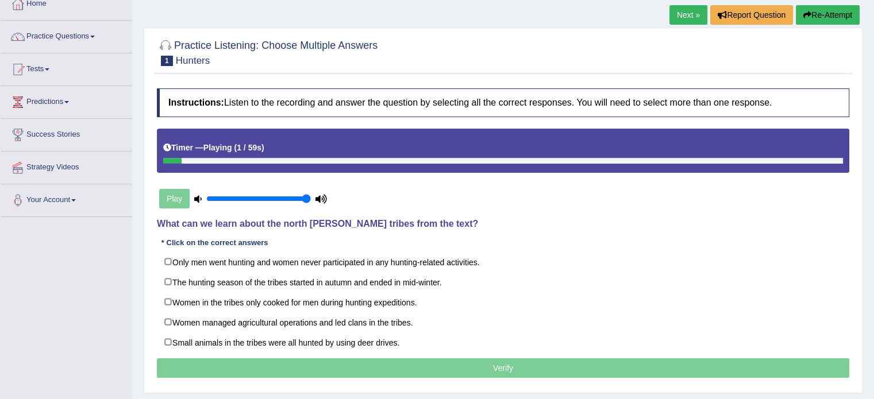
scroll to position [92, 0]
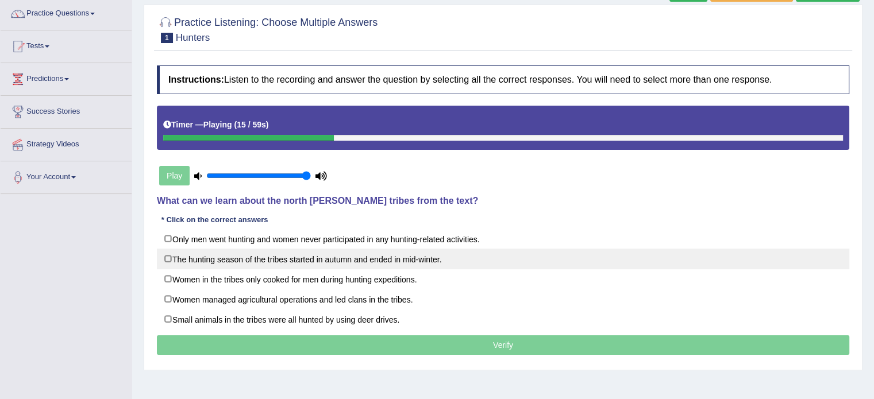
click at [169, 256] on label "The hunting season of the tribes started in autumn and ended in mid-winter." at bounding box center [503, 259] width 692 height 21
checkbox input "true"
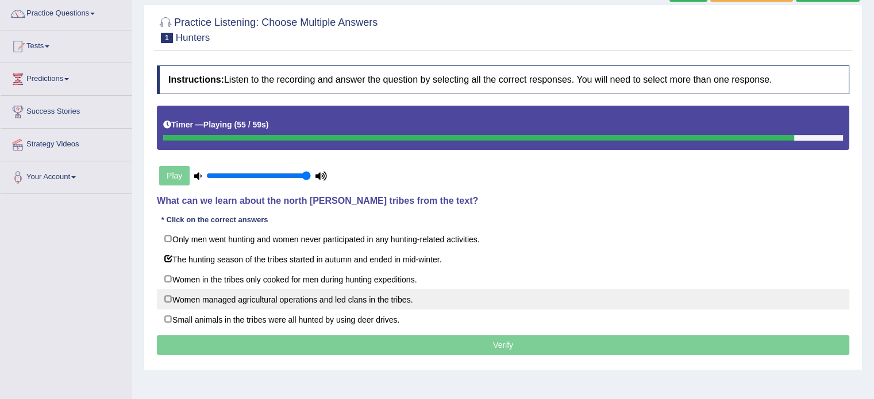
click at [161, 298] on label "Women managed agricultural operations and led clans in the tribes." at bounding box center [503, 299] width 692 height 21
checkbox input "true"
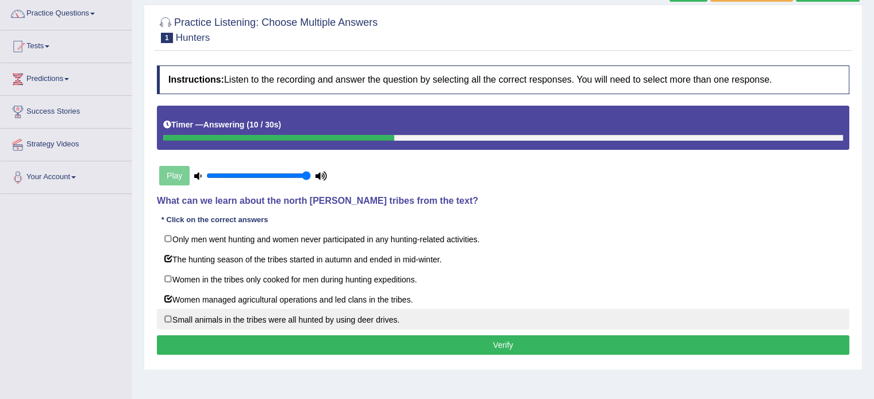
click at [167, 317] on label "Small animals in the tribes were all hunted by using deer drives." at bounding box center [503, 319] width 692 height 21
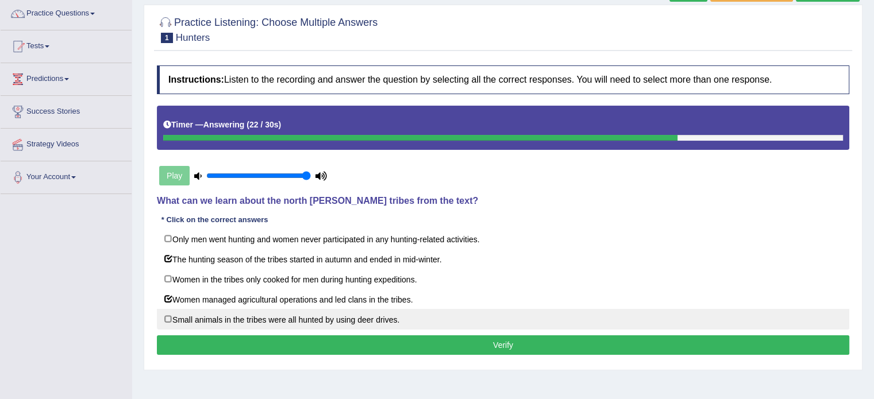
click at [169, 315] on label "Small animals in the tribes were all hunted by using deer drives." at bounding box center [503, 319] width 692 height 21
checkbox input "true"
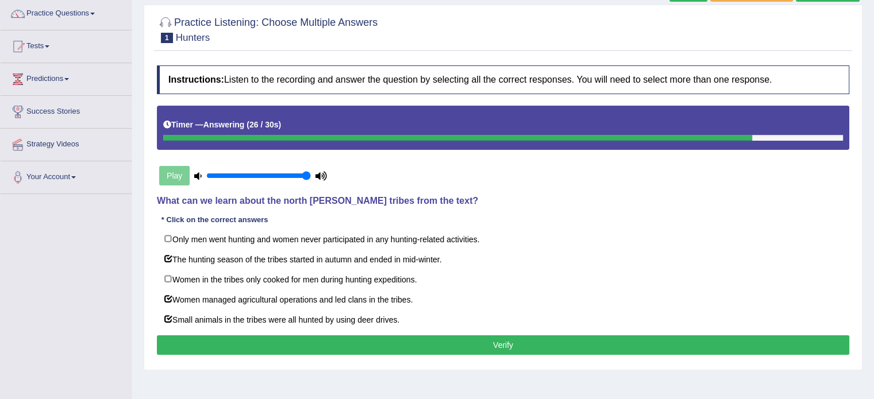
click at [265, 335] on button "Verify" at bounding box center [503, 345] width 692 height 20
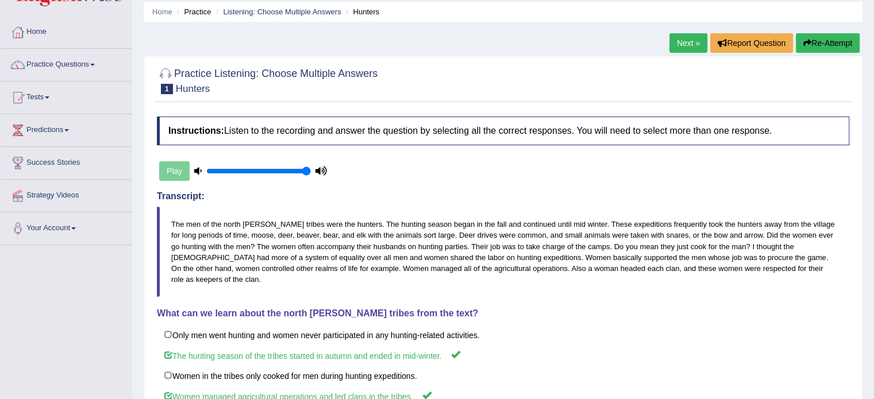
scroll to position [0, 0]
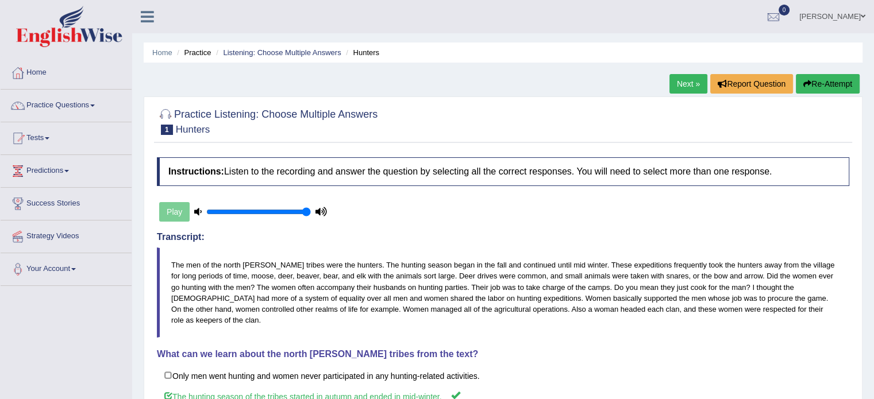
click at [676, 79] on link "Next »" at bounding box center [688, 84] width 38 height 20
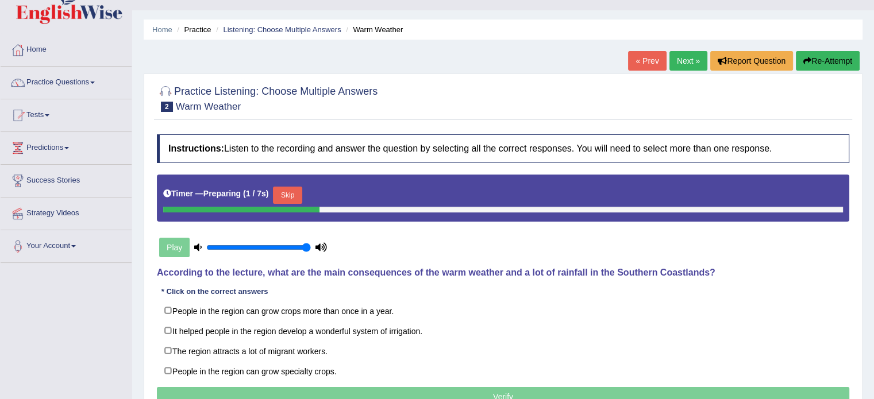
scroll to position [92, 0]
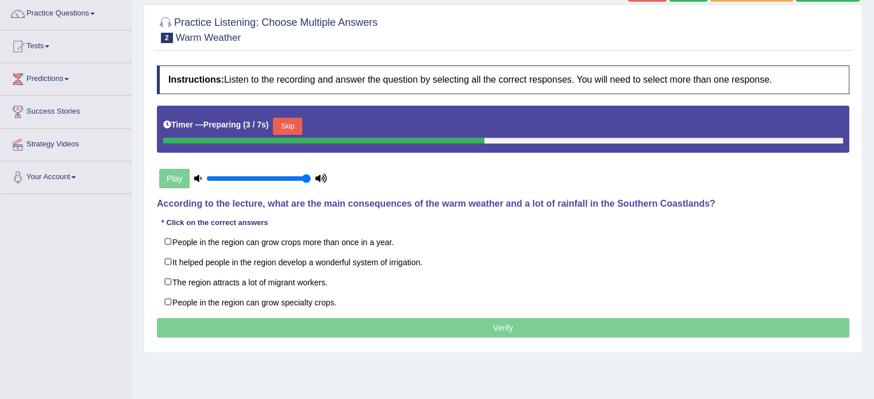
click at [291, 121] on button "Skip" at bounding box center [287, 126] width 29 height 17
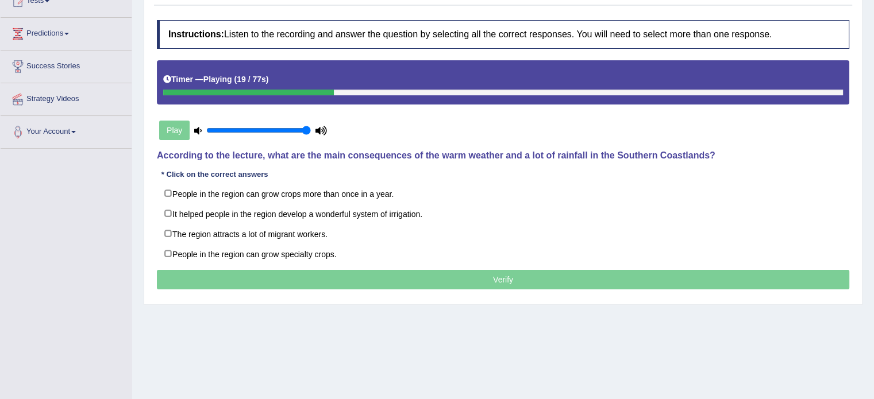
scroll to position [138, 0]
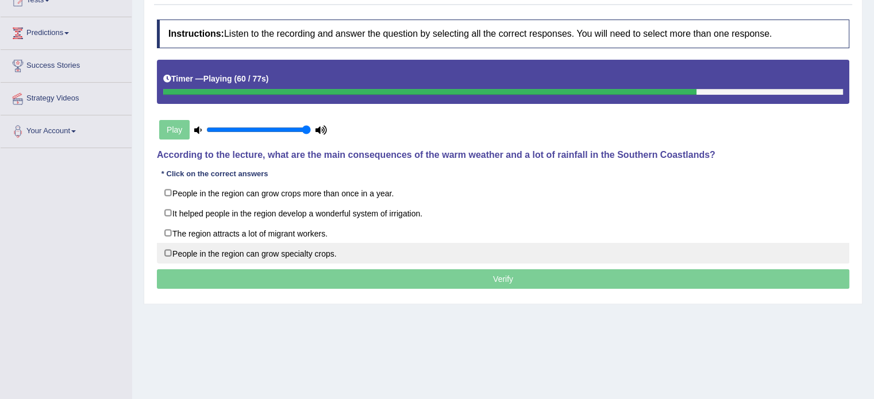
click at [168, 247] on label "People in the region can grow specialty crops." at bounding box center [503, 253] width 692 height 21
checkbox input "true"
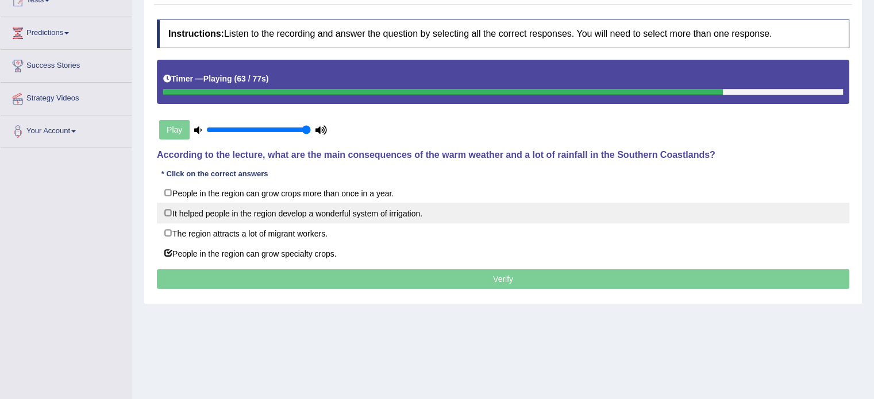
click at [171, 209] on label "It helped people in the region develop a wonderful system of irrigation." at bounding box center [503, 213] width 692 height 21
checkbox input "true"
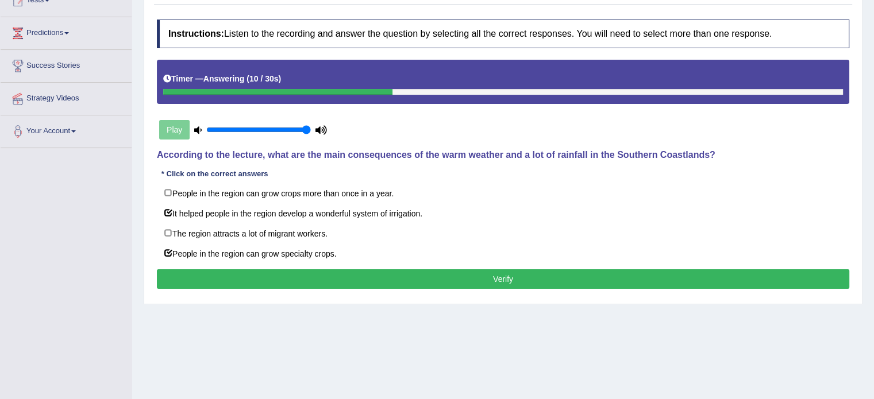
click at [288, 277] on button "Verify" at bounding box center [503, 279] width 692 height 20
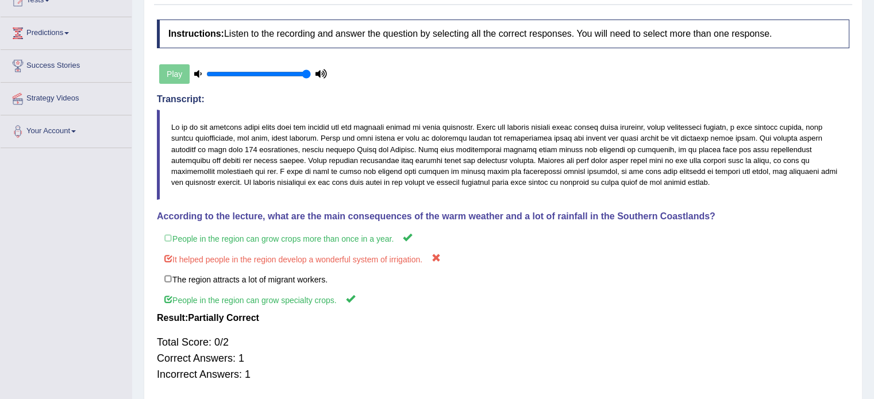
click at [790, 38] on h4 "Instructions: Listen to the recording and answer the question by selecting all …" at bounding box center [503, 34] width 692 height 29
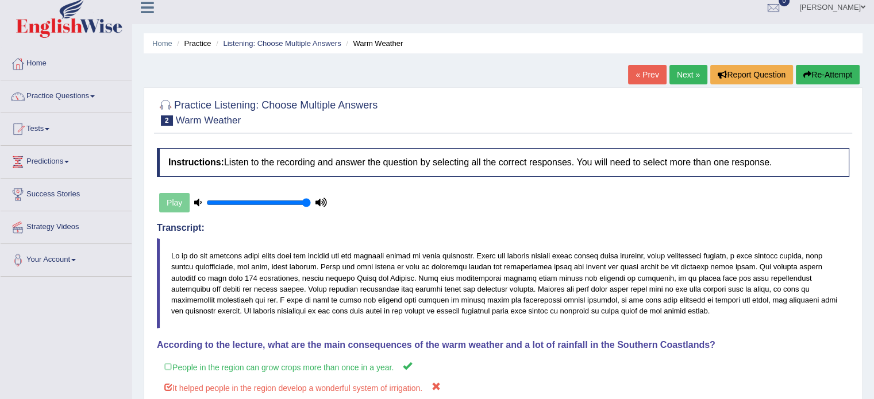
scroll to position [0, 0]
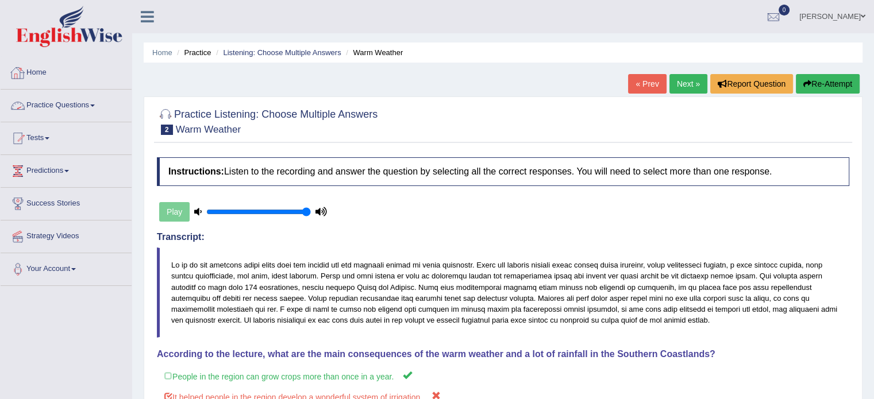
click at [46, 105] on link "Practice Questions" at bounding box center [66, 104] width 131 height 29
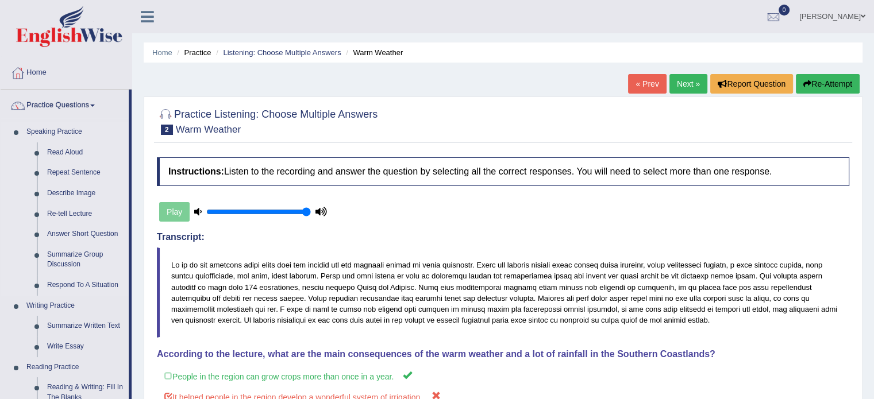
click at [10, 195] on li "Speaking Practice Read Aloud Repeat Sentence Describe Image Re-tell Lecture Ans…" at bounding box center [65, 209] width 128 height 174
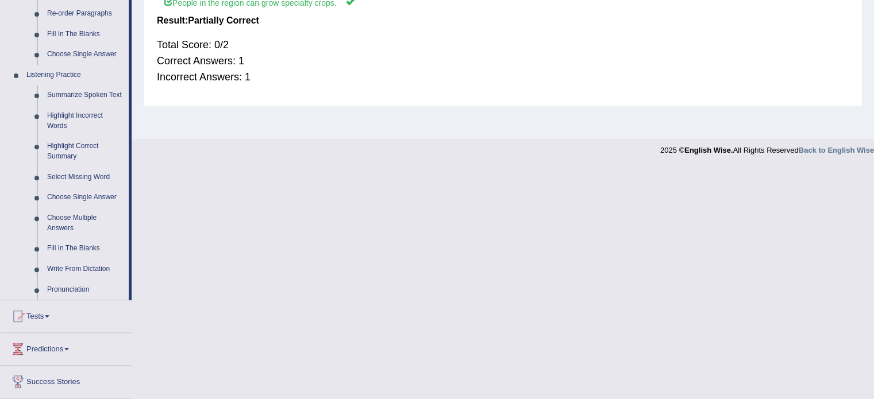
scroll to position [437, 0]
click at [69, 241] on link "Fill In The Blanks" at bounding box center [85, 247] width 87 height 21
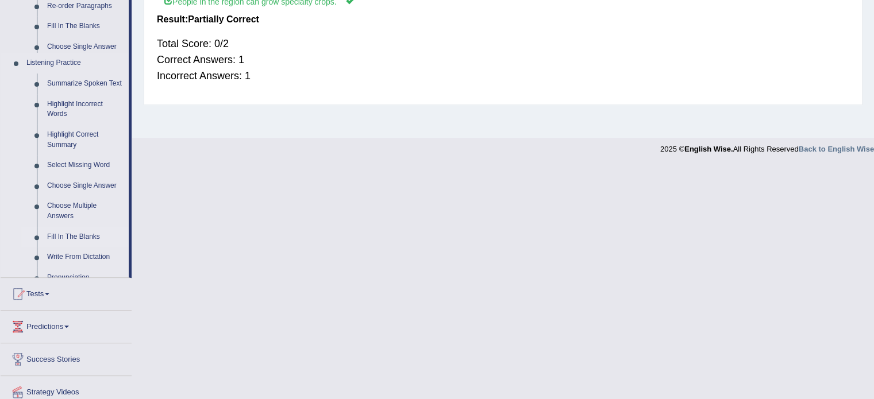
scroll to position [204, 0]
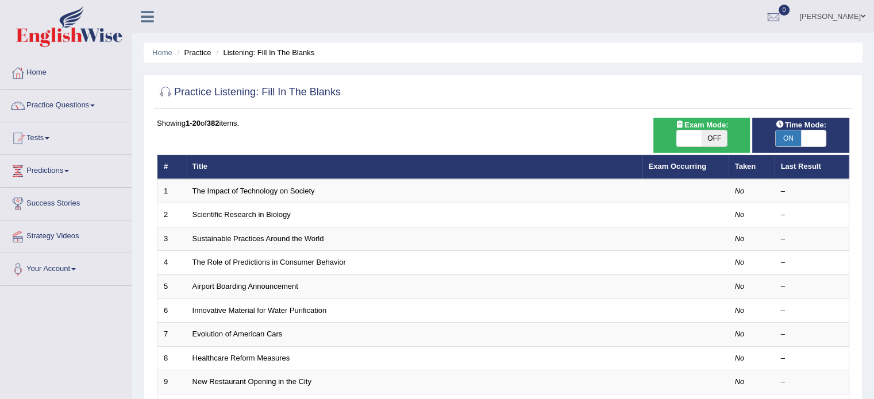
click at [718, 137] on span "OFF" at bounding box center [713, 138] width 25 height 16
checkbox input "true"
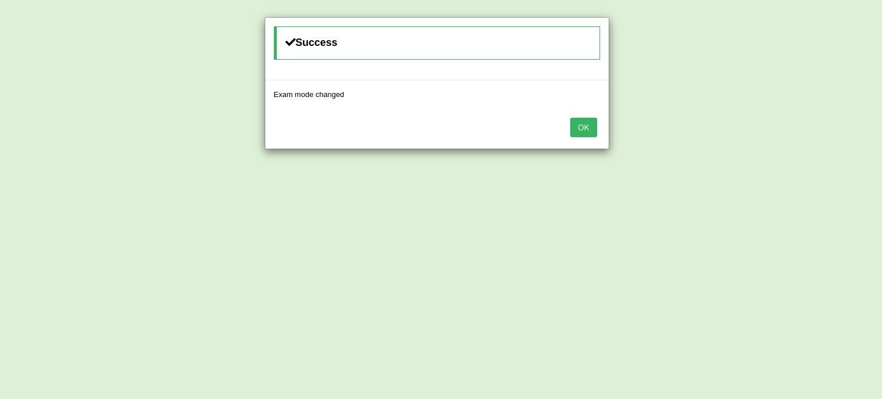
click at [583, 124] on button "OK" at bounding box center [583, 128] width 26 height 20
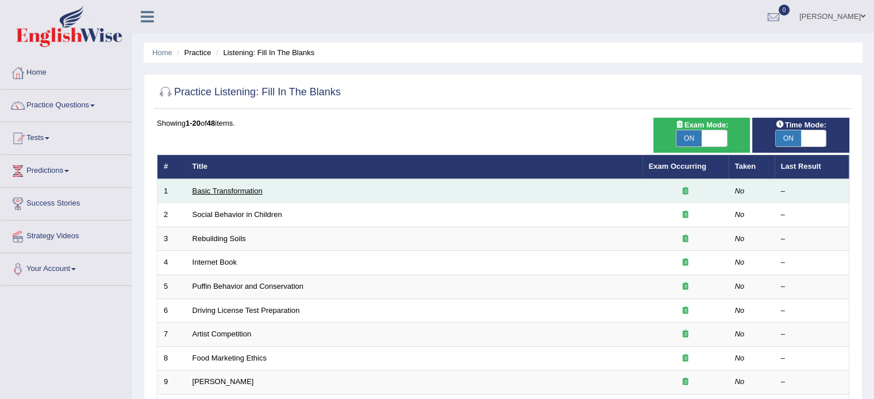
click at [230, 190] on link "Basic Transformation" at bounding box center [227, 191] width 70 height 9
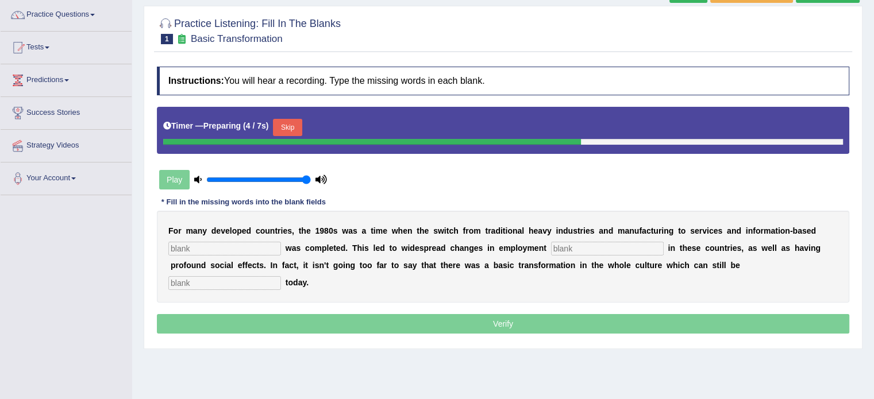
scroll to position [92, 0]
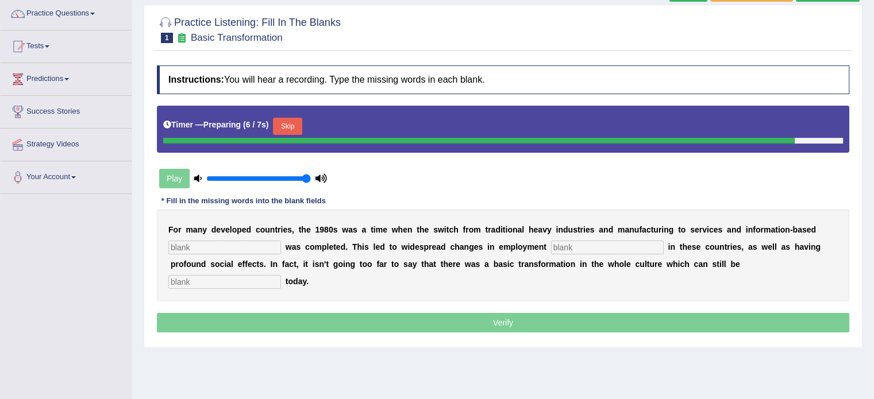
click at [202, 244] on input "text" at bounding box center [224, 248] width 113 height 14
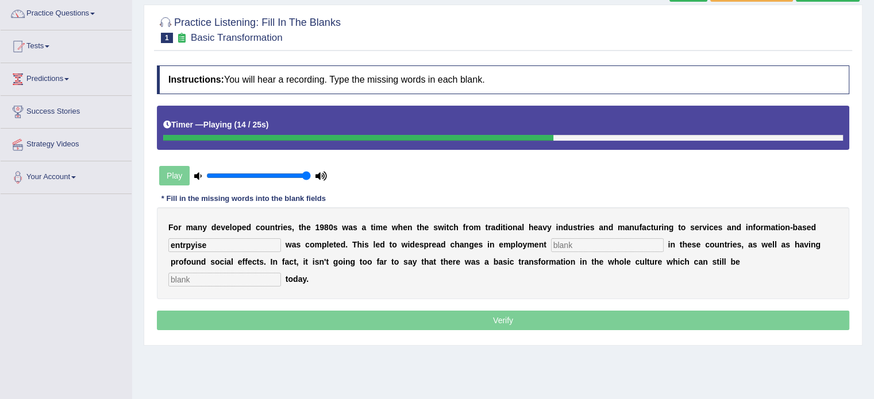
type input "entrpyise"
click at [587, 241] on input "text" at bounding box center [607, 245] width 113 height 14
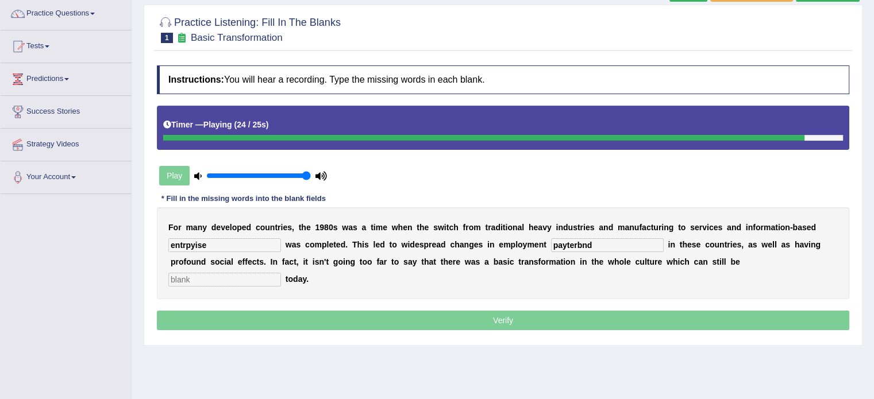
type input "payterbnd"
click at [250, 277] on input "text" at bounding box center [224, 280] width 113 height 14
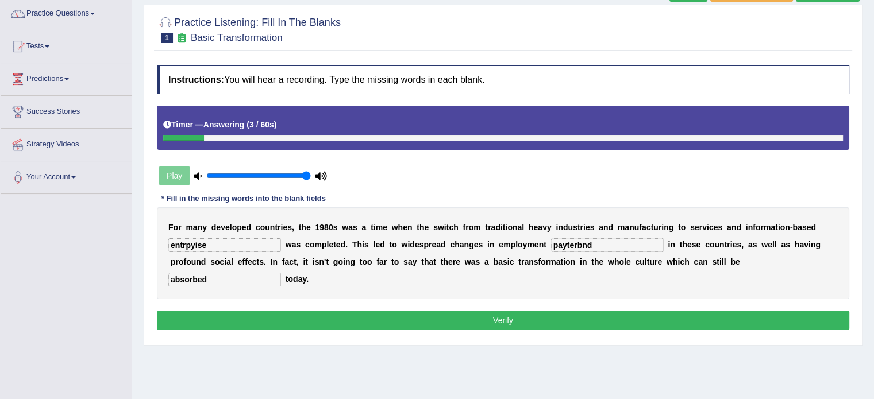
type input "absorbed"
click at [222, 242] on input "entrpyise" at bounding box center [224, 245] width 113 height 14
type input "enterprise"
click at [603, 243] on input "payterbnd" at bounding box center [607, 245] width 113 height 14
type input "pattern"
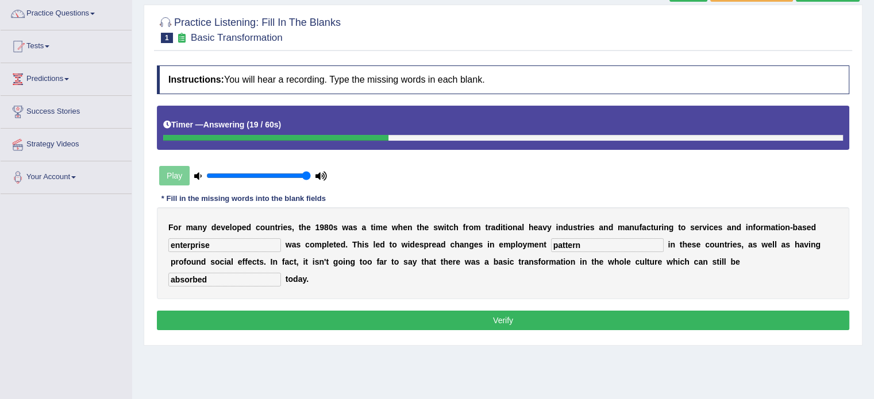
click at [348, 317] on button "Verify" at bounding box center [503, 321] width 692 height 20
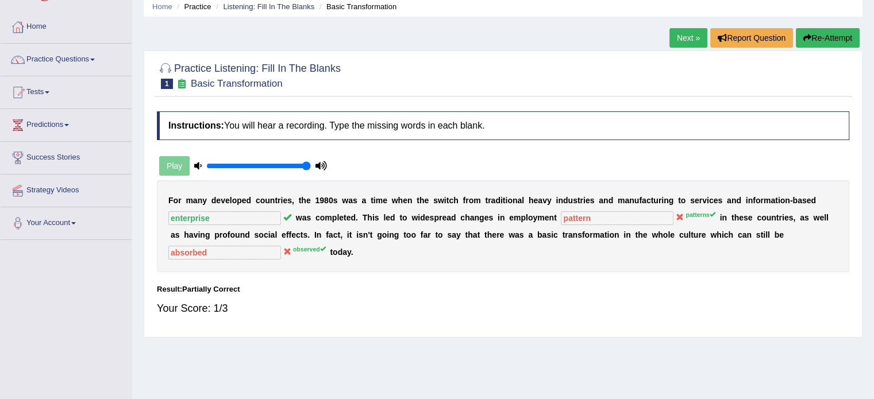
scroll to position [46, 0]
click at [684, 34] on link "Next »" at bounding box center [688, 38] width 38 height 20
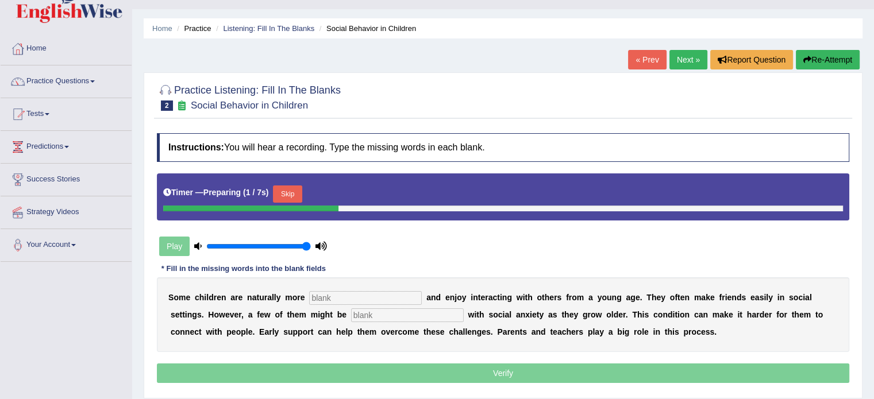
scroll to position [46, 0]
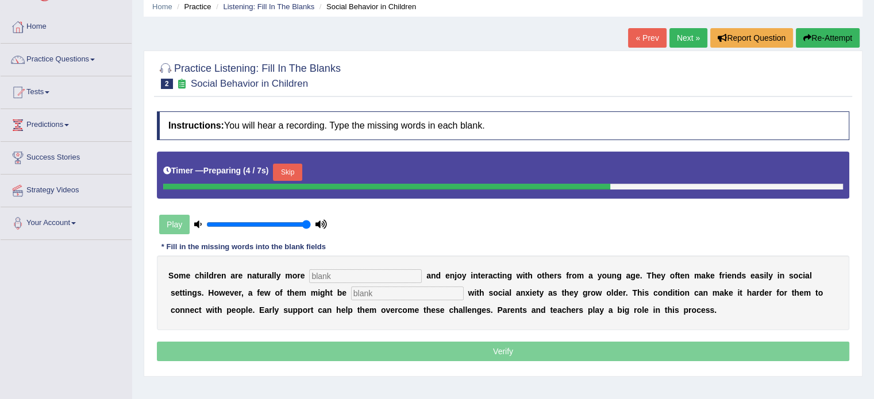
click at [383, 279] on input "text" at bounding box center [365, 276] width 113 height 14
click at [384, 271] on input "text" at bounding box center [365, 276] width 113 height 14
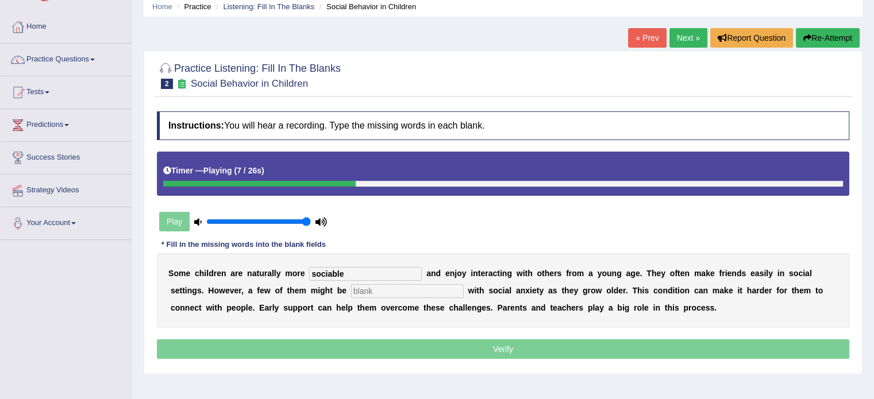
type input "sociable"
click at [419, 289] on input "text" at bounding box center [407, 291] width 113 height 14
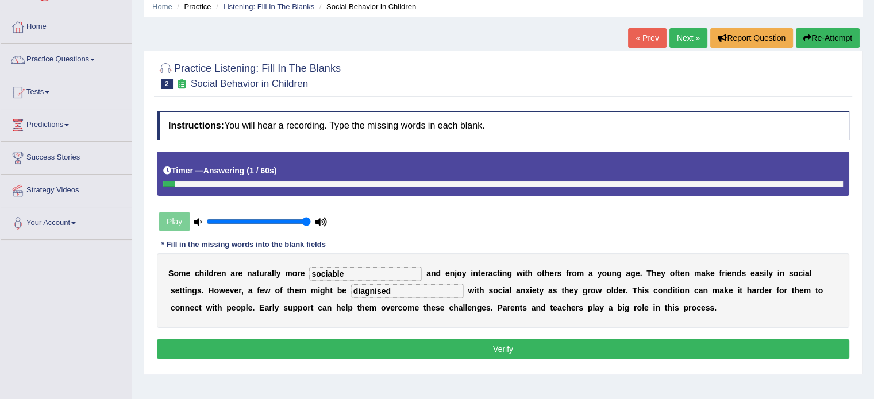
type input "diagnised"
click at [418, 344] on button "Verify" at bounding box center [503, 350] width 692 height 20
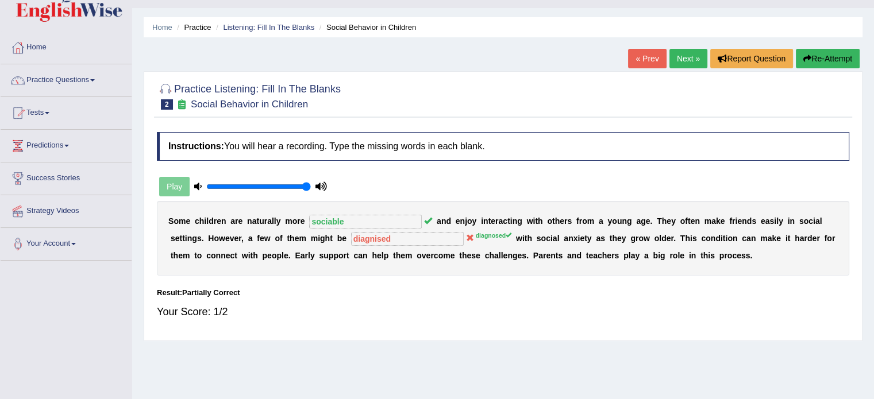
scroll to position [23, 0]
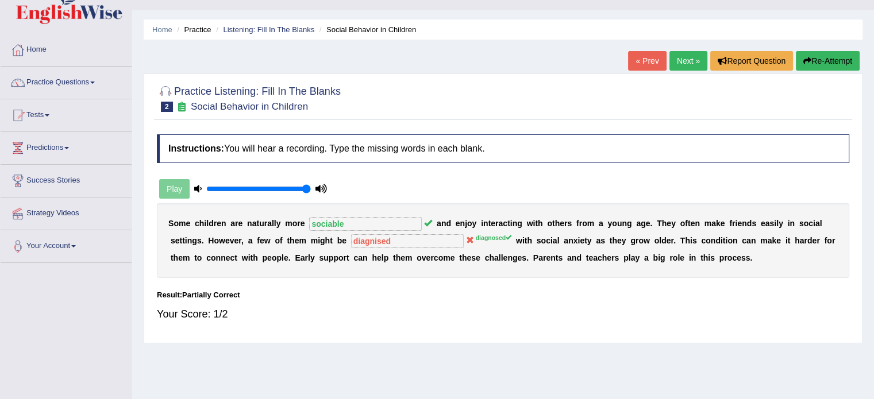
click at [685, 57] on link "Next »" at bounding box center [688, 61] width 38 height 20
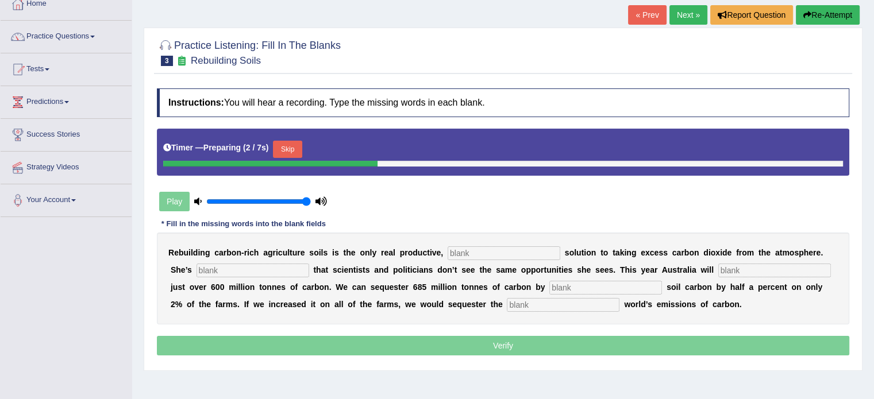
scroll to position [92, 0]
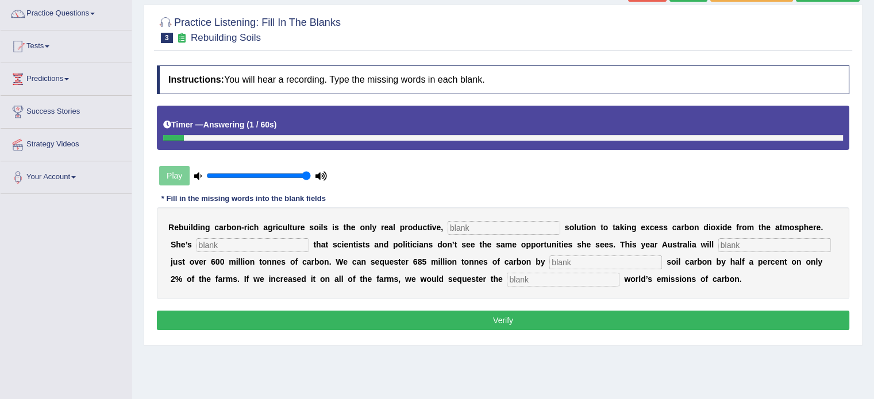
click at [508, 225] on input "text" at bounding box center [504, 228] width 113 height 14
type input "permanent"
click at [749, 241] on input "text" at bounding box center [774, 245] width 113 height 14
click at [627, 257] on input "text" at bounding box center [605, 263] width 113 height 14
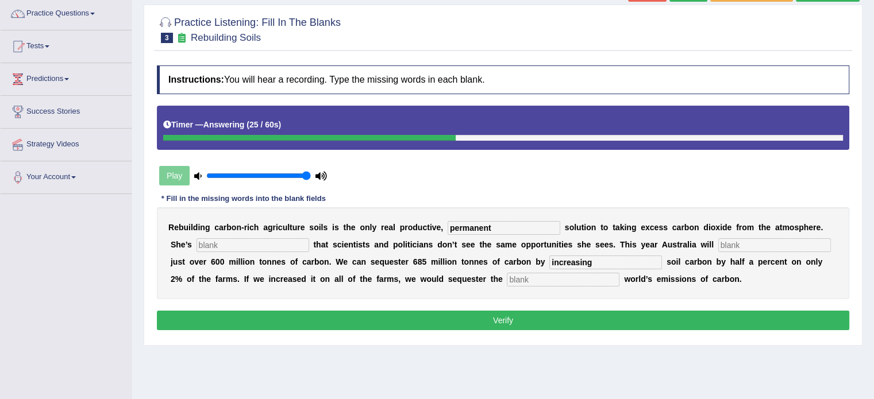
type input "increasing"
click at [572, 277] on input "text" at bounding box center [563, 280] width 113 height 14
type input "whole"
click at [732, 243] on input "text" at bounding box center [774, 245] width 113 height 14
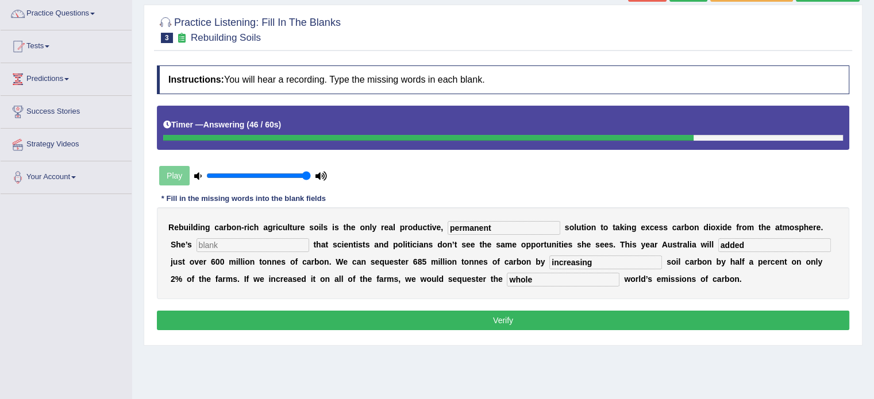
type input "added"
click at [547, 324] on button "Verify" at bounding box center [503, 321] width 692 height 20
click at [248, 242] on input "text" at bounding box center [252, 245] width 113 height 14
type input "agricultural"
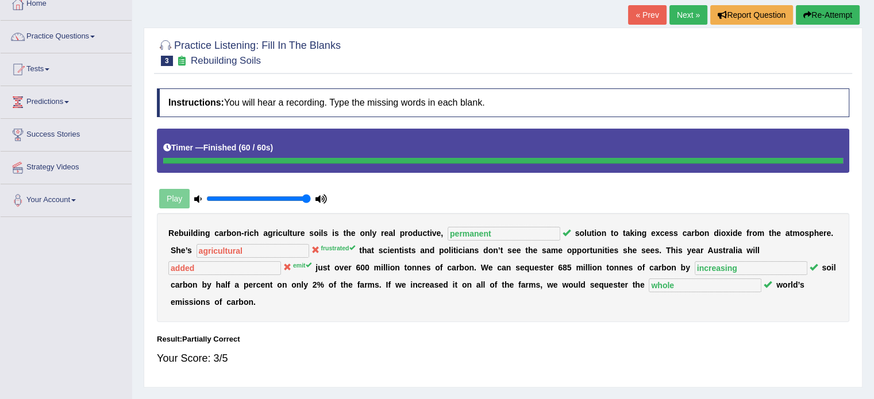
scroll to position [46, 0]
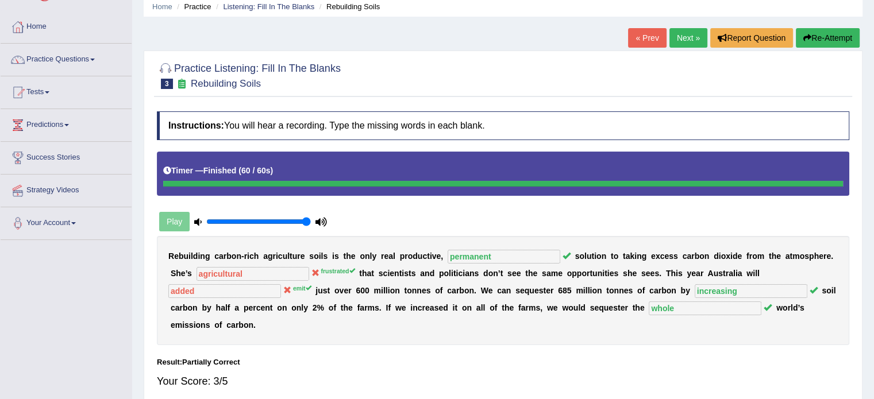
click at [696, 37] on link "Next »" at bounding box center [688, 38] width 38 height 20
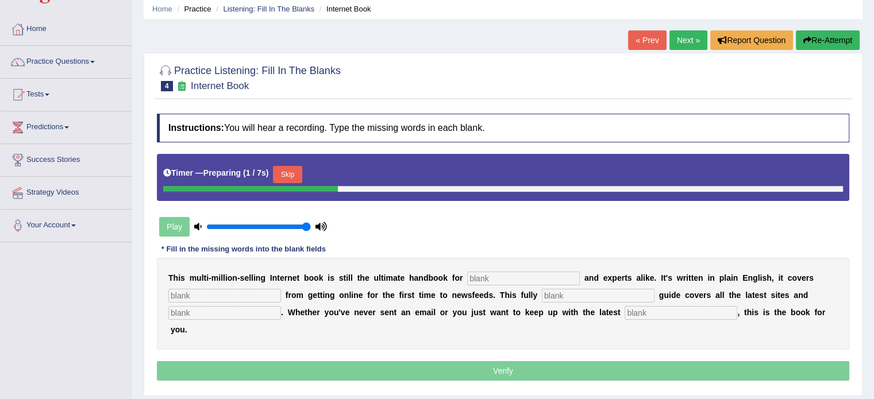
scroll to position [46, 0]
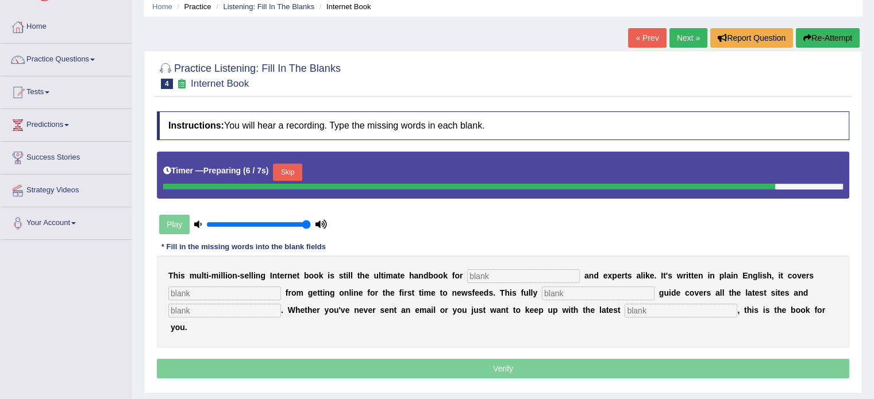
click at [503, 271] on input "text" at bounding box center [523, 276] width 113 height 14
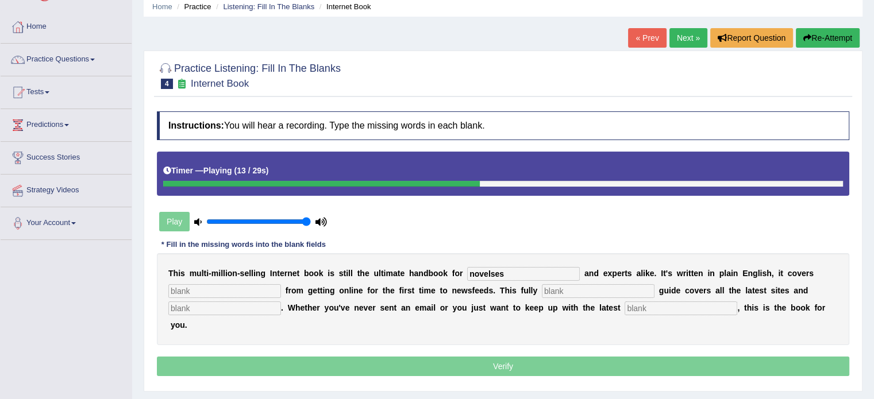
type input "novelses"
click at [197, 289] on input "text" at bounding box center [224, 291] width 113 height 14
type input "everb"
click at [561, 290] on input "text" at bounding box center [598, 291] width 113 height 14
type input "revised"
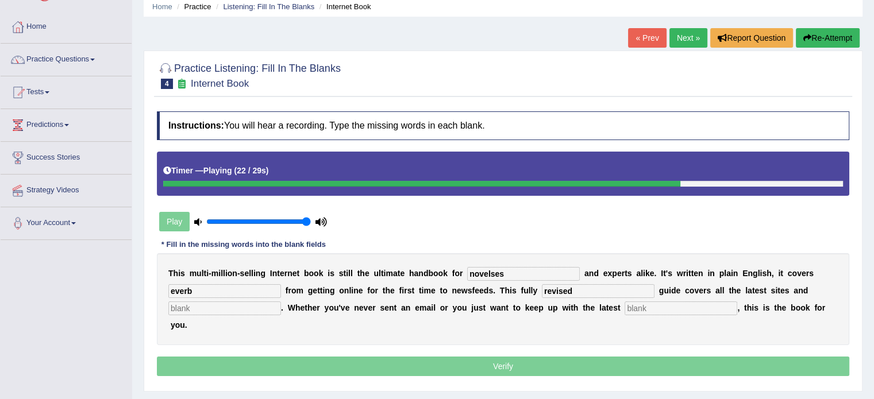
click at [228, 304] on input "text" at bounding box center [224, 309] width 113 height 14
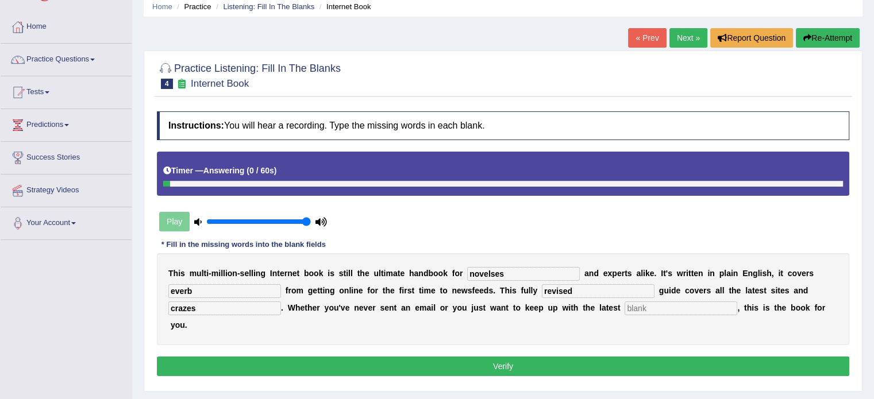
type input "crazes"
click at [639, 306] on input "text" at bounding box center [680, 309] width 113 height 14
type input "news"
click at [523, 273] on input "novelses" at bounding box center [523, 274] width 113 height 14
click at [225, 284] on input "everb" at bounding box center [224, 291] width 113 height 14
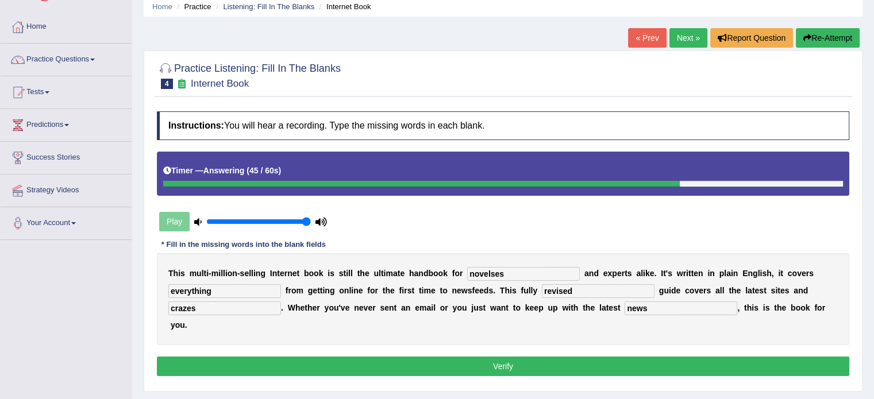
type input "everything"
click at [676, 364] on button "Verify" at bounding box center [503, 367] width 692 height 20
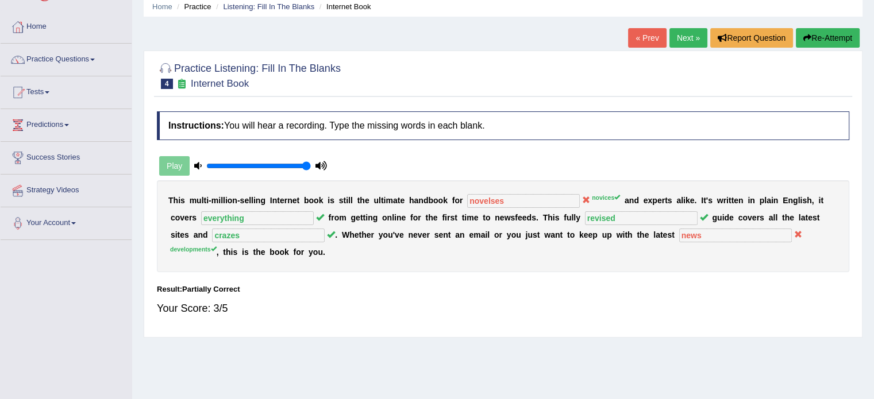
click at [682, 38] on link "Next »" at bounding box center [688, 38] width 38 height 20
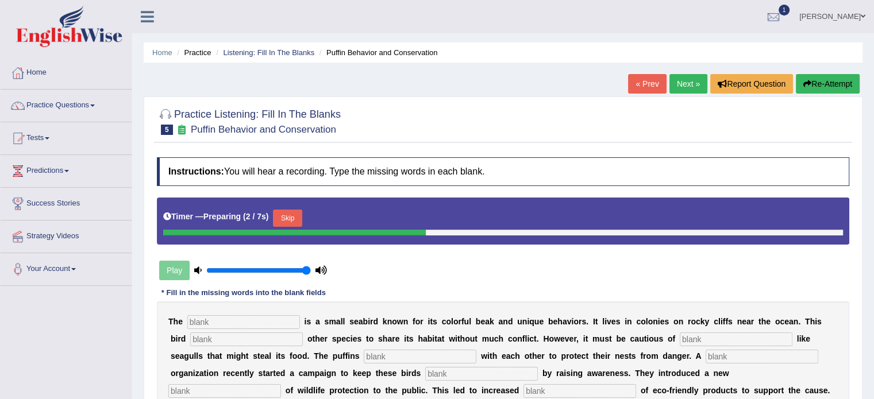
click at [239, 320] on input "text" at bounding box center [243, 322] width 113 height 14
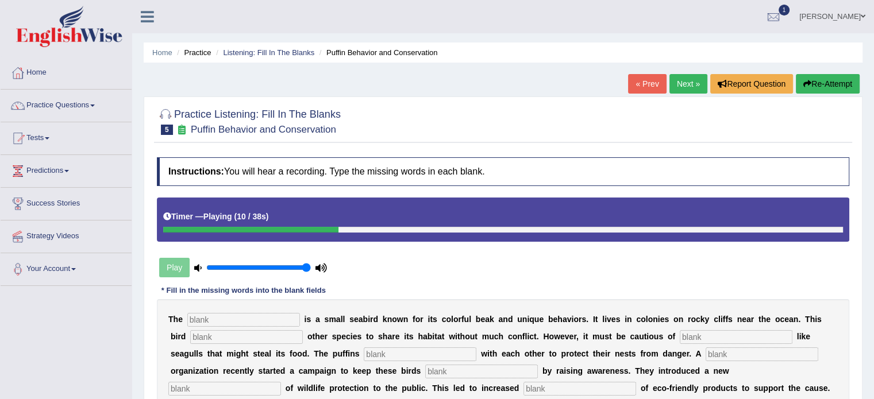
click at [253, 337] on input "text" at bounding box center [246, 337] width 113 height 14
type input "alows"
click at [706, 333] on input "text" at bounding box center [736, 337] width 113 height 14
type input "predators"
click at [430, 349] on input "text" at bounding box center [420, 355] width 113 height 14
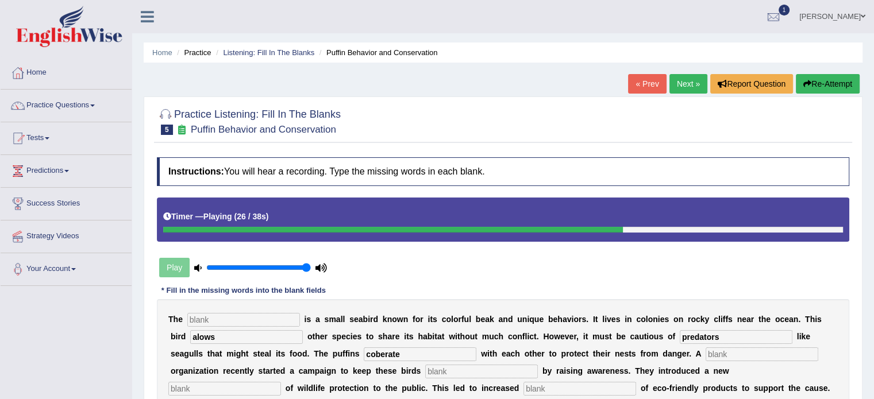
type input "coberate"
click at [724, 355] on input "text" at bounding box center [761, 355] width 113 height 14
type input "corporate"
click at [238, 378] on div "T h e i s a s m a l l s e a b i r d k n o w n f o r i t s c o l o r f u l b e a…" at bounding box center [503, 353] width 692 height 109
click at [232, 382] on input "text" at bounding box center [224, 389] width 113 height 14
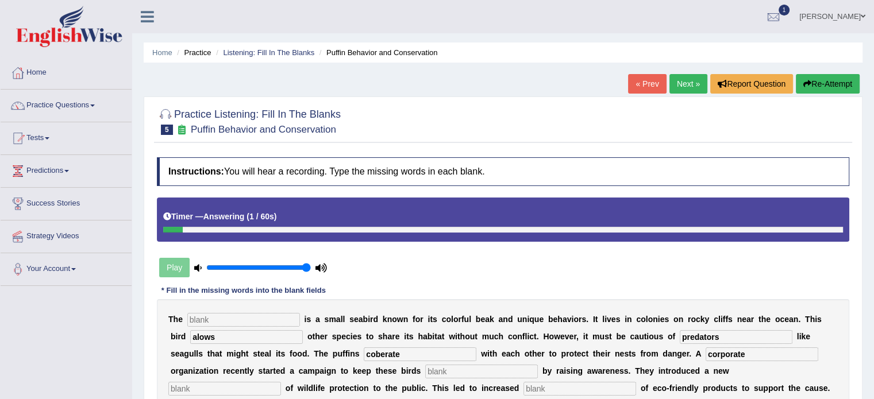
click at [244, 391] on input "text" at bounding box center [224, 389] width 113 height 14
type input "in"
click at [430, 277] on div "Instructions: You will hear a recording. Type the missing words in each blank. …" at bounding box center [503, 300] width 698 height 296
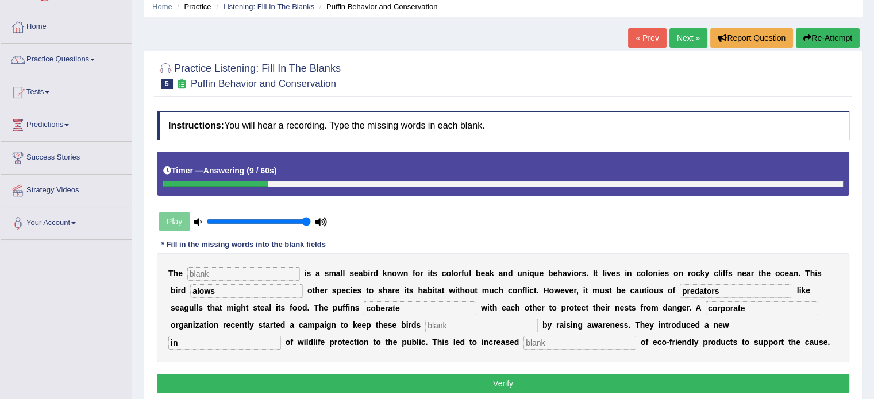
scroll to position [92, 0]
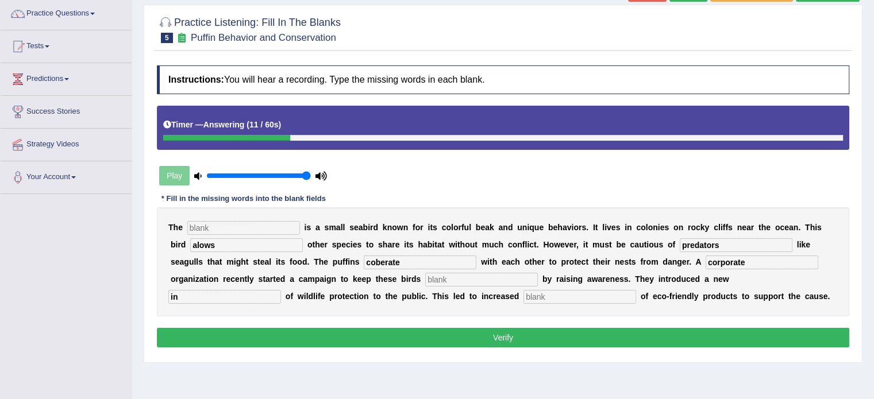
click at [268, 225] on input "text" at bounding box center [243, 228] width 113 height 14
type input "puffins"
click at [227, 243] on input "alows" at bounding box center [246, 245] width 113 height 14
type input "allows"
click at [406, 262] on input "coberate" at bounding box center [420, 263] width 113 height 14
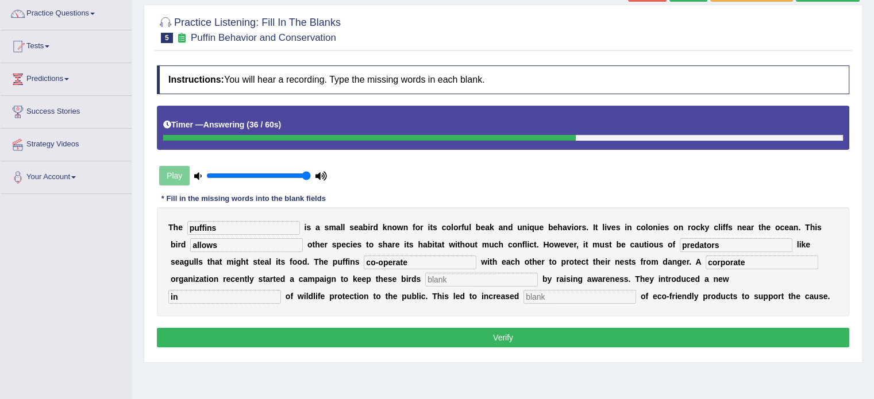
type input "co-operate"
click at [540, 277] on b at bounding box center [540, 279] width 5 height 9
click at [244, 296] on input "in" at bounding box center [224, 297] width 113 height 14
type input "innovation"
click at [395, 333] on button "Verify" at bounding box center [503, 338] width 692 height 20
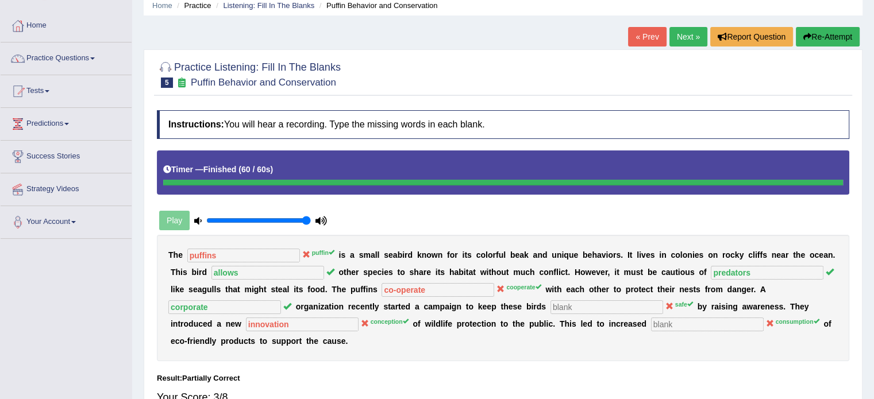
scroll to position [46, 0]
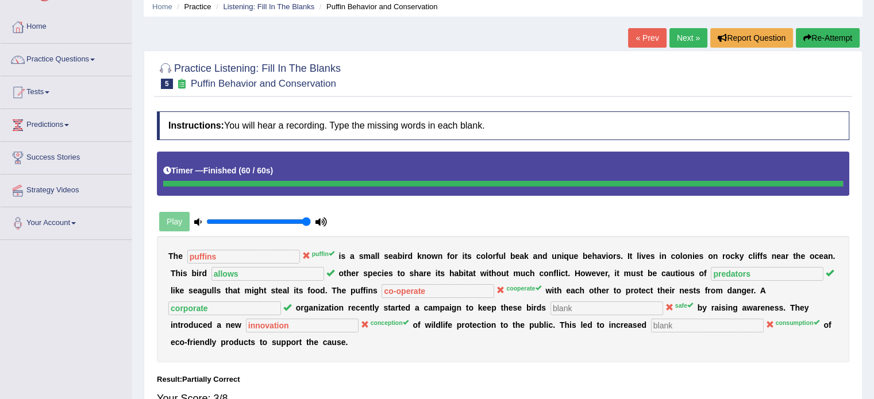
click at [682, 41] on link "Next »" at bounding box center [688, 38] width 38 height 20
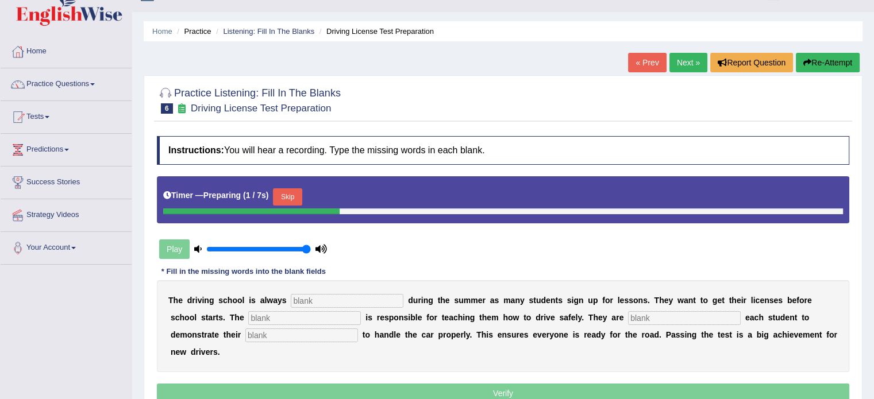
scroll to position [46, 0]
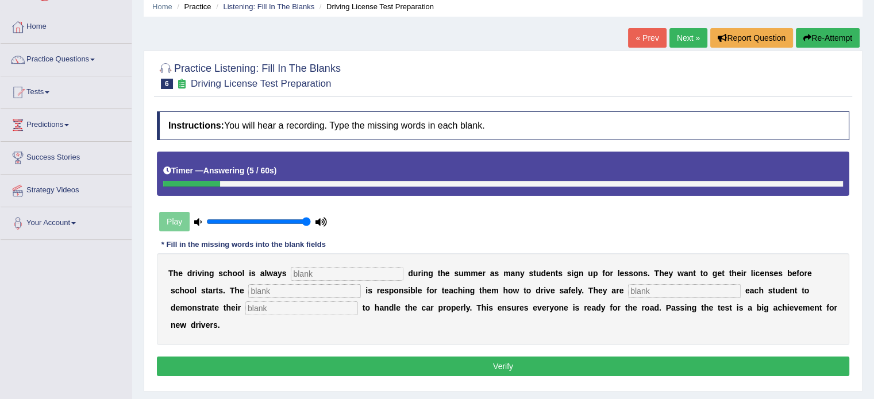
click at [337, 268] on input "text" at bounding box center [347, 274] width 113 height 14
type input "busy"
click at [313, 290] on input "text" at bounding box center [304, 291] width 113 height 14
type input "instructer"
click at [280, 306] on input "text" at bounding box center [301, 309] width 113 height 14
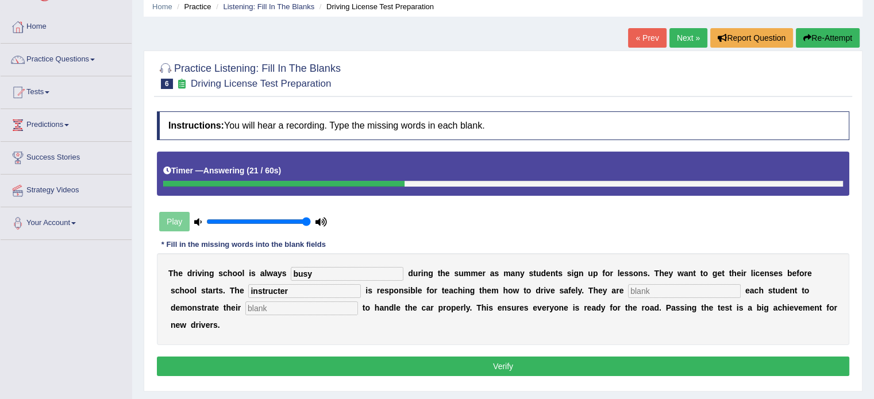
click at [669, 286] on input "text" at bounding box center [684, 291] width 113 height 14
type input "requiring"
click at [337, 304] on input "text" at bounding box center [301, 309] width 113 height 14
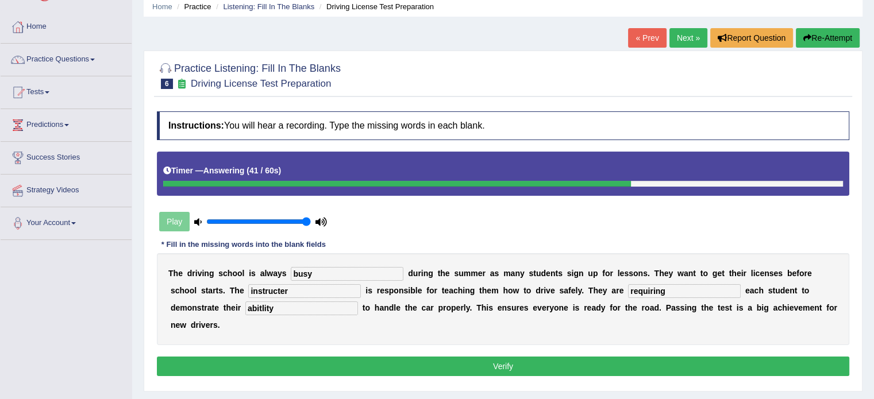
type input "abitlity"
click at [360, 367] on button "Verify" at bounding box center [503, 367] width 692 height 20
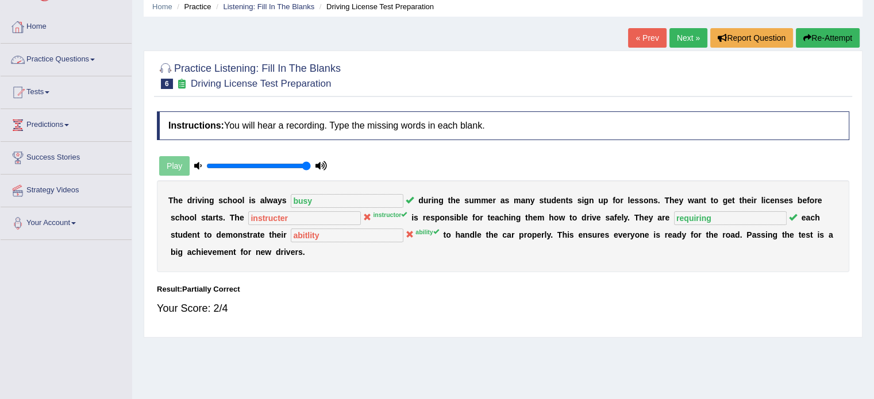
click at [56, 60] on link "Practice Questions" at bounding box center [66, 58] width 131 height 29
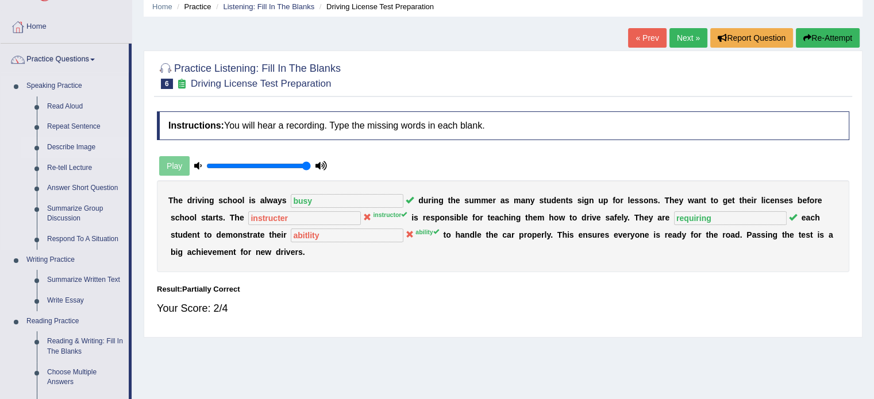
click at [22, 138] on li "Describe Image" at bounding box center [74, 147] width 107 height 21
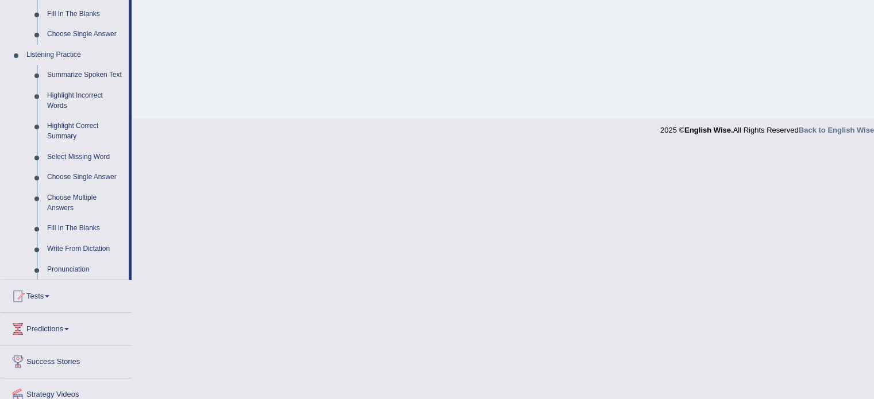
scroll to position [500, 0]
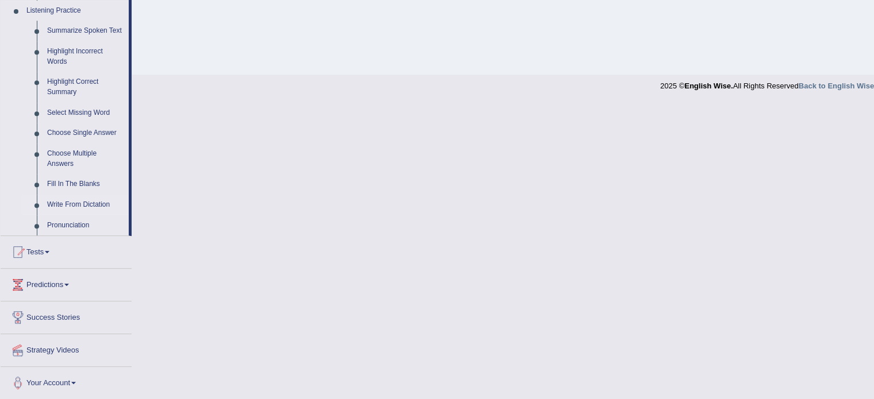
click at [68, 202] on link "Write From Dictation" at bounding box center [85, 205] width 87 height 21
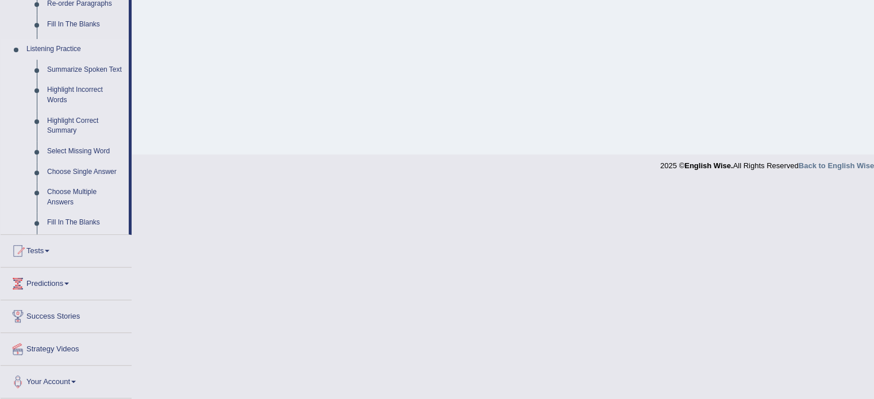
scroll to position [204, 0]
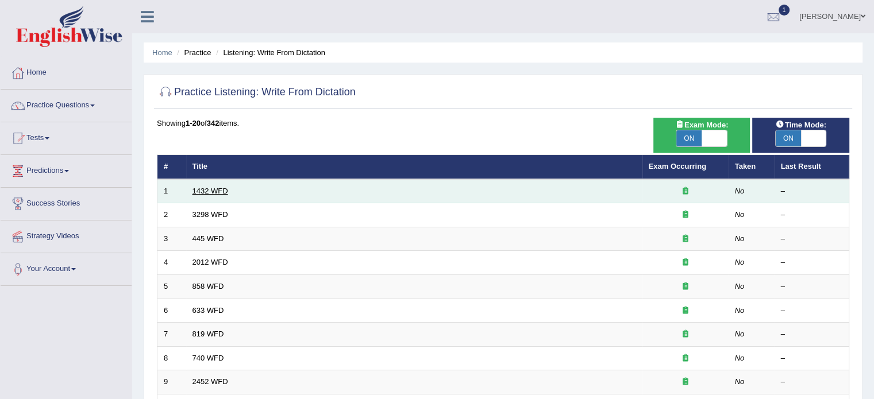
click at [213, 192] on link "1432 WFD" at bounding box center [210, 191] width 36 height 9
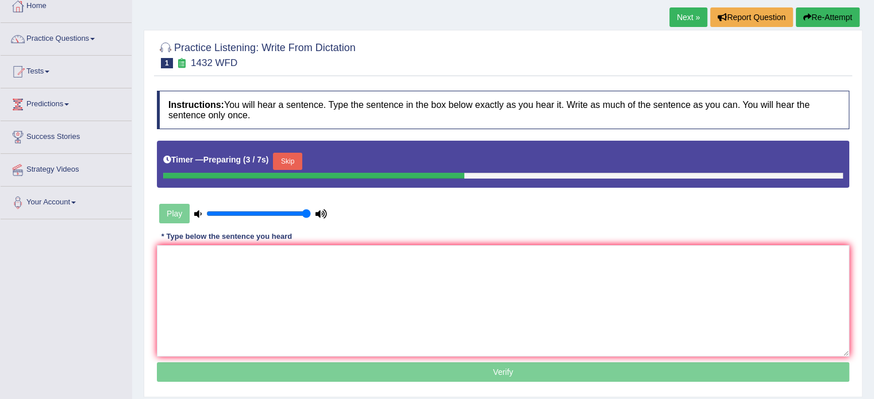
scroll to position [69, 0]
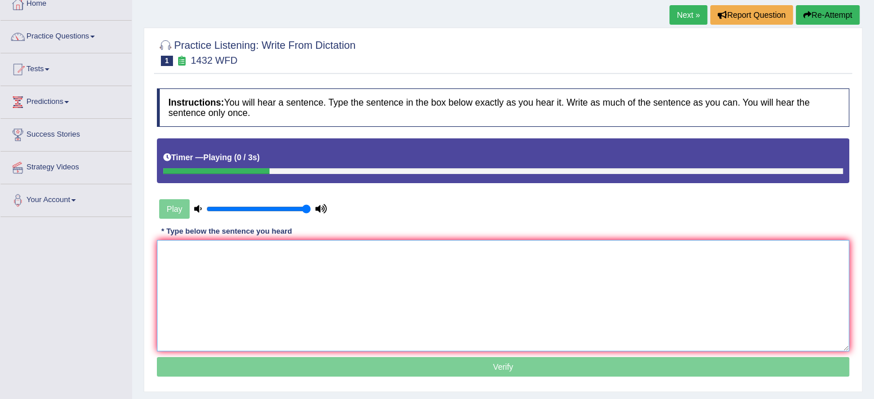
click at [369, 265] on textarea at bounding box center [503, 295] width 692 height 111
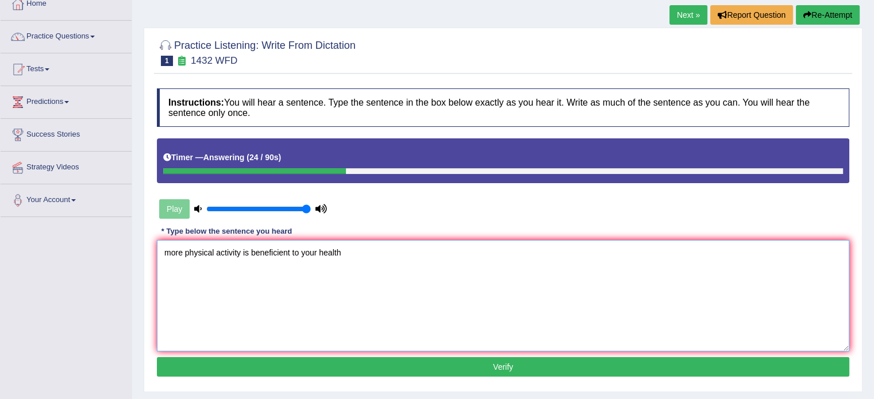
type textarea "more physical activity is beneficient to your health"
click at [323, 362] on button "Verify" at bounding box center [503, 367] width 692 height 20
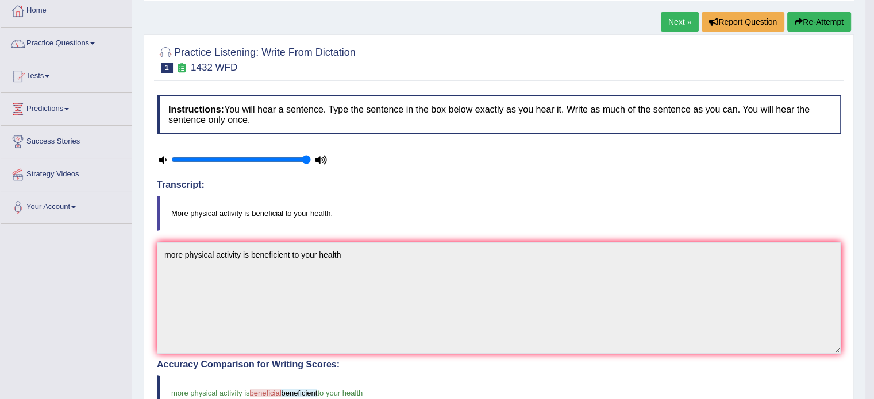
scroll to position [0, 0]
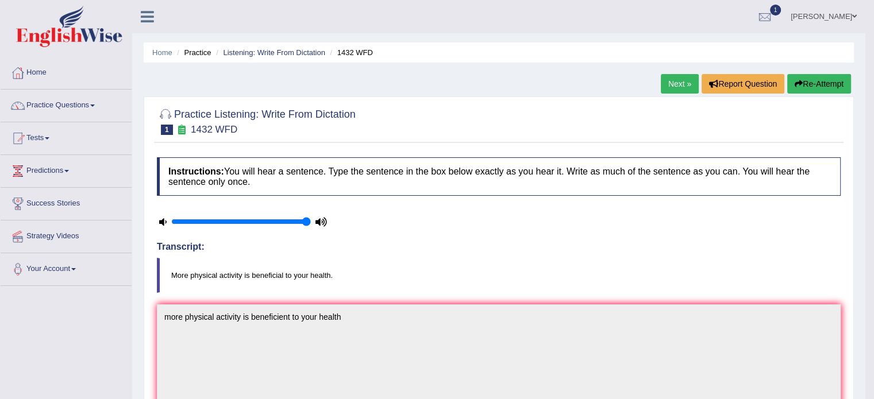
click at [678, 87] on link "Next »" at bounding box center [680, 84] width 38 height 20
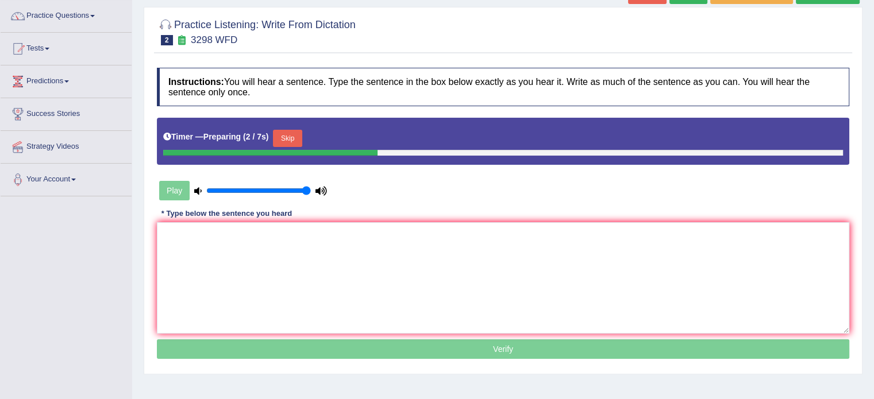
scroll to position [92, 0]
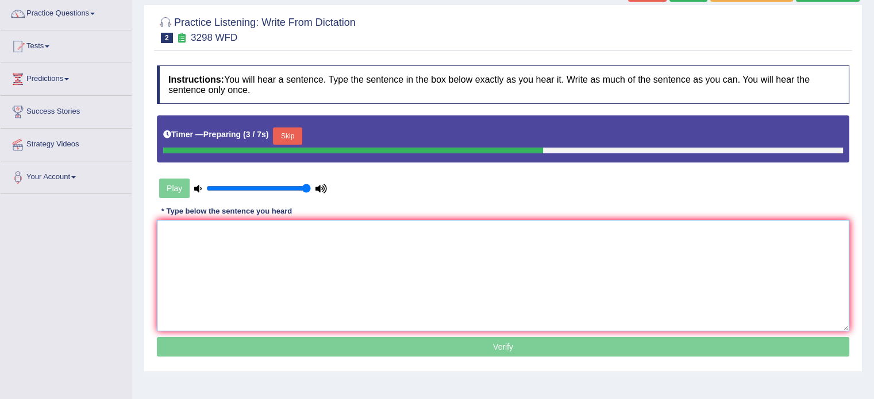
click at [400, 257] on textarea at bounding box center [503, 275] width 692 height 111
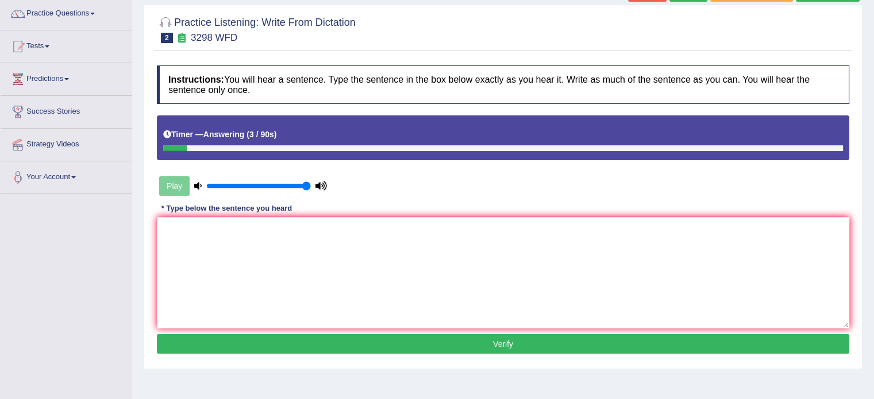
click at [584, 121] on div "Timer — Answering ( 3 / 90s )" at bounding box center [503, 137] width 692 height 44
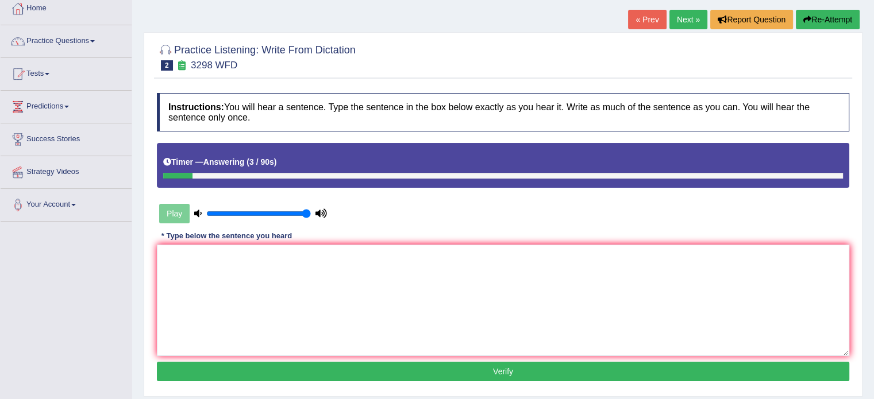
scroll to position [46, 0]
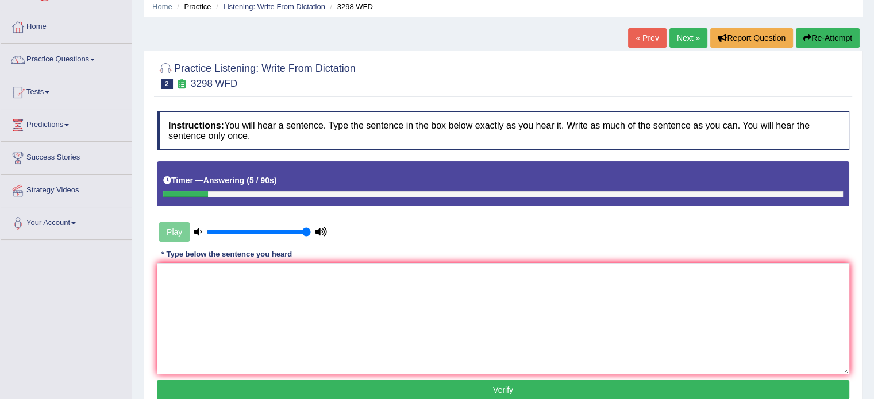
click at [815, 34] on button "Re-Attempt" at bounding box center [828, 38] width 64 height 20
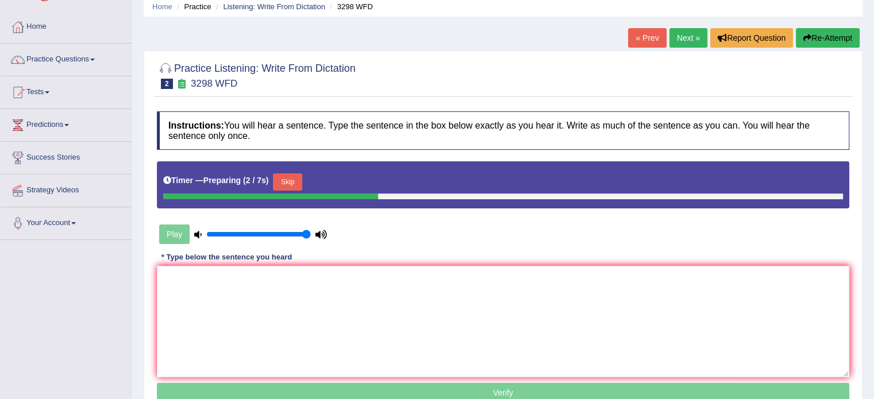
click at [289, 179] on button "Skip" at bounding box center [287, 181] width 29 height 17
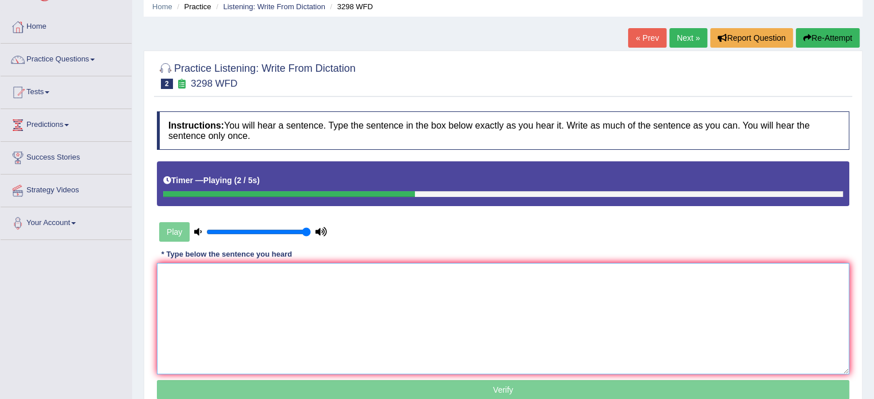
click at [292, 296] on textarea at bounding box center [503, 318] width 692 height 111
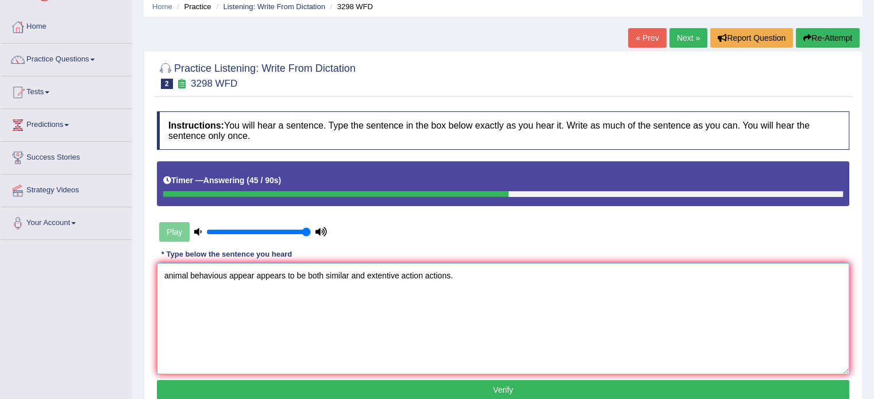
click at [168, 275] on textarea "animal behavious appear appears to be both similar and extentive action actions." at bounding box center [503, 318] width 692 height 111
click at [225, 274] on textarea "Animal behavious appear appears to be both similar and extentive action actions." at bounding box center [503, 318] width 692 height 111
click at [399, 372] on textarea "Animal behaviour is appear appears to be both similar and extentive action acti…" at bounding box center [503, 318] width 692 height 111
type textarea "Animal behaviour is appear appears to be both similar and extentive action acti…"
click at [424, 389] on button "Verify" at bounding box center [503, 390] width 692 height 20
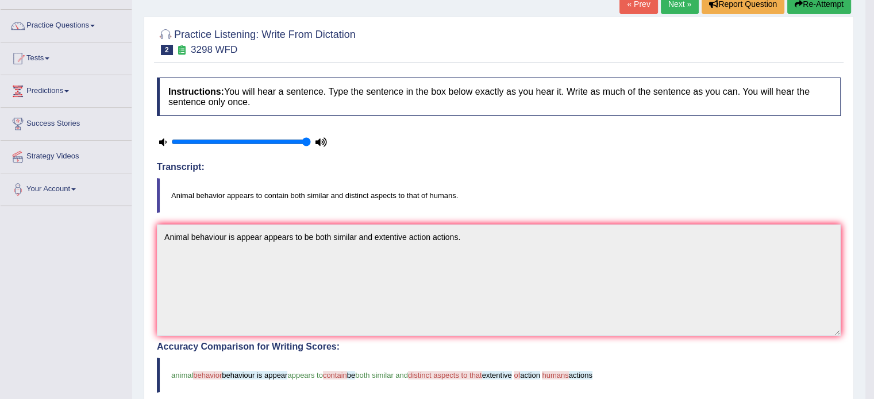
scroll to position [32, 0]
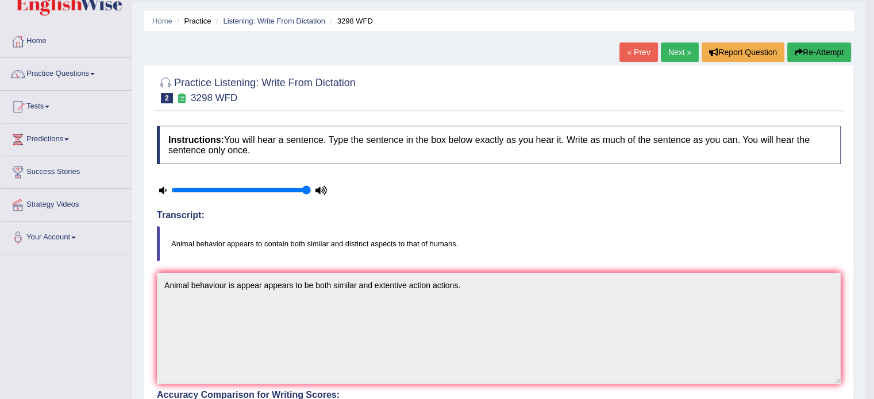
click at [678, 53] on link "Next »" at bounding box center [680, 53] width 38 height 20
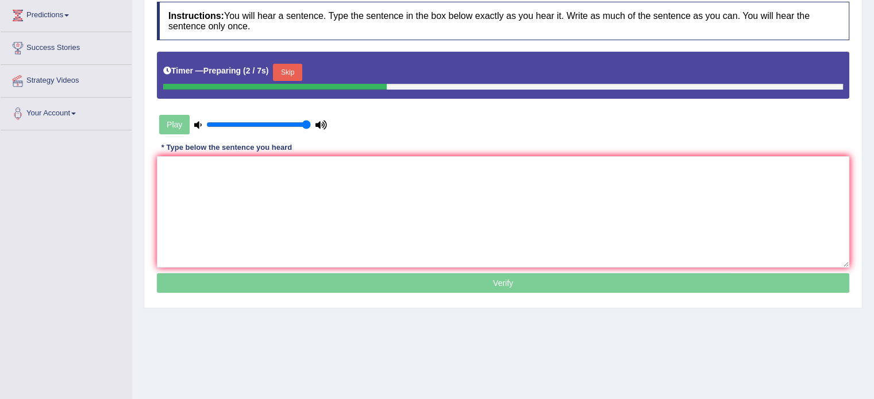
scroll to position [161, 0]
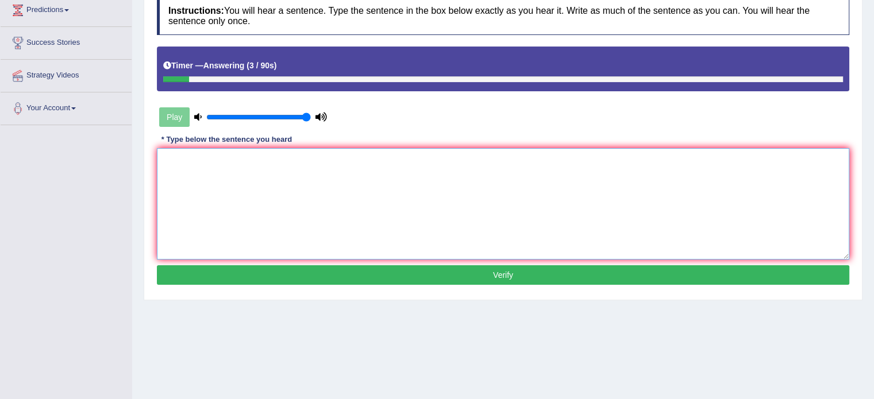
click at [329, 190] on textarea at bounding box center [503, 203] width 692 height 111
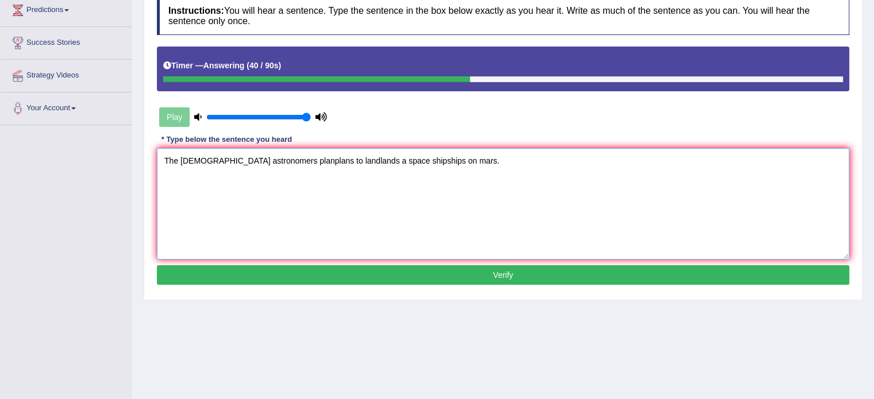
type textarea "The [DEMOGRAPHIC_DATA] astronomers planplans to landlands a space shipships on …"
click at [349, 269] on button "Verify" at bounding box center [503, 275] width 692 height 20
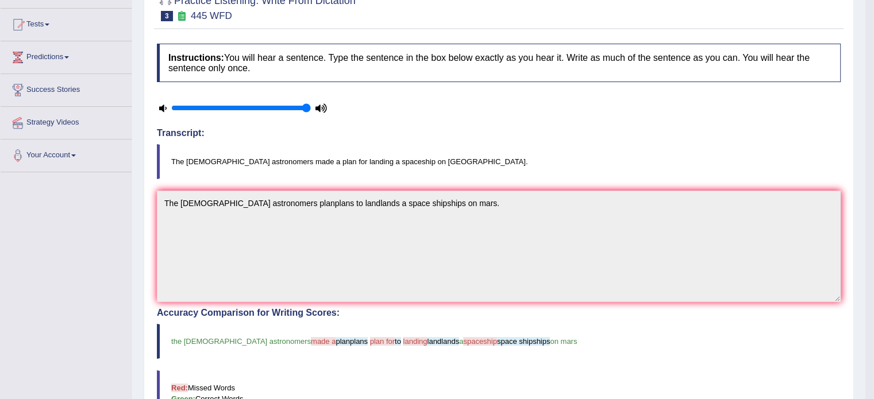
scroll to position [92, 0]
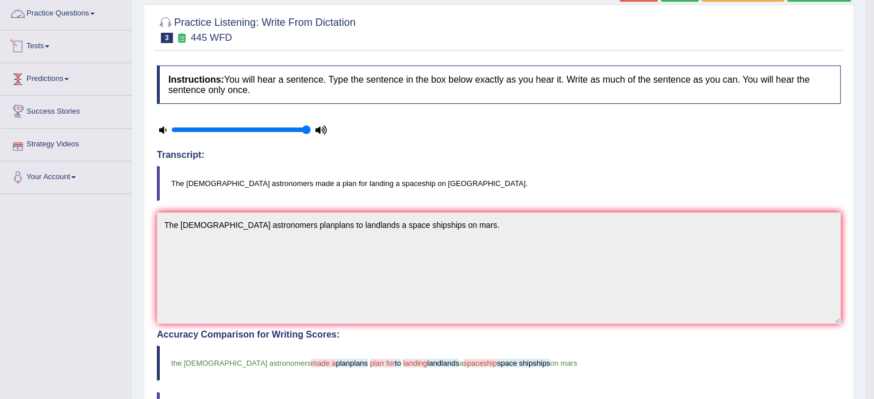
click at [51, 9] on link "Practice Questions" at bounding box center [66, 12] width 131 height 29
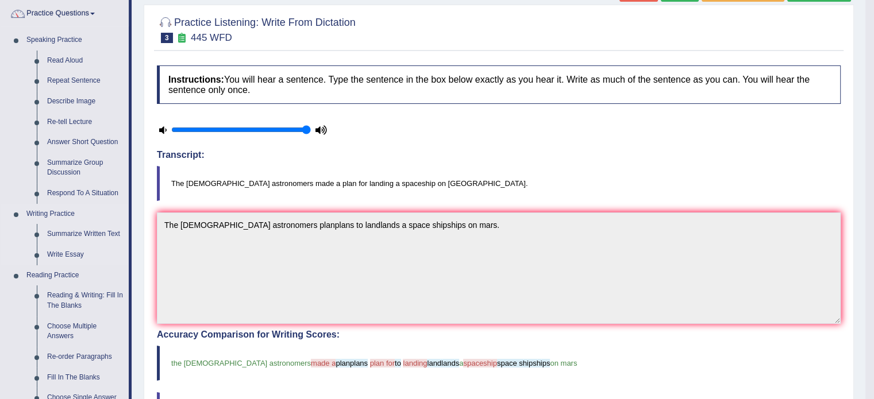
click at [15, 245] on li "Writing Practice Summarize Written Text Write Essay" at bounding box center [65, 234] width 128 height 61
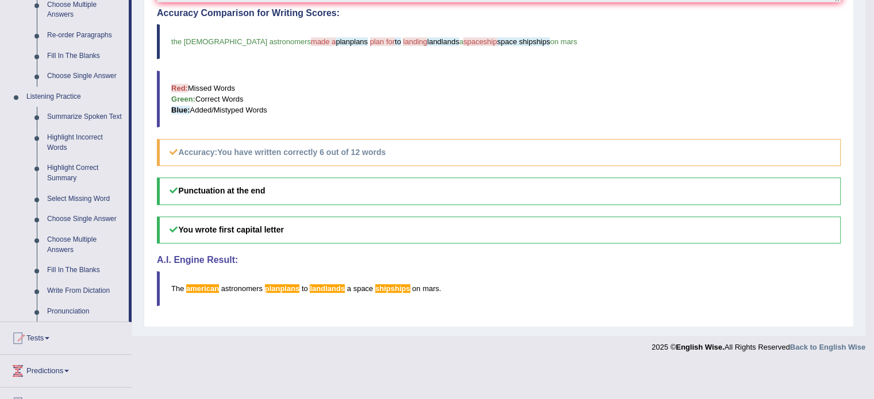
scroll to position [437, 0]
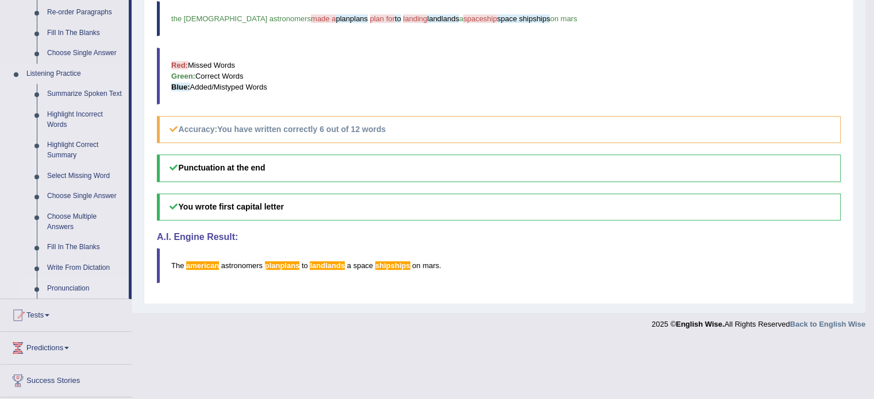
click at [64, 288] on link "Pronunciation" at bounding box center [85, 289] width 87 height 21
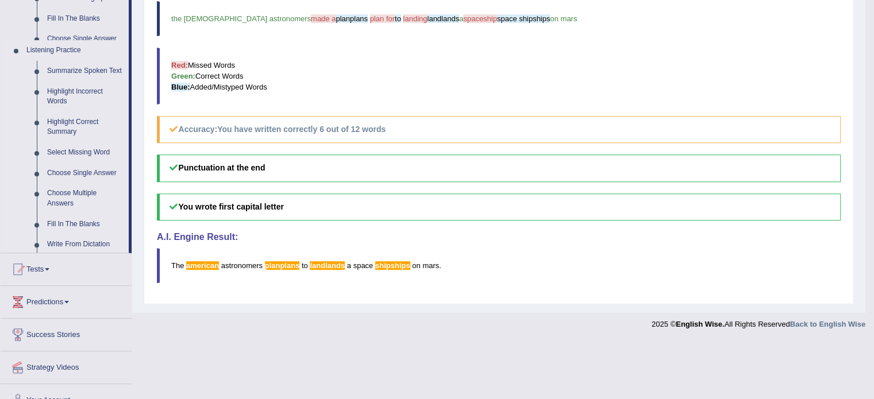
scroll to position [376, 0]
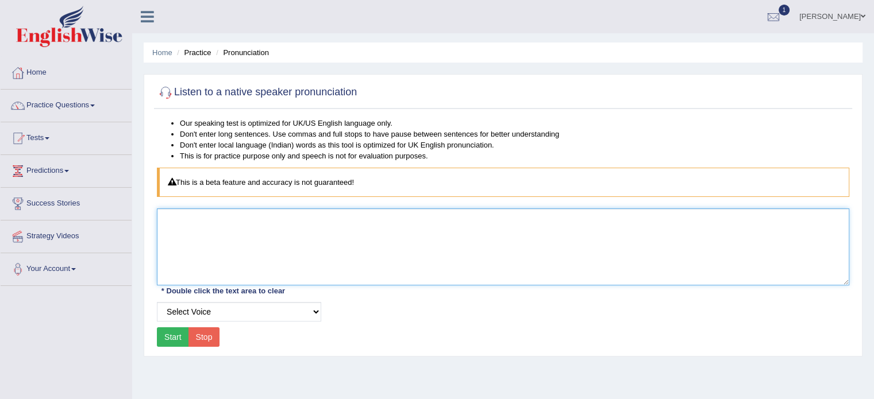
click at [253, 256] on textarea at bounding box center [503, 247] width 692 height 77
type textarea ":"
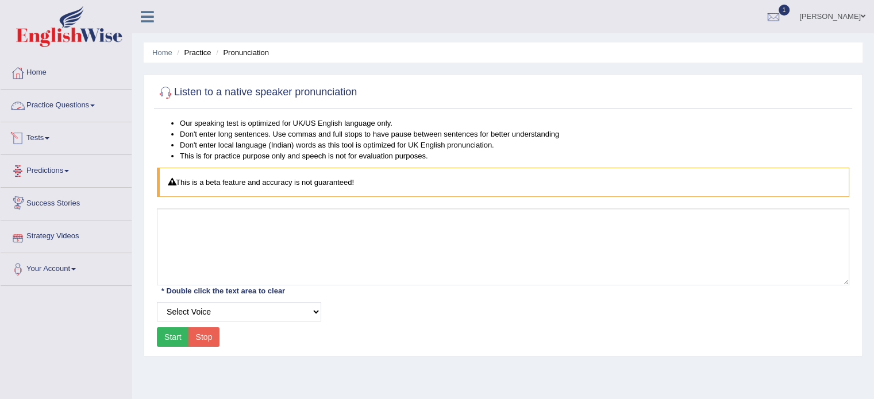
click at [64, 113] on link "Practice Questions" at bounding box center [66, 104] width 131 height 29
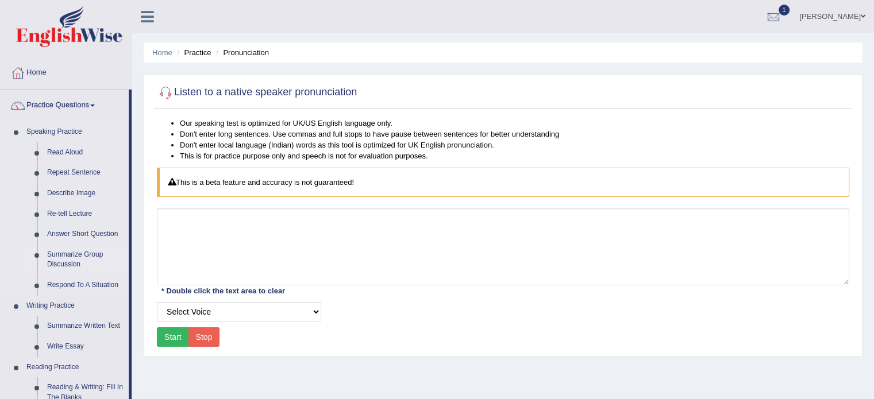
click at [25, 255] on li "Summarize Group Discussion" at bounding box center [74, 260] width 107 height 30
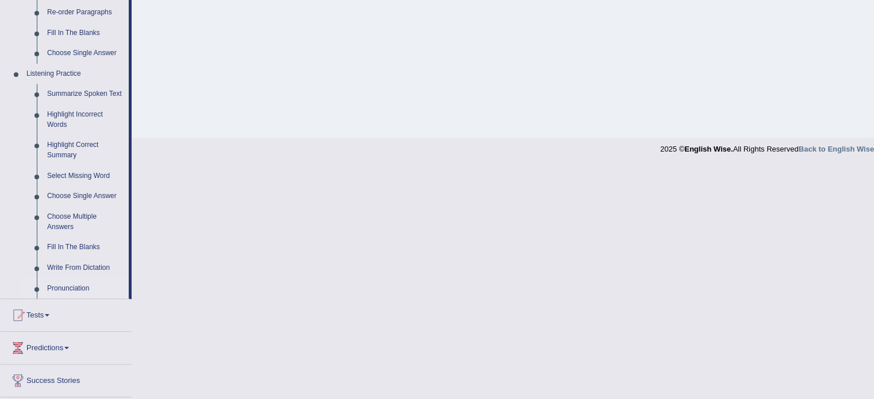
scroll to position [460, 0]
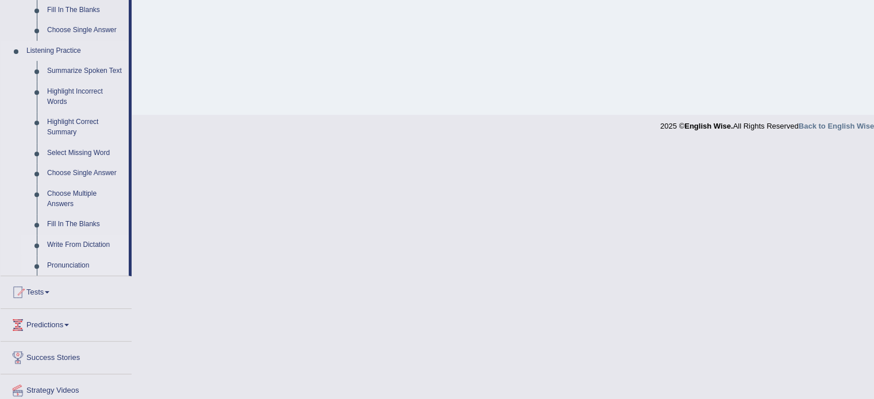
click at [84, 242] on link "Write From Dictation" at bounding box center [85, 245] width 87 height 21
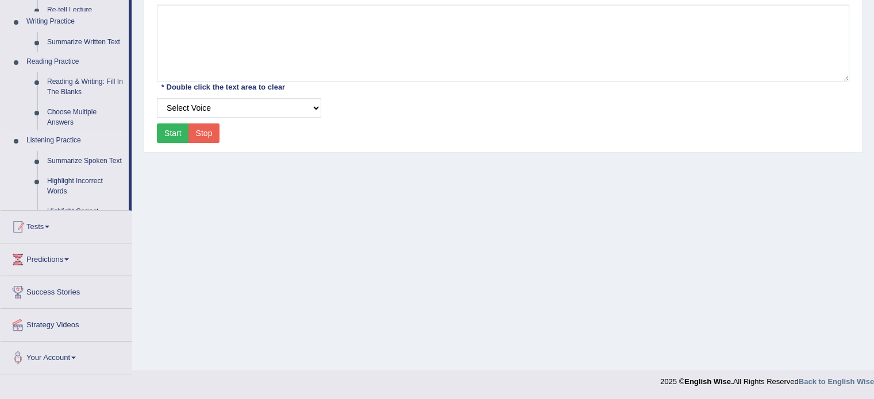
scroll to position [204, 0]
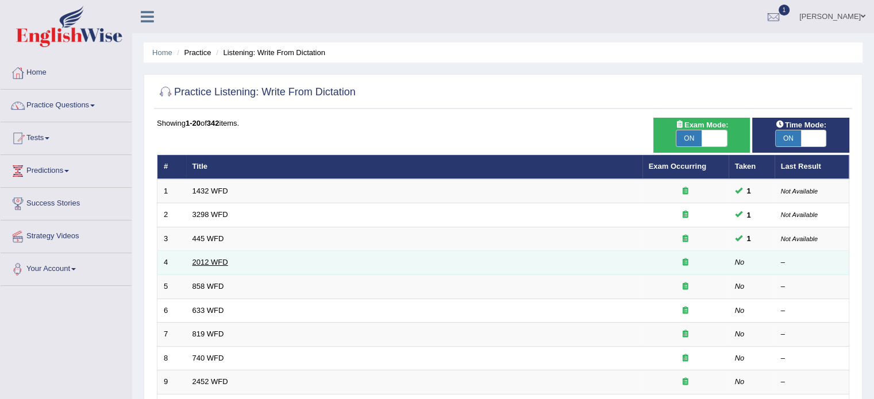
click at [213, 261] on link "2012 WFD" at bounding box center [210, 262] width 36 height 9
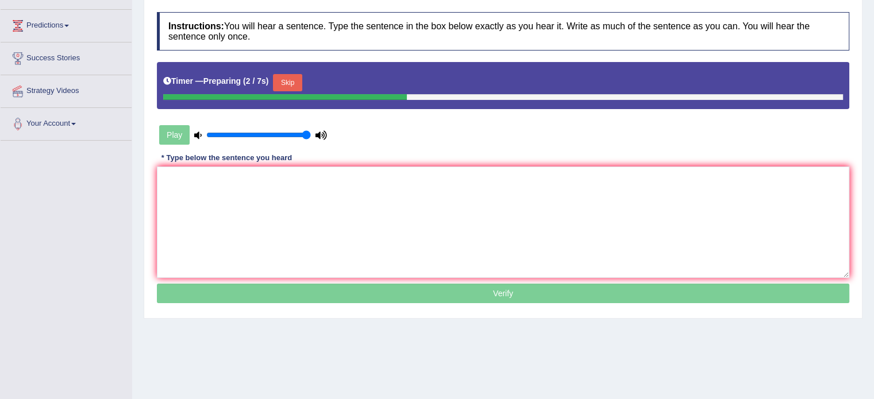
scroll to position [161, 0]
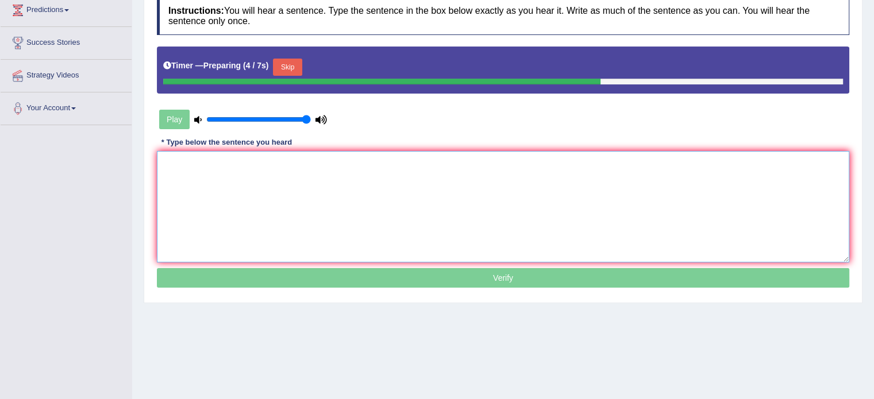
click at [265, 196] on textarea at bounding box center [503, 206] width 692 height 111
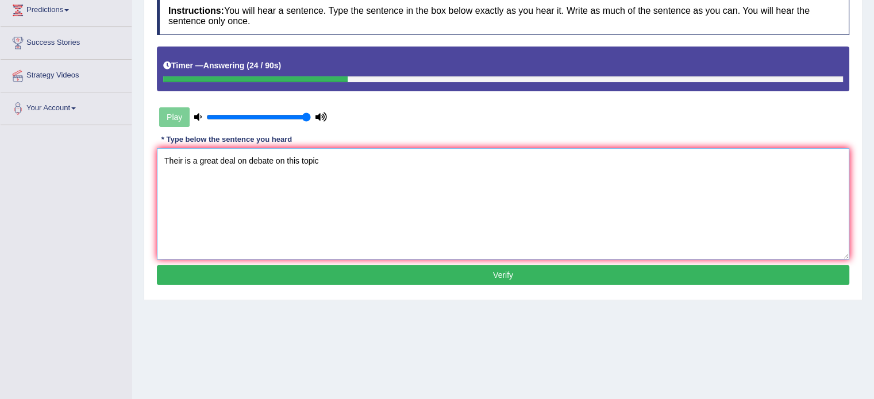
click at [217, 158] on textarea "Their is a great deal on debate on this topic" at bounding box center [503, 203] width 692 height 111
click at [257, 160] on textarea "Their is a greatgreats deal on debate on this topic" at bounding box center [503, 203] width 692 height 111
click at [314, 157] on textarea "Their is a greatgreats dealdeals on debate on this topic" at bounding box center [503, 203] width 692 height 111
click at [389, 159] on textarea "Their is a greatgreats dealdeals on debatedebates on this topic" at bounding box center [503, 203] width 692 height 111
type textarea "Their is a greatgreats dealdeals on debatedebates on this topictopics."
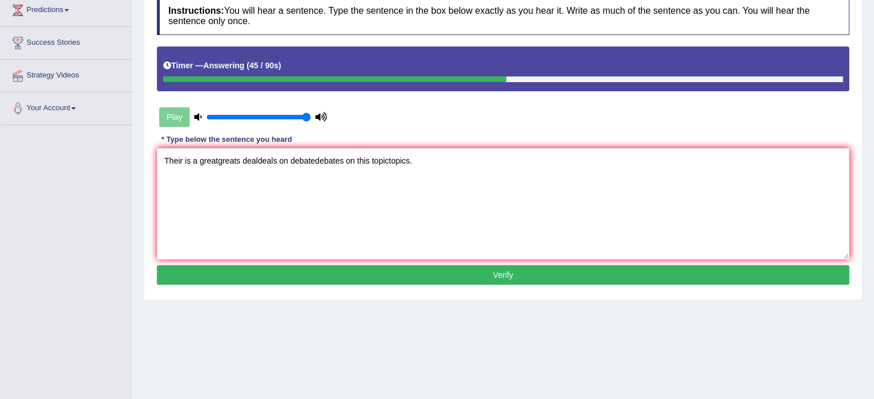
click at [423, 271] on button "Verify" at bounding box center [503, 275] width 692 height 20
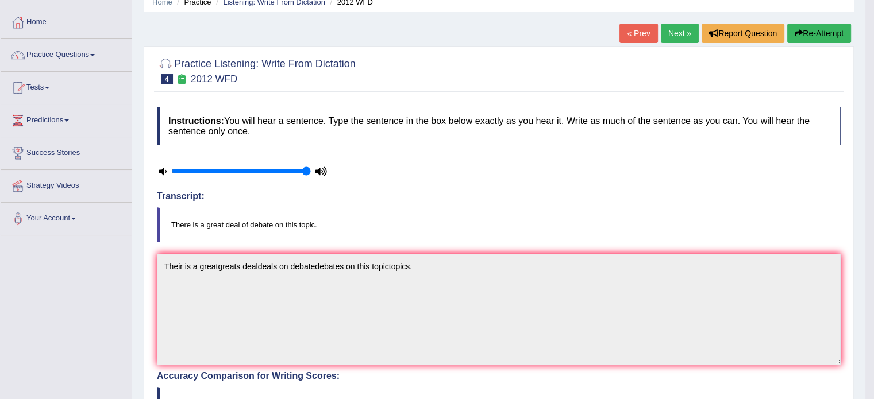
scroll to position [9, 0]
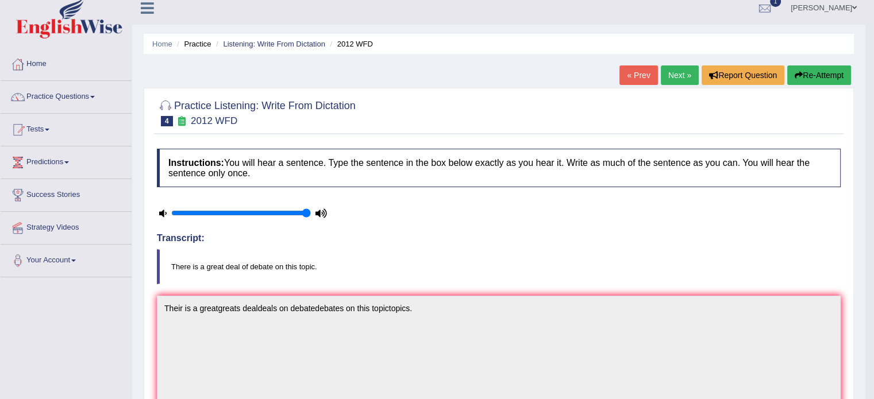
click at [807, 72] on button "Re-Attempt" at bounding box center [819, 75] width 64 height 20
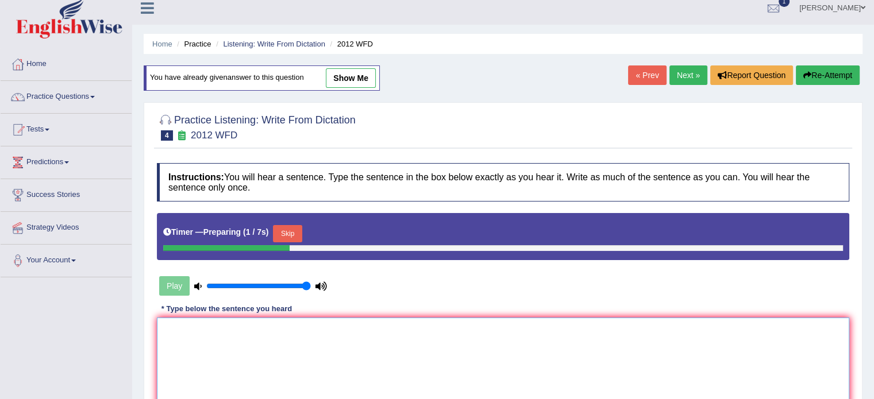
click at [387, 339] on textarea at bounding box center [503, 373] width 692 height 111
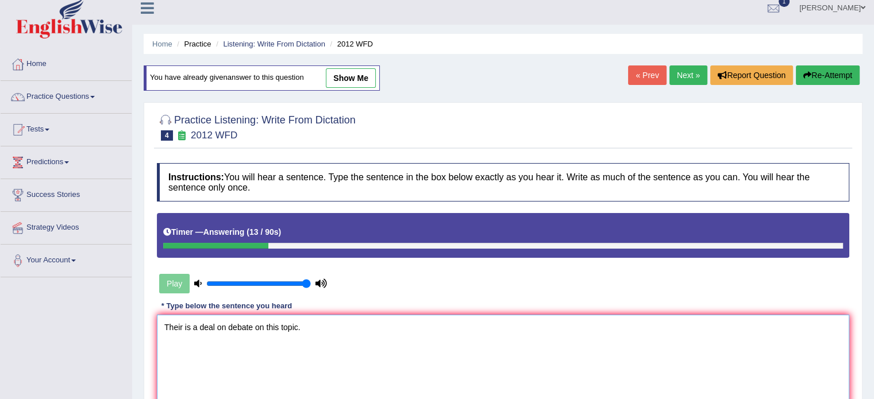
click at [387, 339] on textarea "Their is a deal on debate on this topic." at bounding box center [503, 370] width 692 height 111
type textarea "Their is a deal on debate on this topic."
click at [474, 297] on div "Instructions: You will hear a sentence. Type the sentence in the box below exac…" at bounding box center [503, 308] width 698 height 303
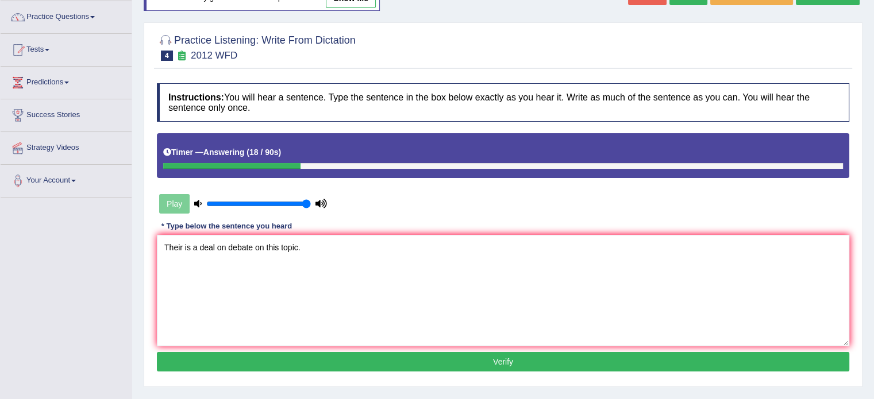
scroll to position [192, 0]
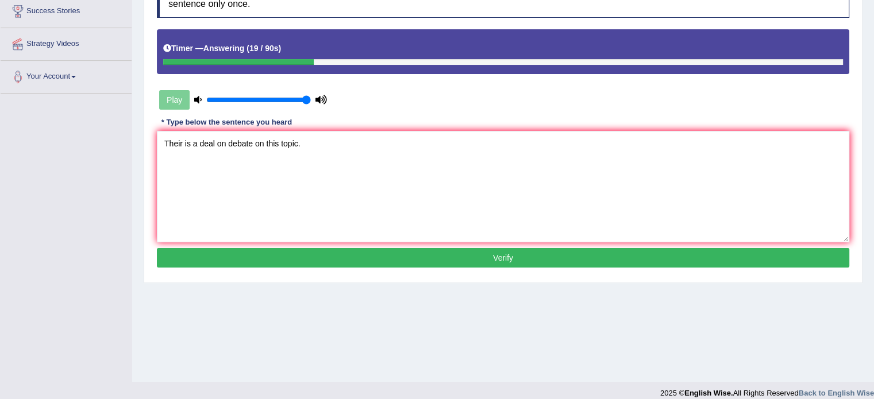
click at [405, 254] on button "Verify" at bounding box center [503, 258] width 692 height 20
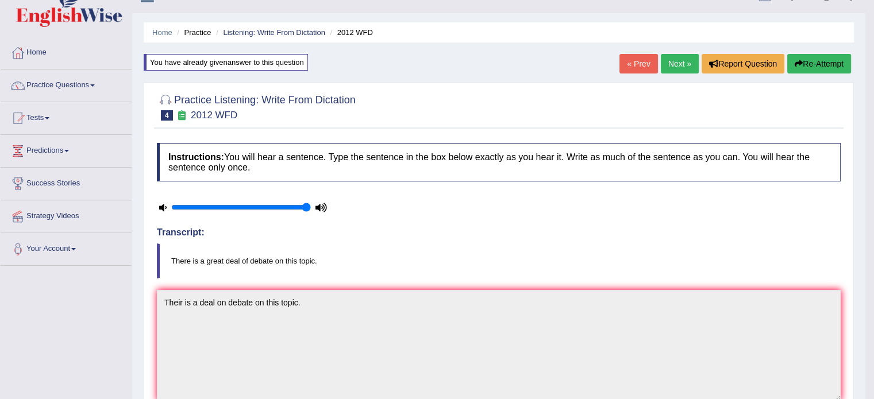
scroll to position [0, 0]
